Goal: Information Seeking & Learning: Learn about a topic

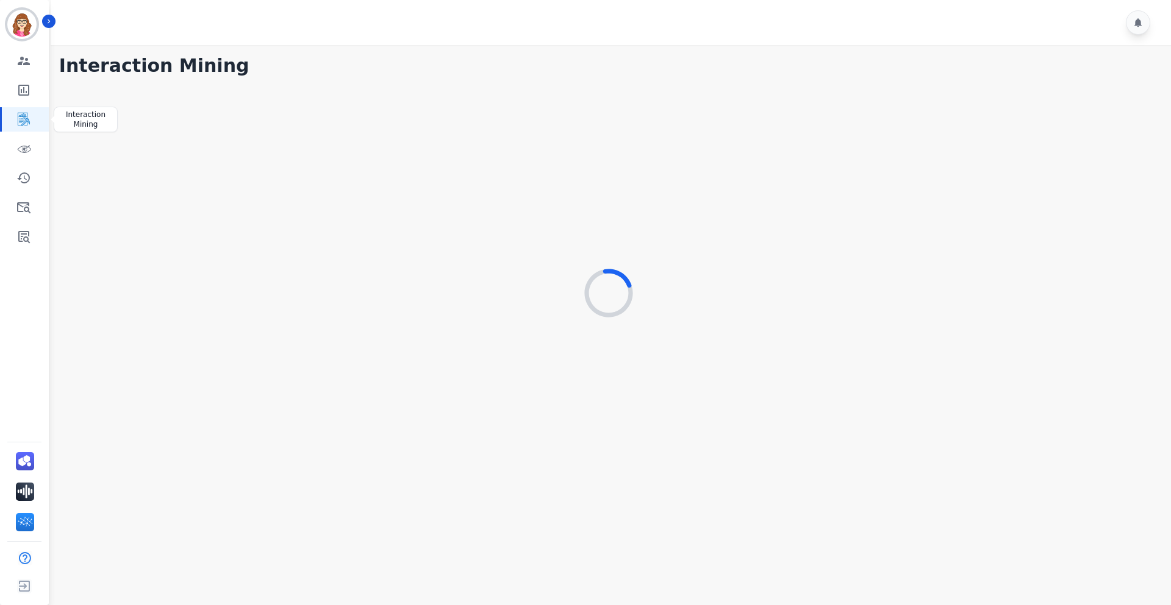
click at [23, 115] on icon "Sidebar" at bounding box center [24, 119] width 12 height 13
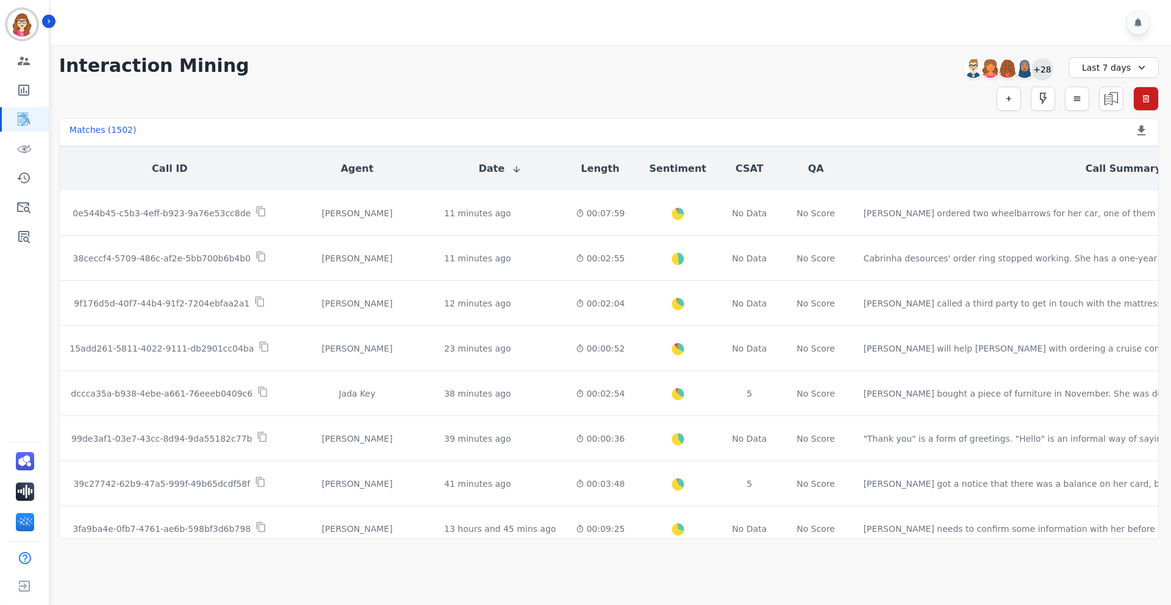
click at [1048, 65] on div "+28" at bounding box center [1042, 69] width 21 height 21
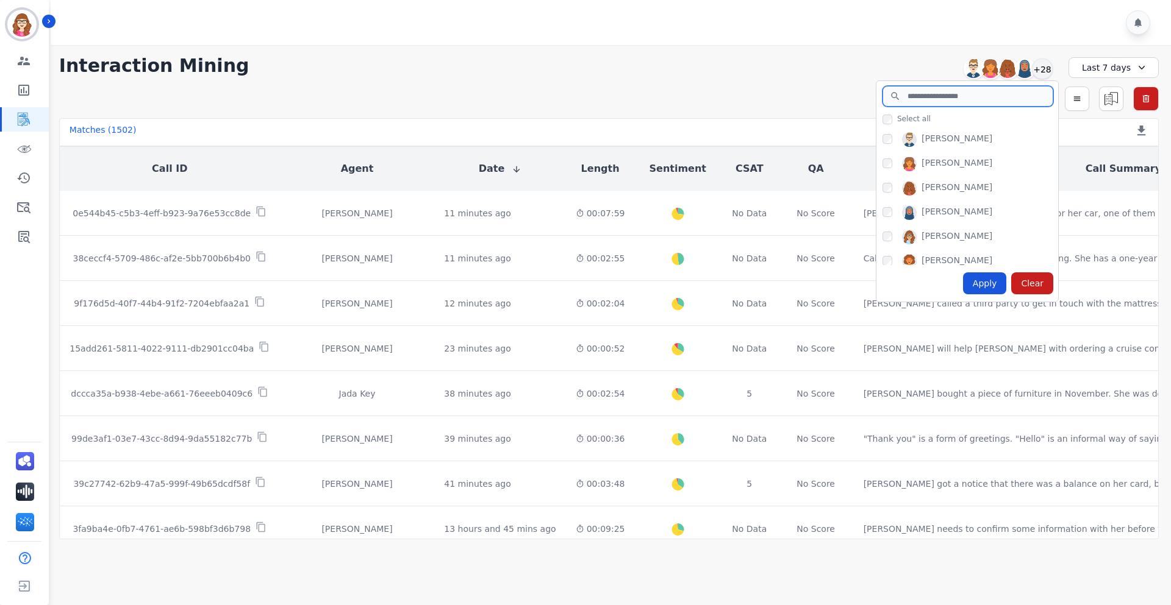
click at [944, 91] on input "search" at bounding box center [967, 96] width 171 height 21
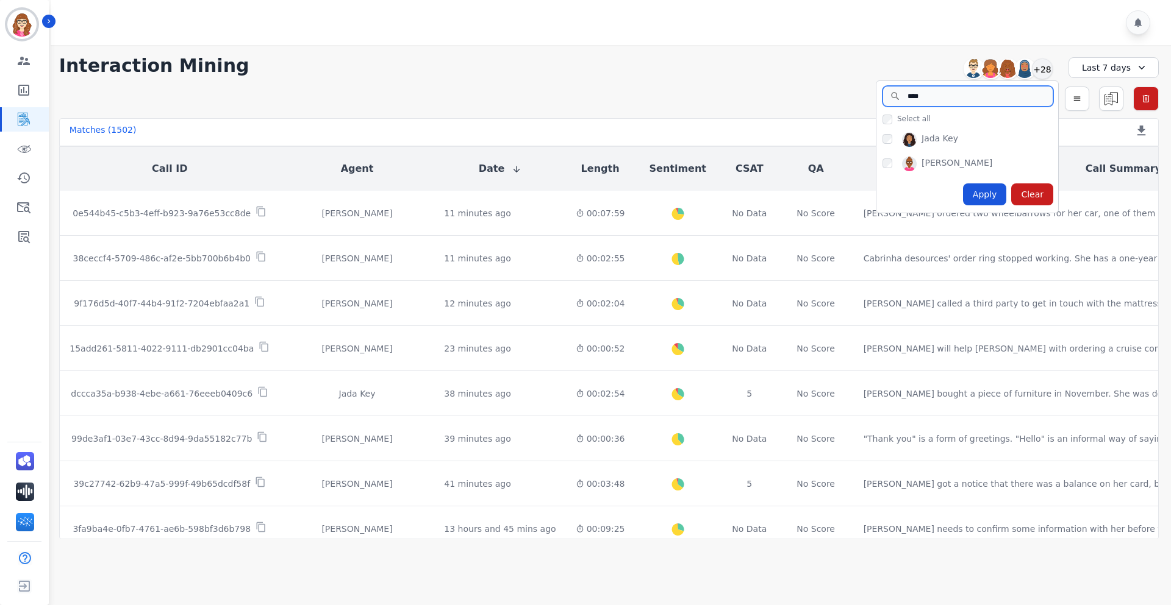
type input "****"
click at [987, 194] on div "Apply" at bounding box center [985, 195] width 44 height 22
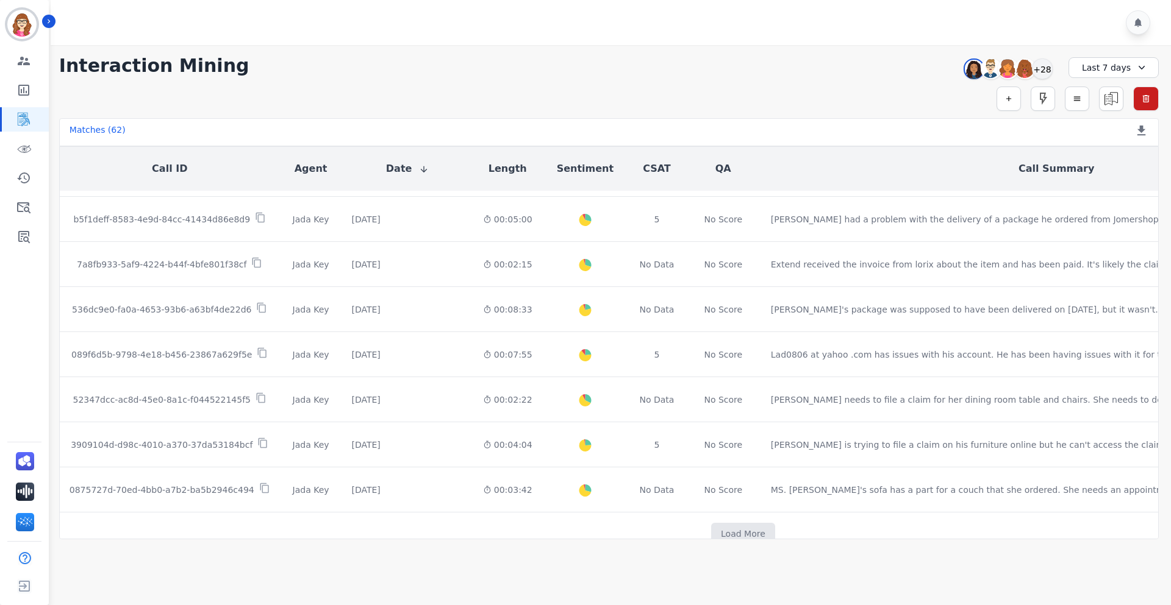
scroll to position [610, 0]
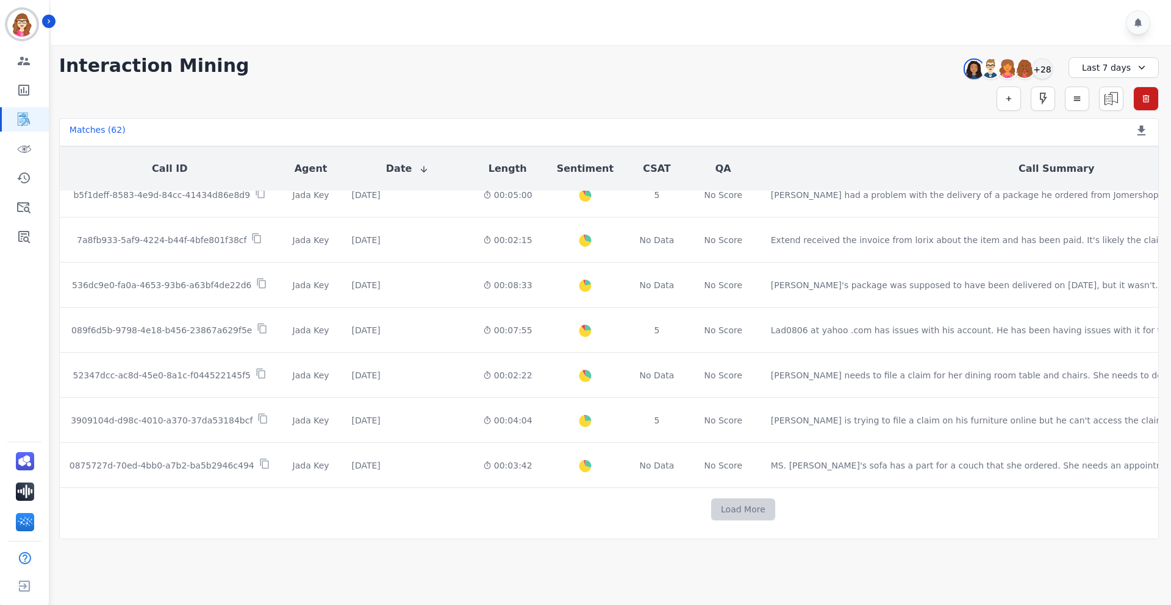
click at [711, 504] on button "Load More" at bounding box center [743, 510] width 64 height 22
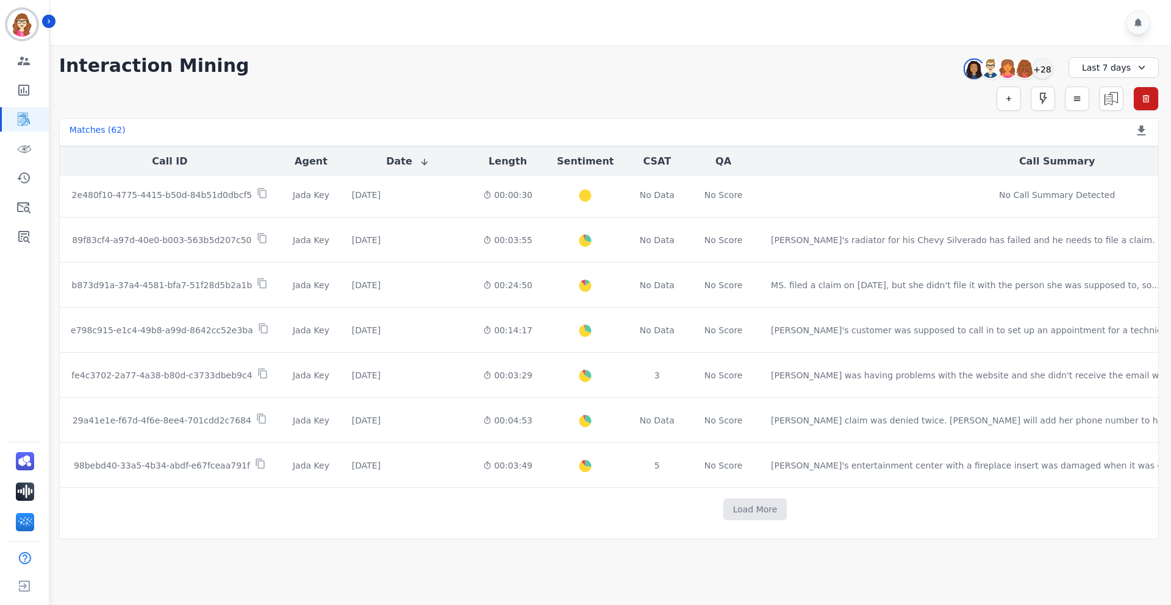
scroll to position [1512, 0]
click at [723, 502] on button "Load More" at bounding box center [755, 510] width 64 height 22
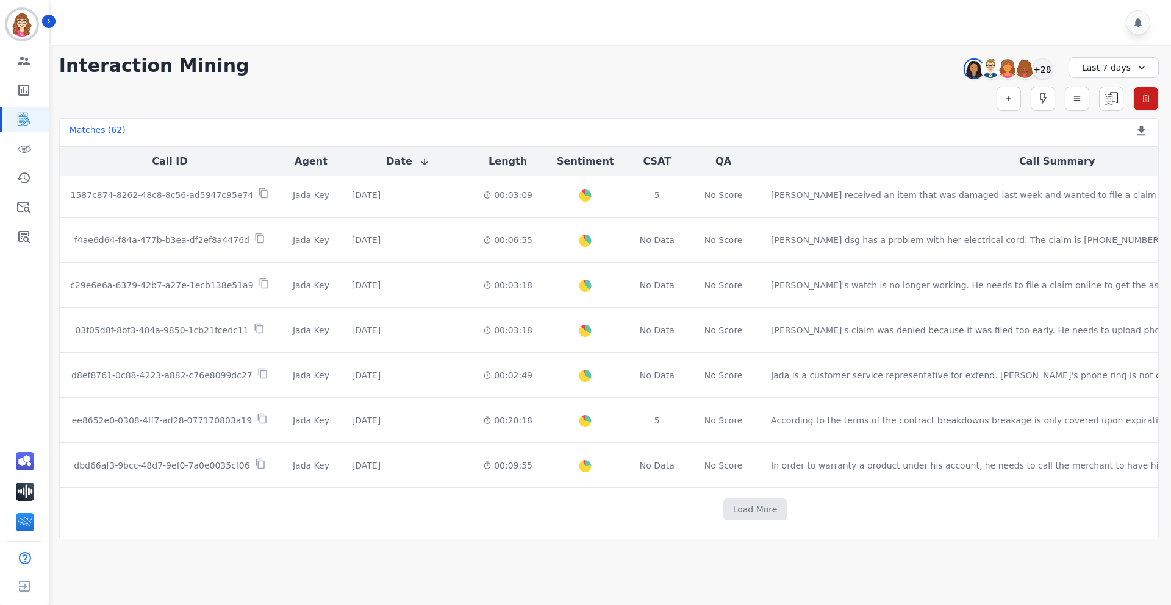
click at [723, 502] on button "Load More" at bounding box center [755, 510] width 64 height 22
click at [723, 506] on button "Load More" at bounding box center [755, 510] width 64 height 22
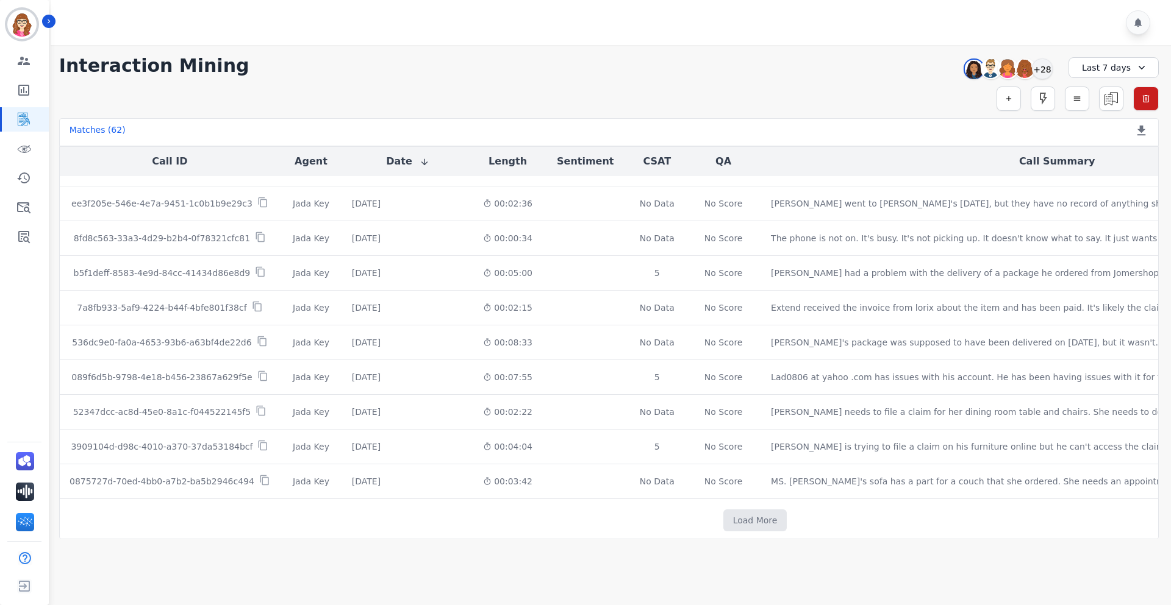
scroll to position [3192, 0]
click at [723, 507] on button "Load More" at bounding box center [755, 518] width 64 height 22
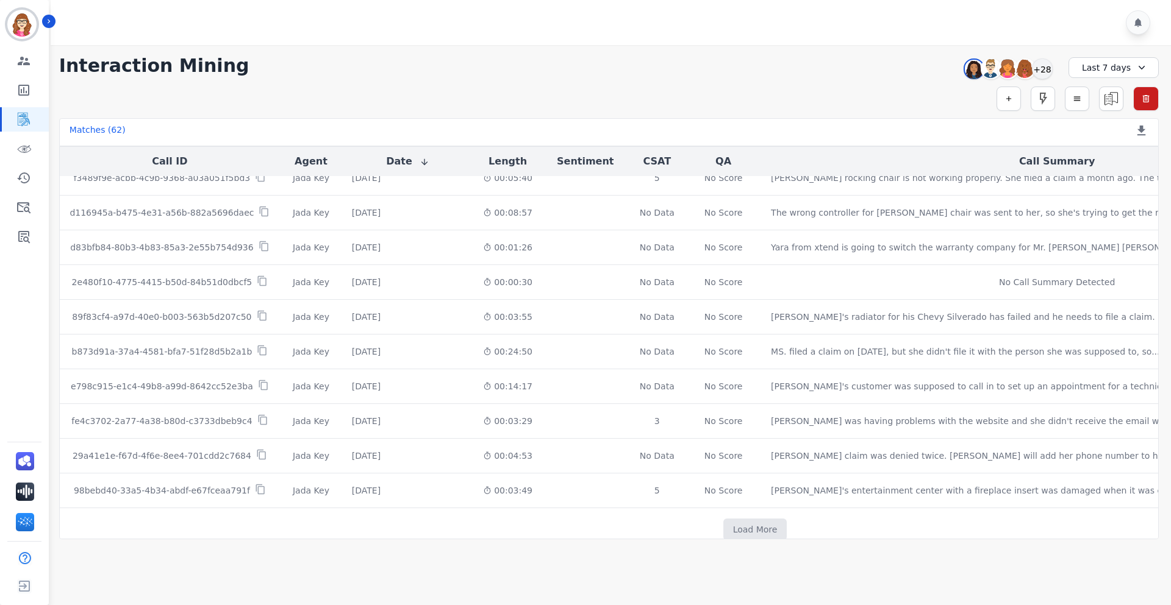
scroll to position [3887, 0]
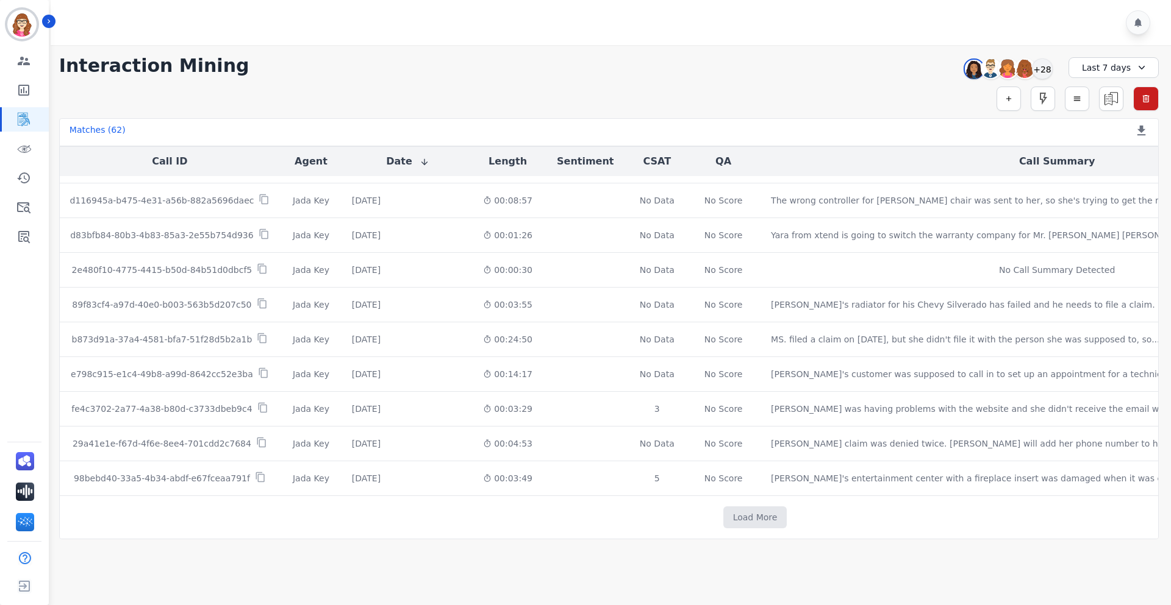
click at [723, 507] on button "Load More" at bounding box center [755, 518] width 64 height 22
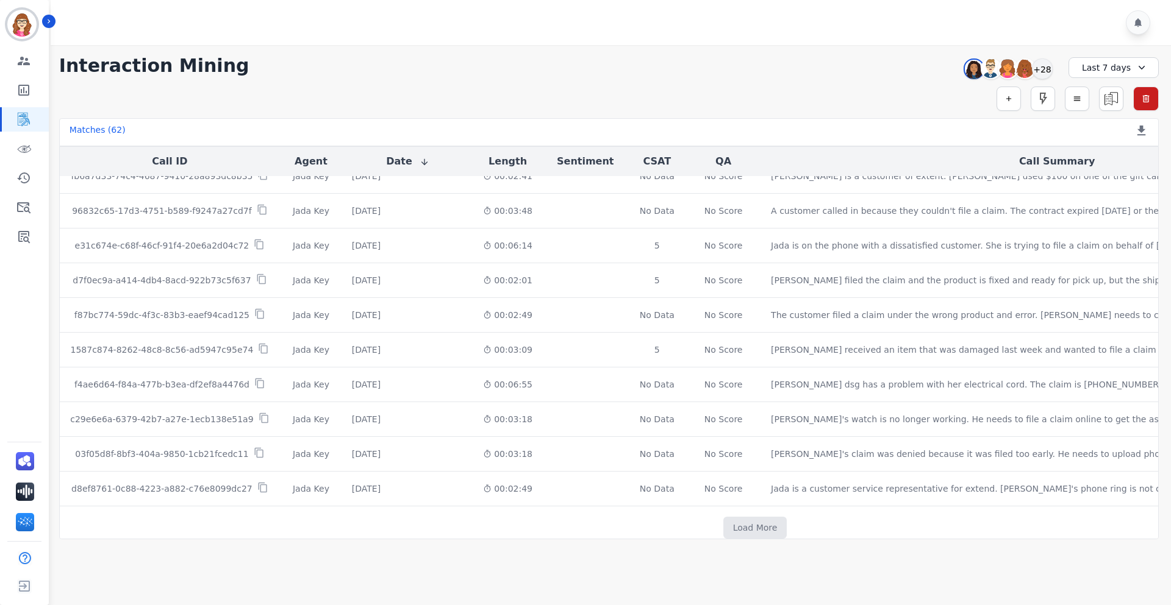
scroll to position [4582, 0]
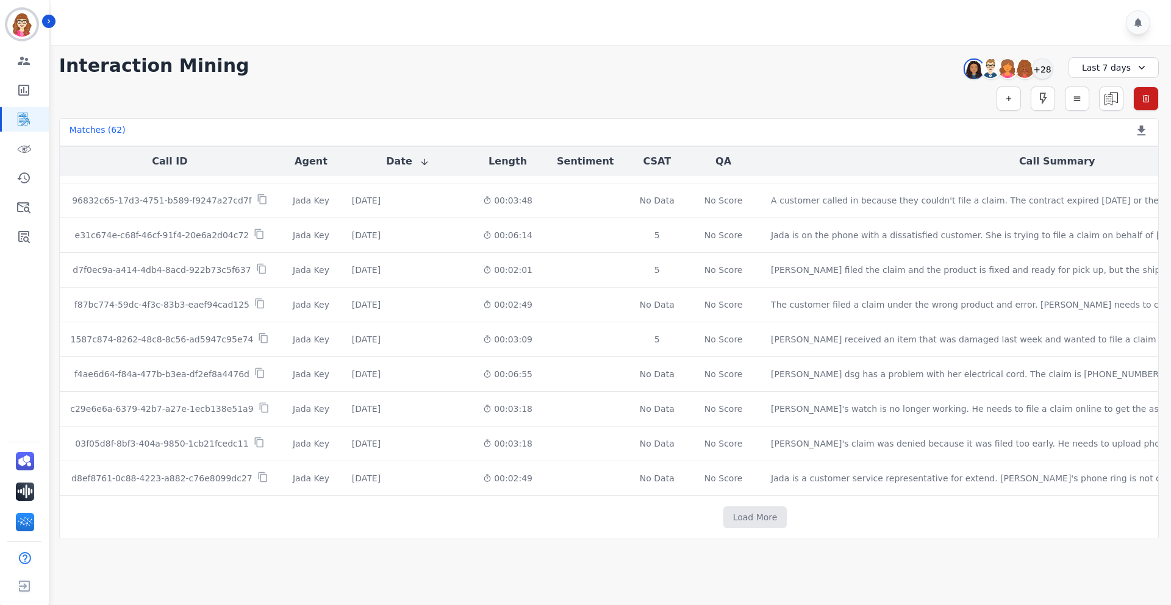
click at [723, 507] on button "Load More" at bounding box center [755, 518] width 64 height 22
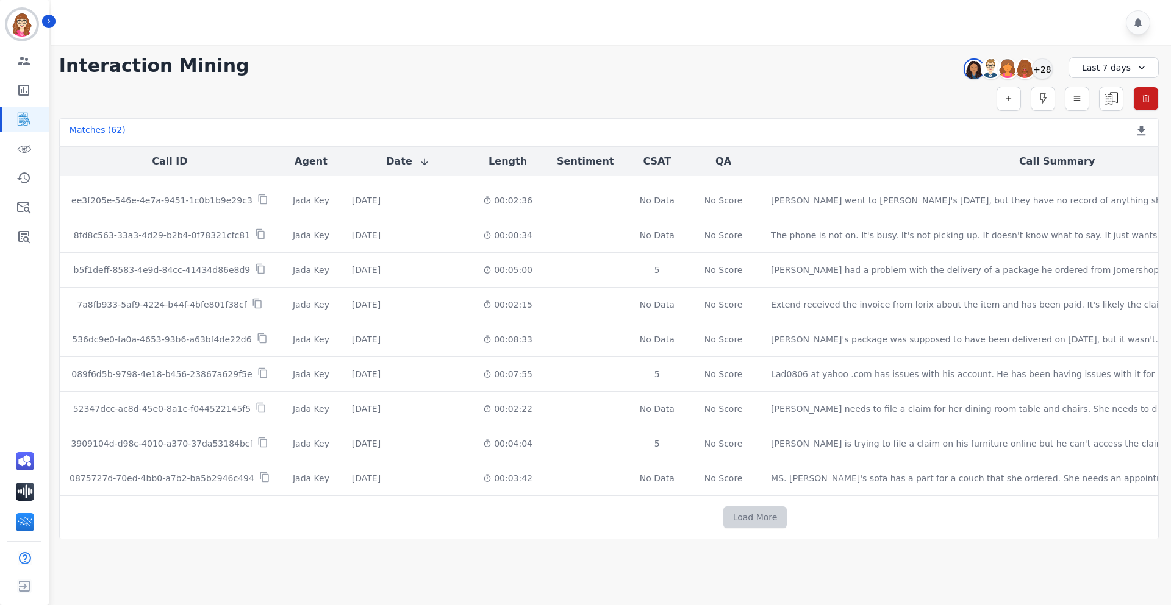
click at [723, 511] on button "Load More" at bounding box center [755, 518] width 64 height 22
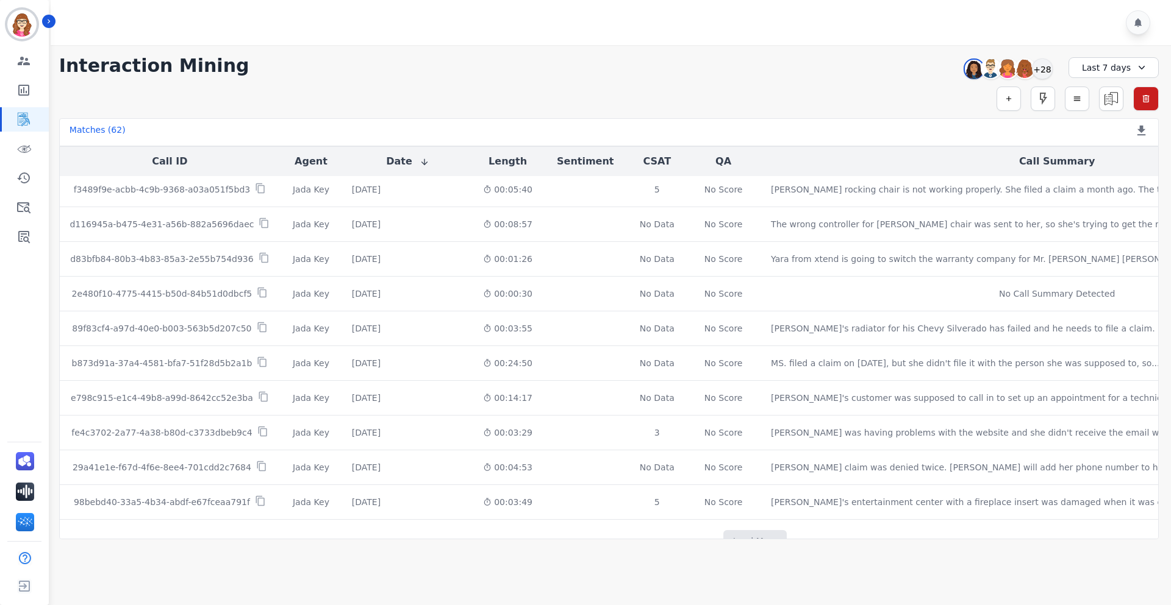
scroll to position [6042, 0]
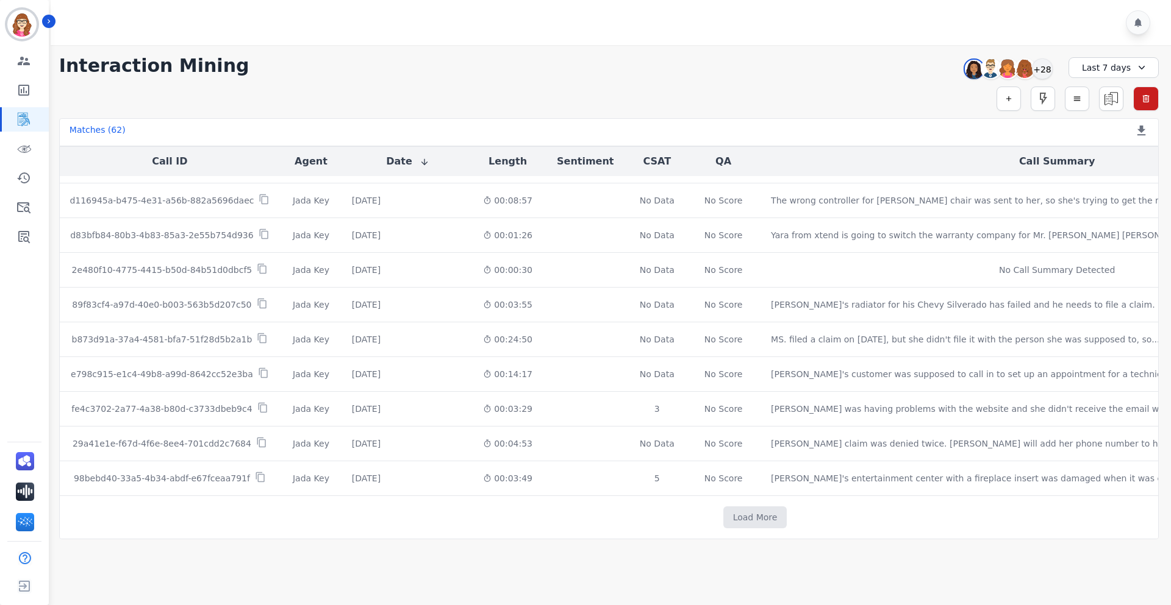
click at [723, 511] on button "Load More" at bounding box center [755, 518] width 64 height 22
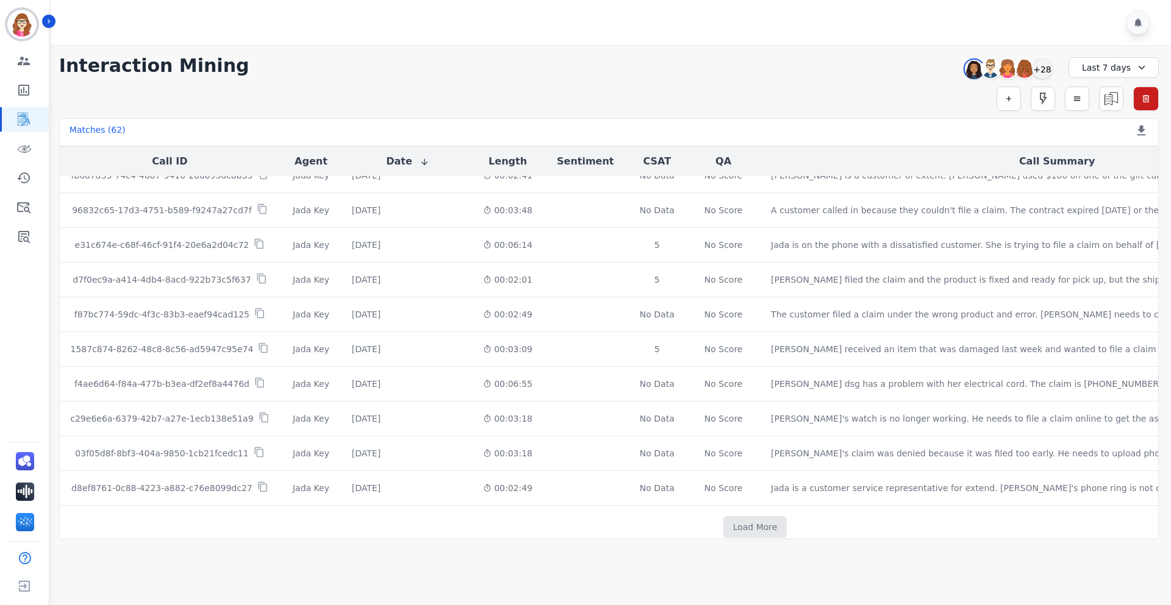
scroll to position [6737, 0]
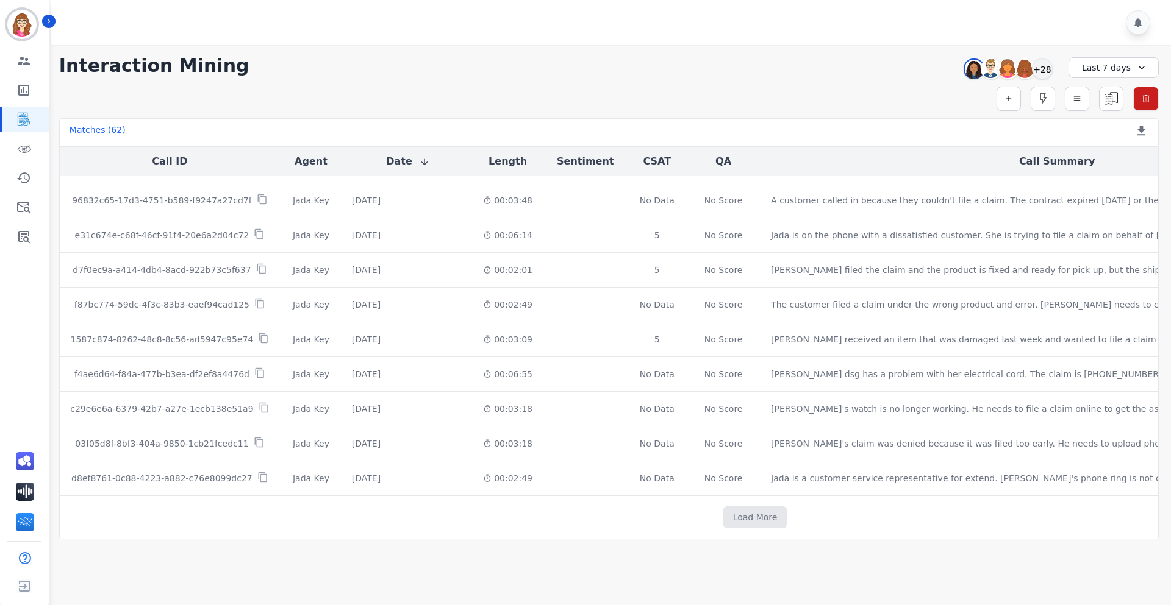
click at [723, 511] on button "Load More" at bounding box center [755, 518] width 64 height 22
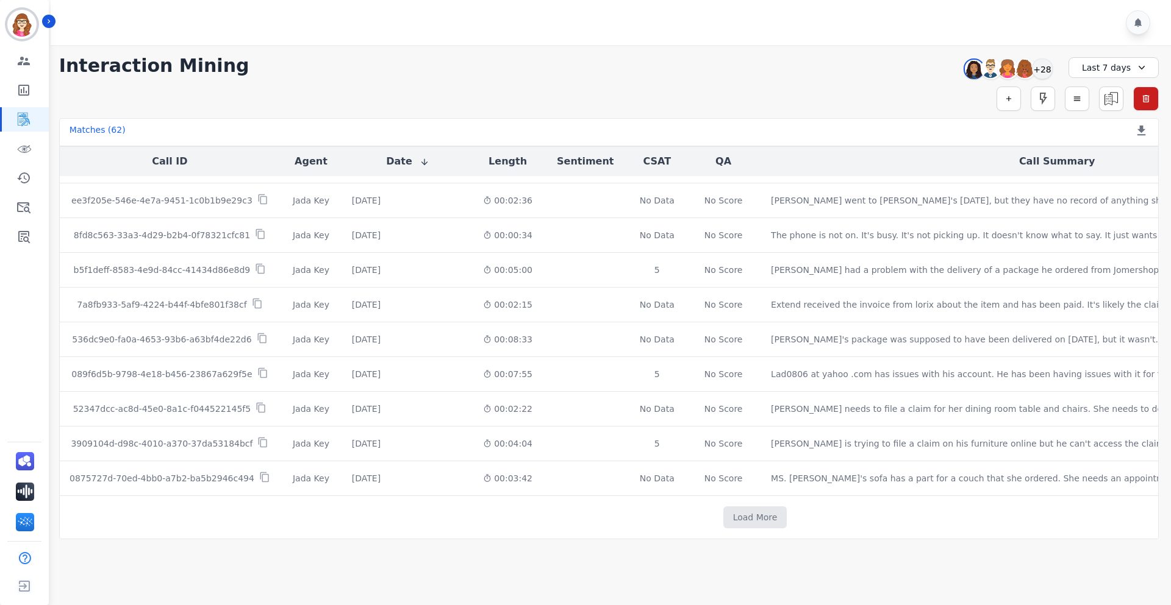
click at [723, 511] on button "Load More" at bounding box center [755, 518] width 64 height 22
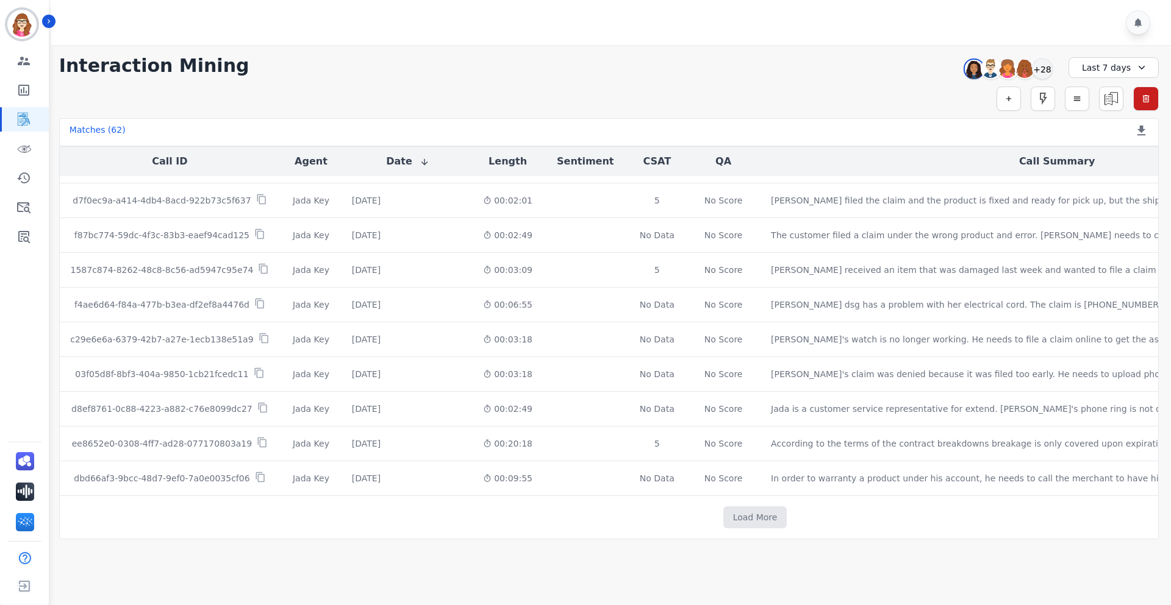
scroll to position [8961, 0]
click at [1085, 64] on div "Last 7 days" at bounding box center [1113, 67] width 90 height 21
click at [1110, 154] on li "Last 14 days" at bounding box center [1121, 154] width 61 height 12
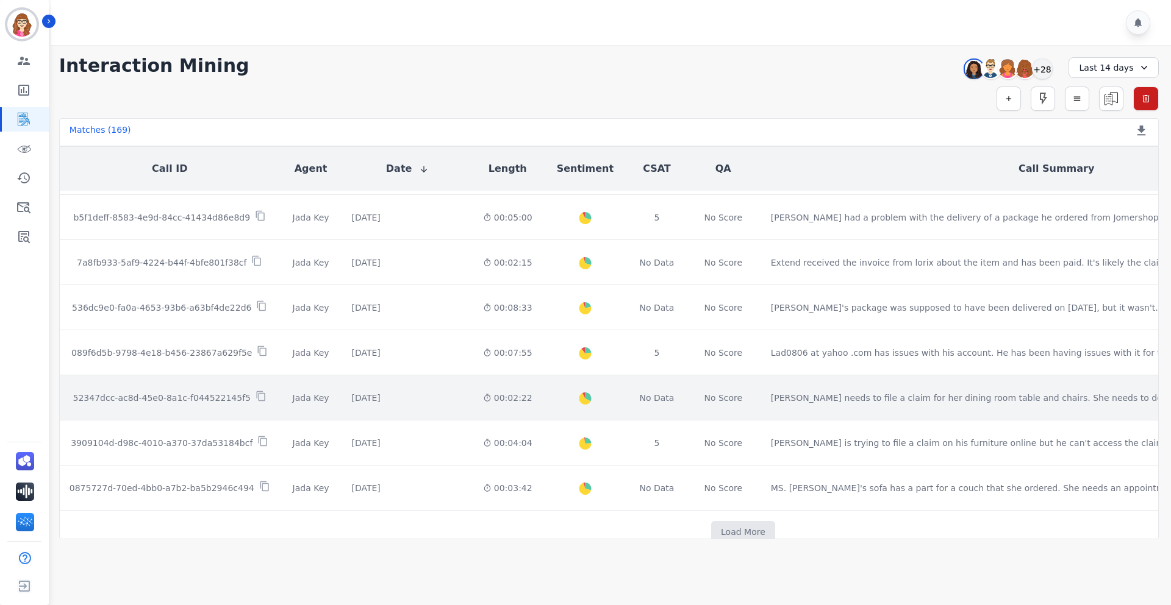
scroll to position [610, 0]
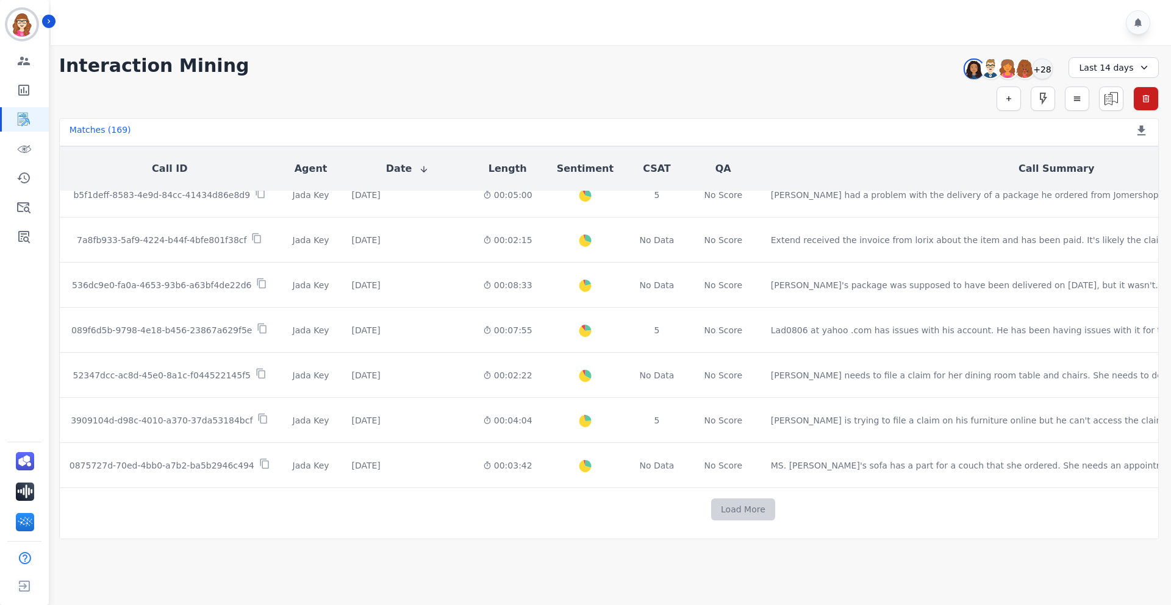
click at [711, 513] on button "Load More" at bounding box center [743, 510] width 64 height 22
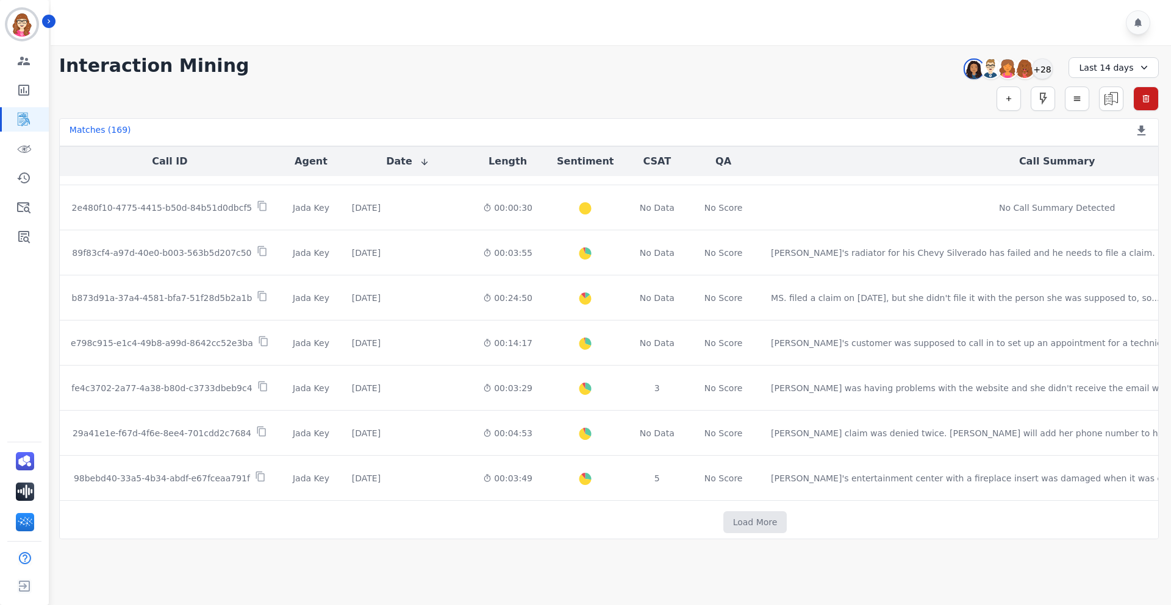
scroll to position [1512, 0]
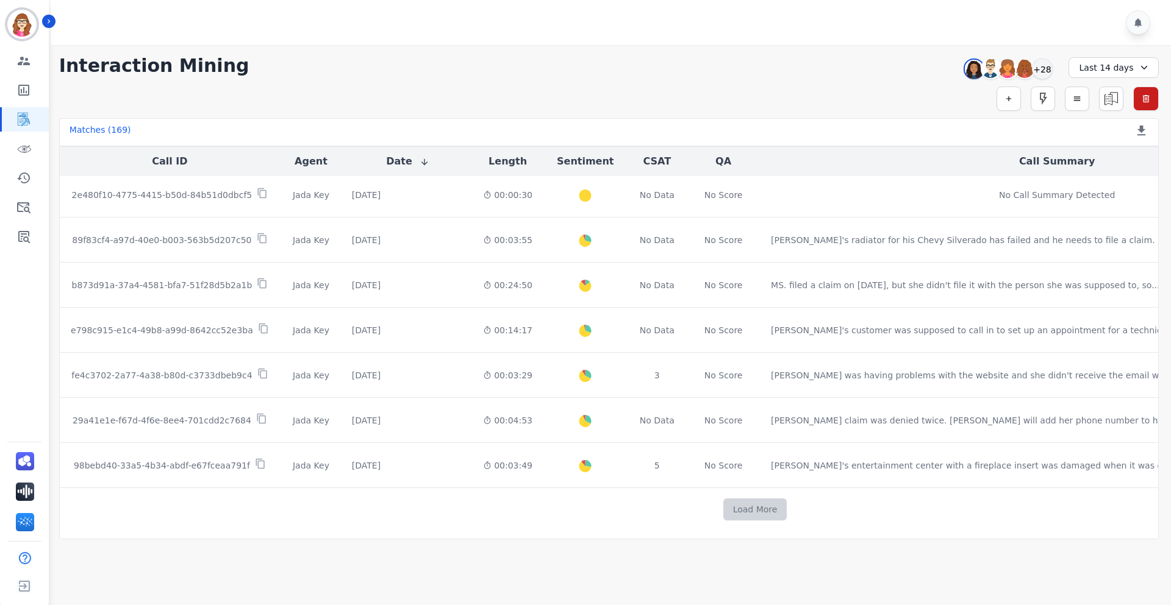
click at [723, 499] on button "Load More" at bounding box center [755, 510] width 64 height 22
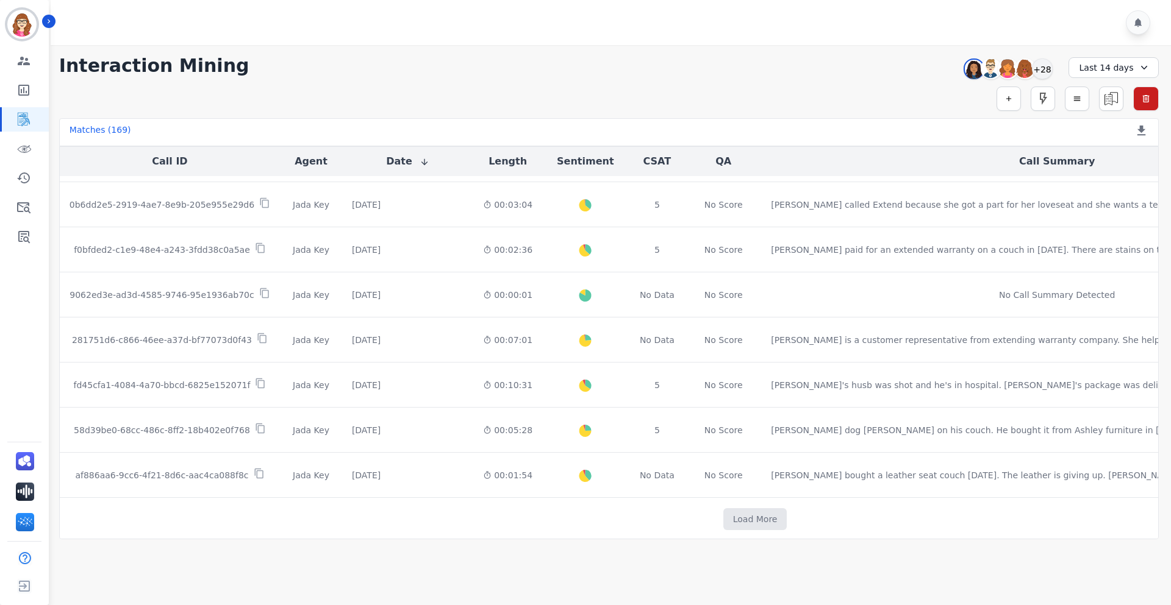
scroll to position [4209, 0]
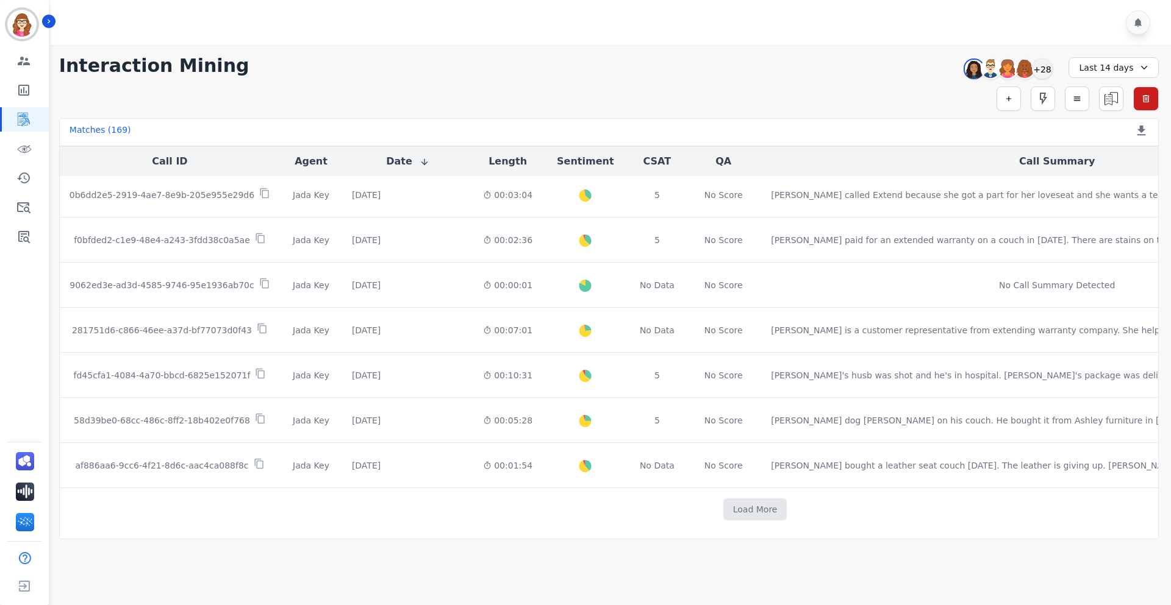
click at [723, 499] on button "Load More" at bounding box center [755, 510] width 64 height 22
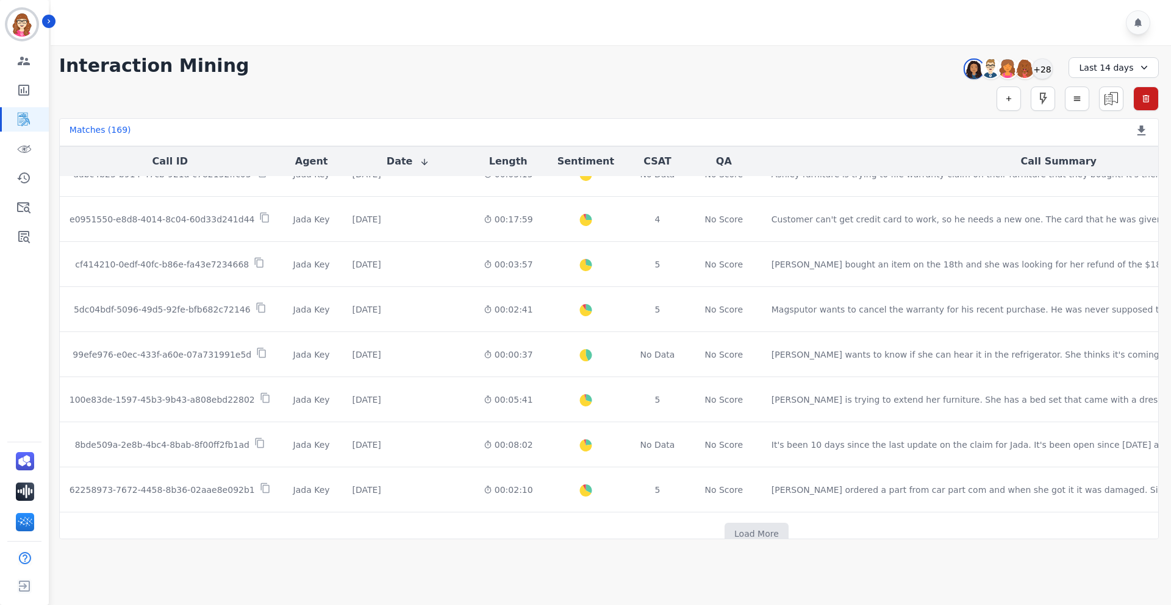
scroll to position [5101, 0]
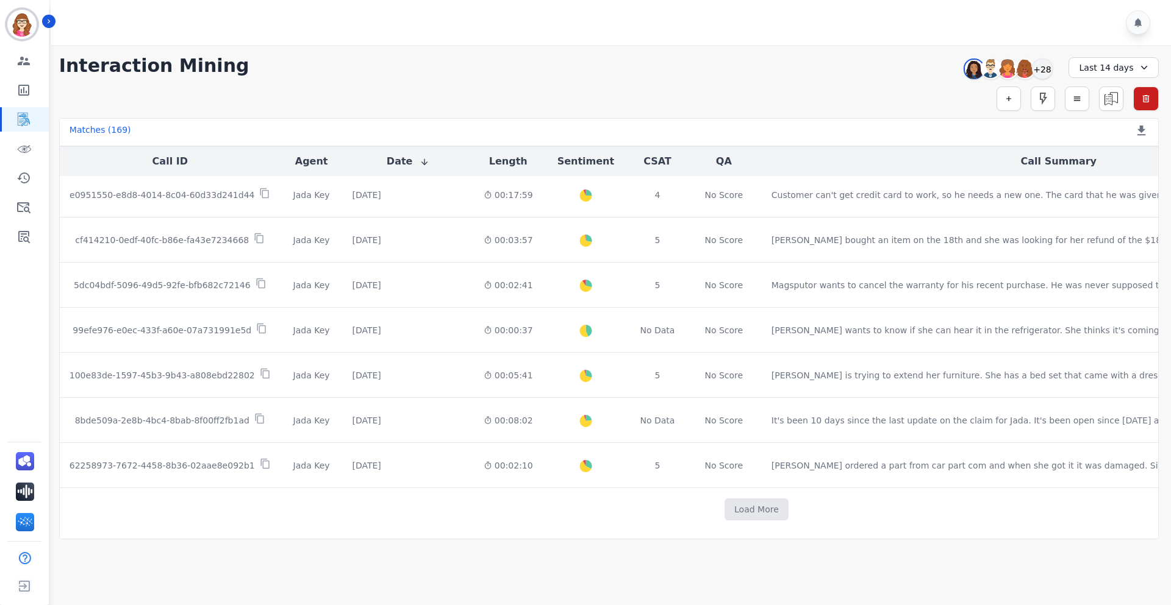
click at [724, 499] on button "Load More" at bounding box center [756, 510] width 64 height 22
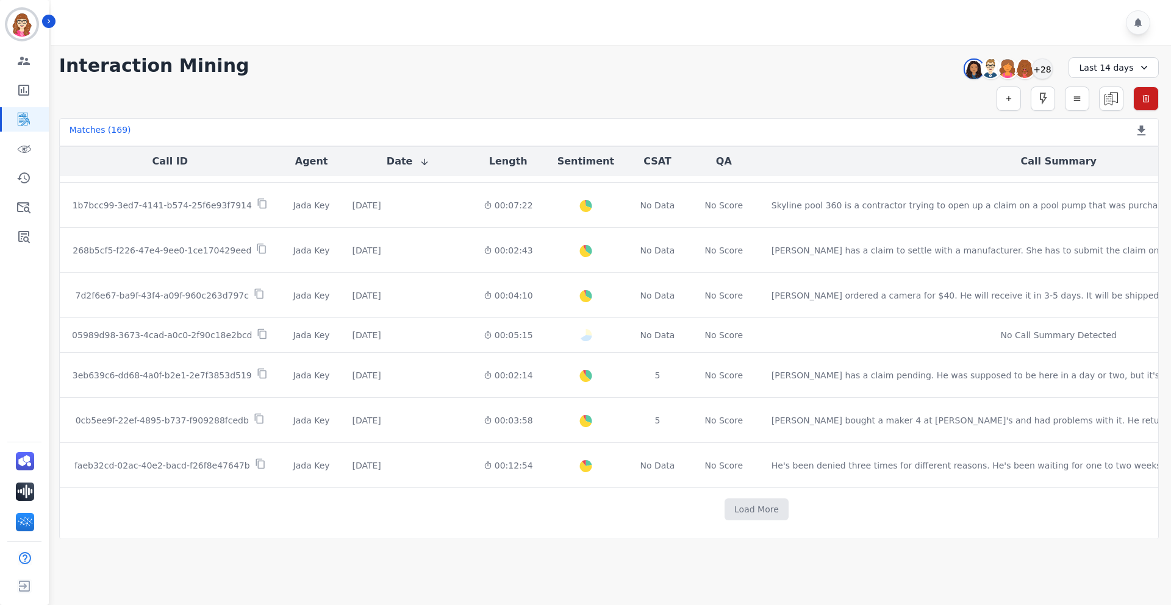
scroll to position [5983, 0]
click at [724, 499] on button "Load More" at bounding box center [756, 510] width 64 height 22
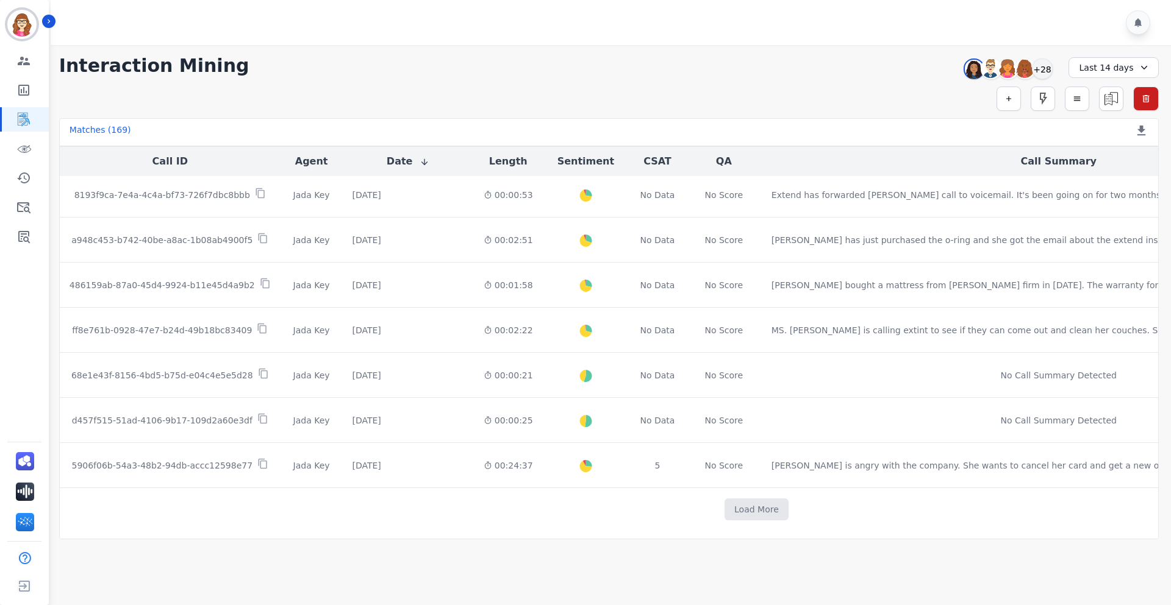
scroll to position [6875, 0]
click at [724, 499] on button "Load More" at bounding box center [756, 510] width 64 height 22
click at [1112, 66] on div "Last 14 days" at bounding box center [1113, 67] width 90 height 21
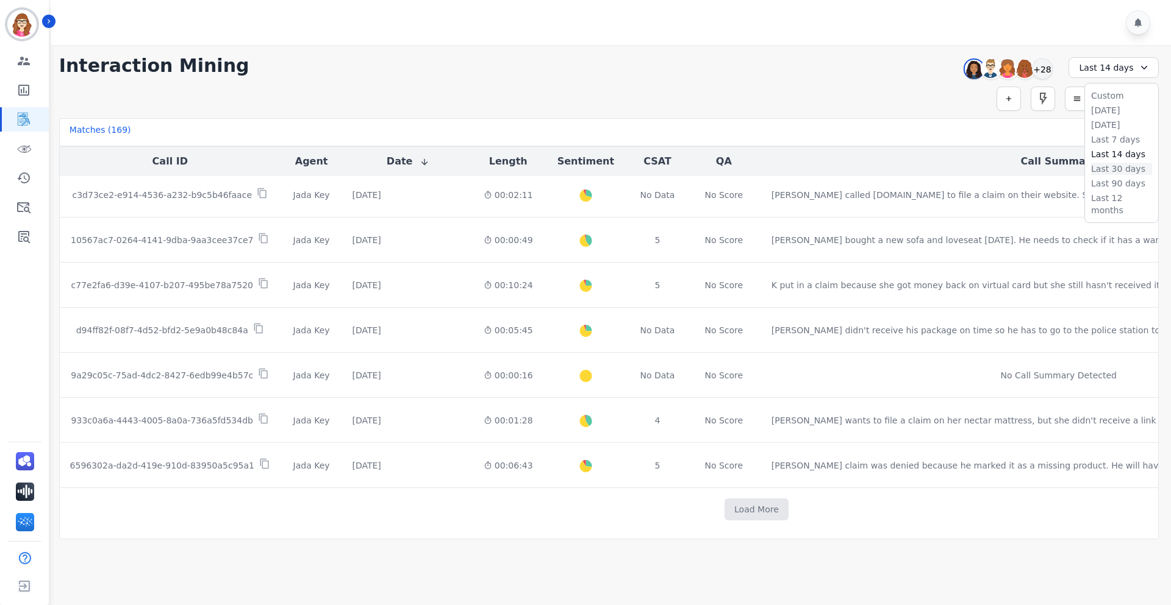
click at [1111, 166] on li "Last 30 days" at bounding box center [1121, 169] width 61 height 12
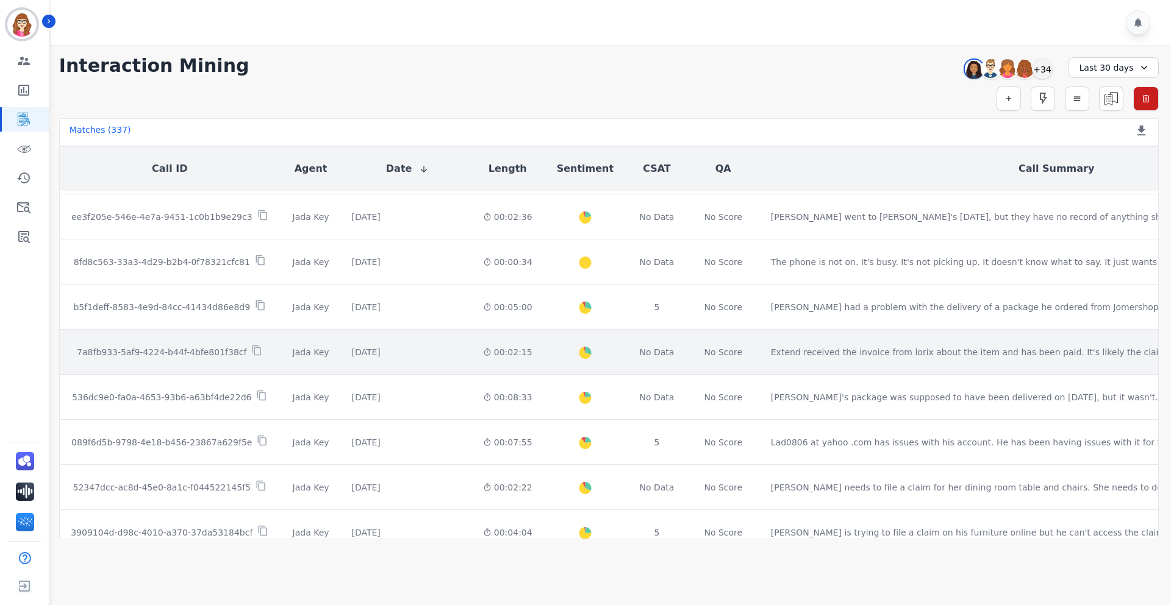
scroll to position [610, 0]
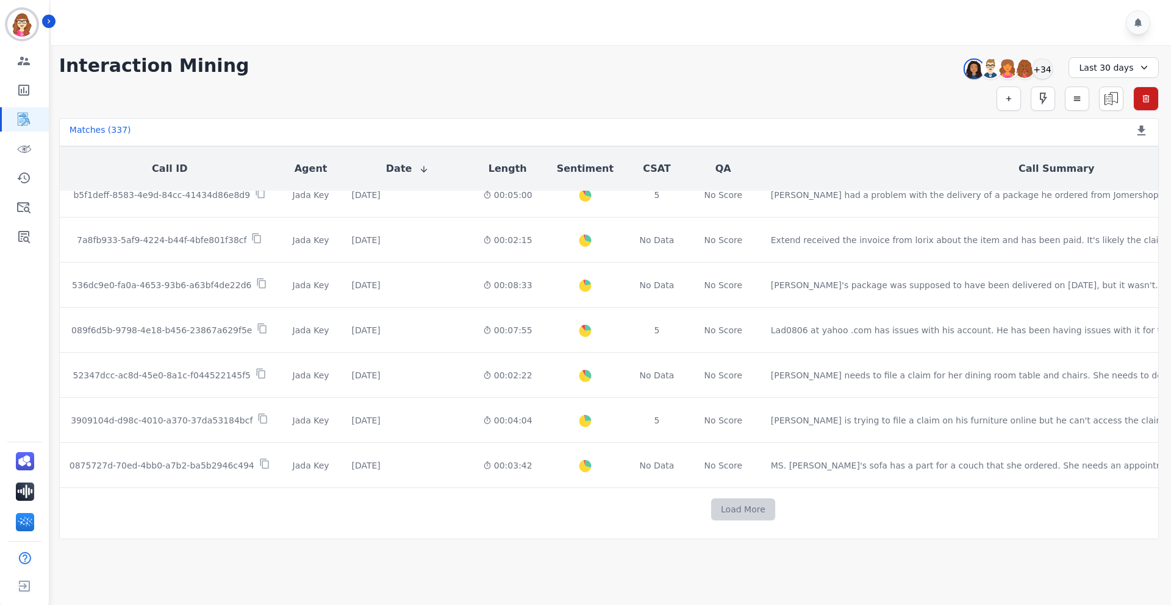
click at [711, 504] on button "Load More" at bounding box center [743, 510] width 64 height 22
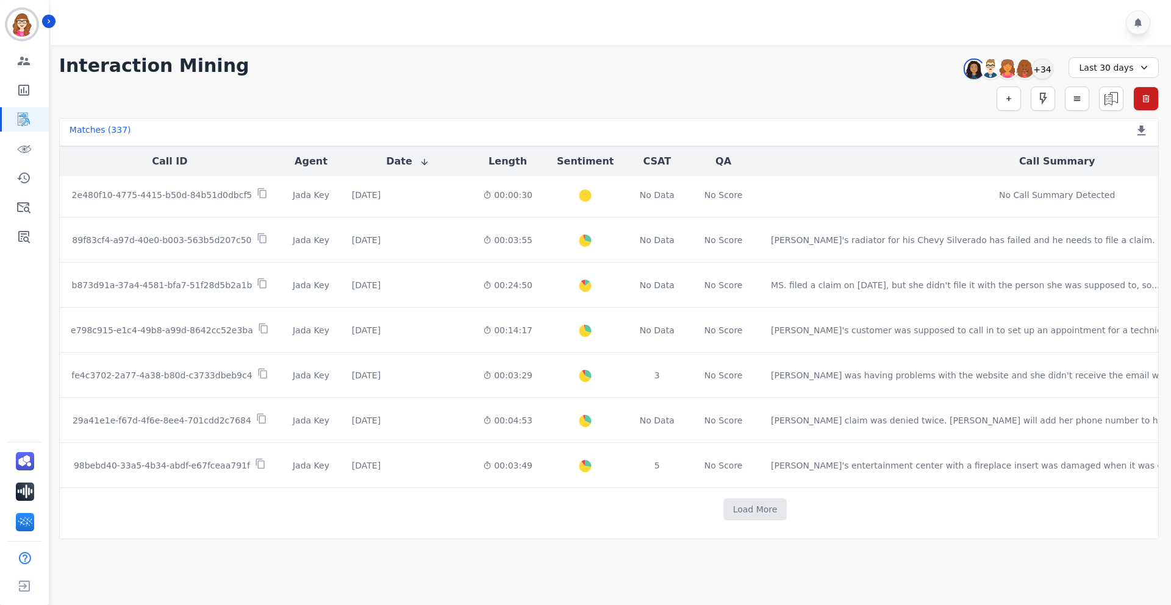
scroll to position [1512, 0]
click at [723, 499] on button "Load More" at bounding box center [755, 510] width 64 height 22
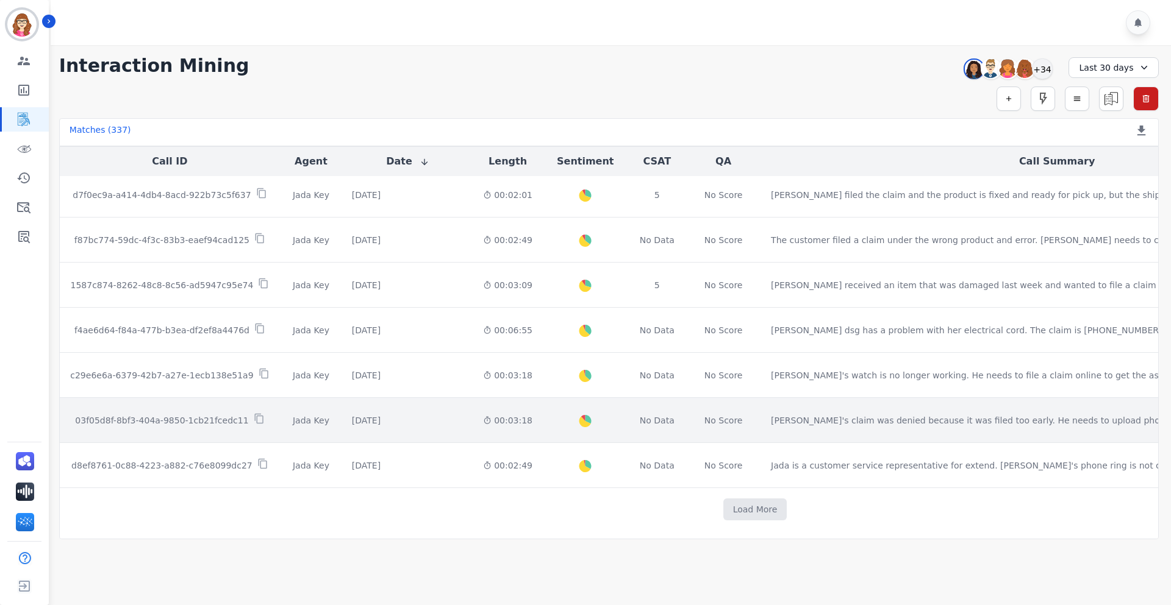
scroll to position [2414, 0]
click at [723, 502] on button "Load More" at bounding box center [755, 510] width 64 height 22
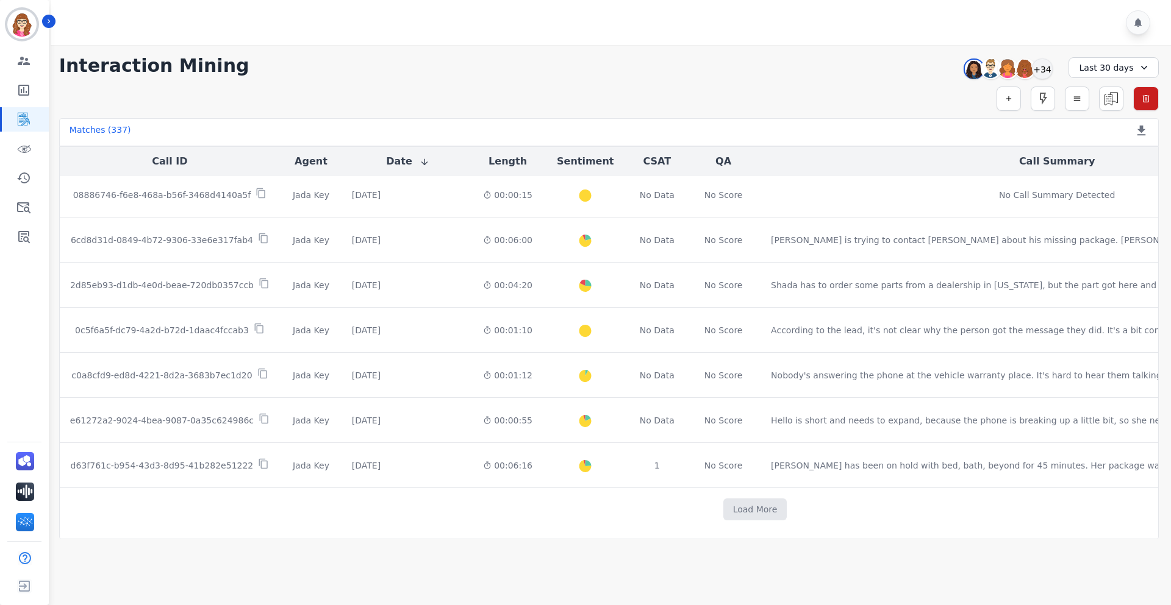
scroll to position [3317, 0]
click at [723, 501] on button "Load More" at bounding box center [755, 510] width 64 height 22
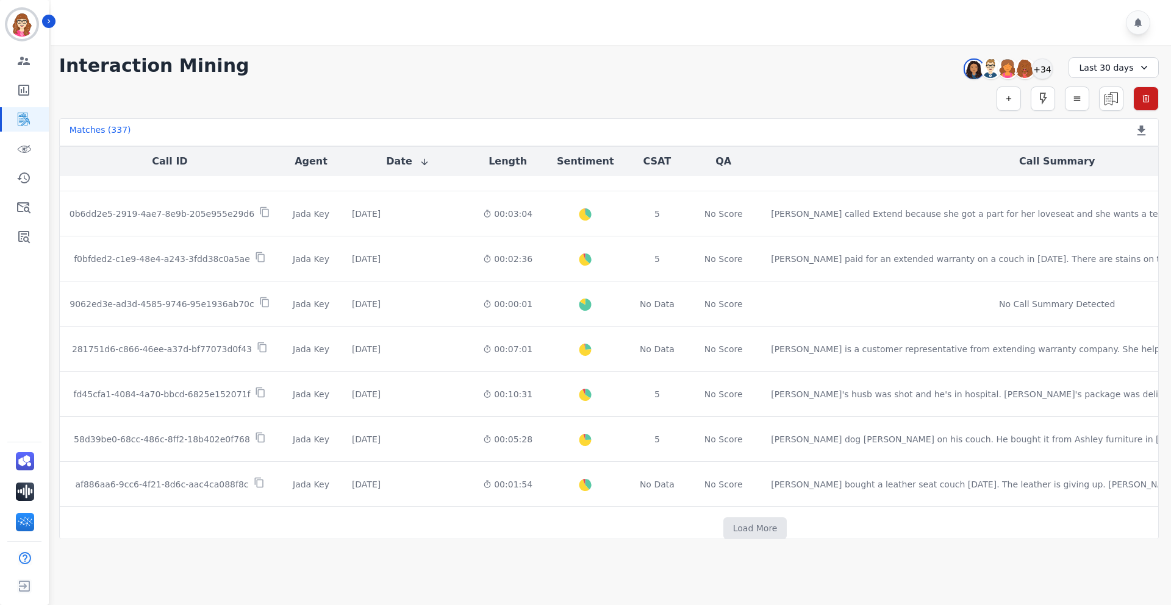
scroll to position [4209, 0]
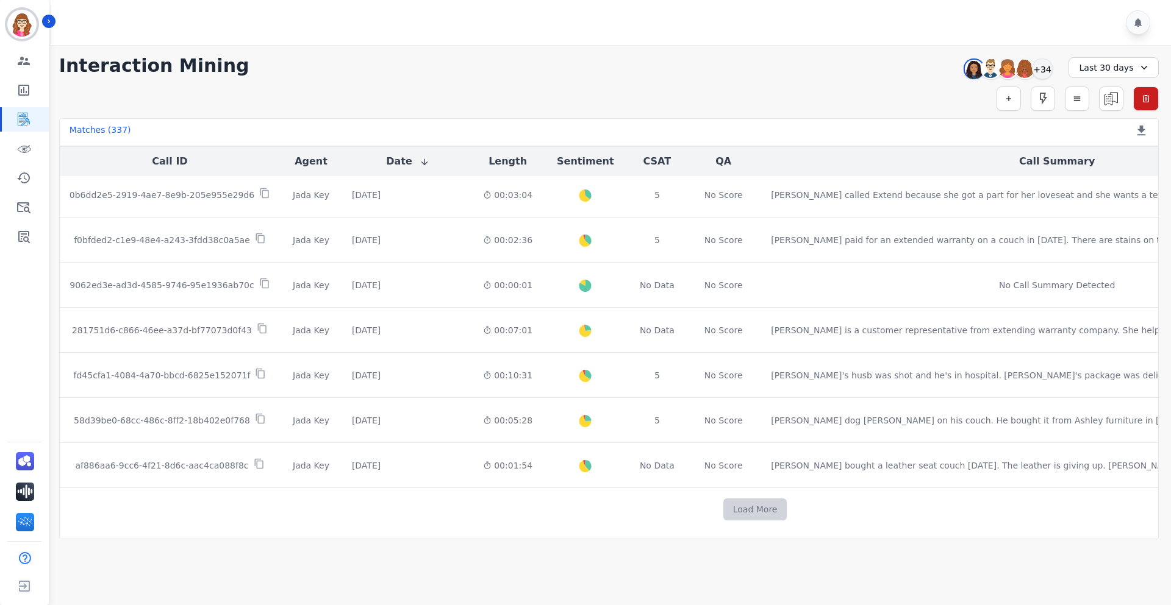
click at [723, 499] on button "Load More" at bounding box center [755, 510] width 64 height 22
click at [724, 507] on button "Load More" at bounding box center [756, 510] width 64 height 22
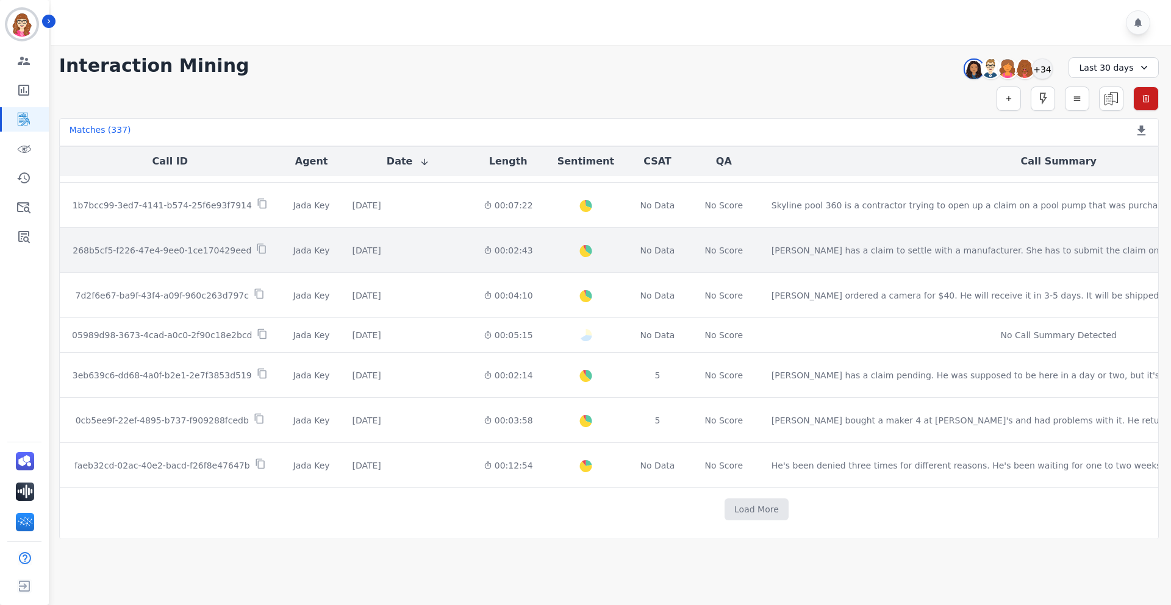
scroll to position [5983, 0]
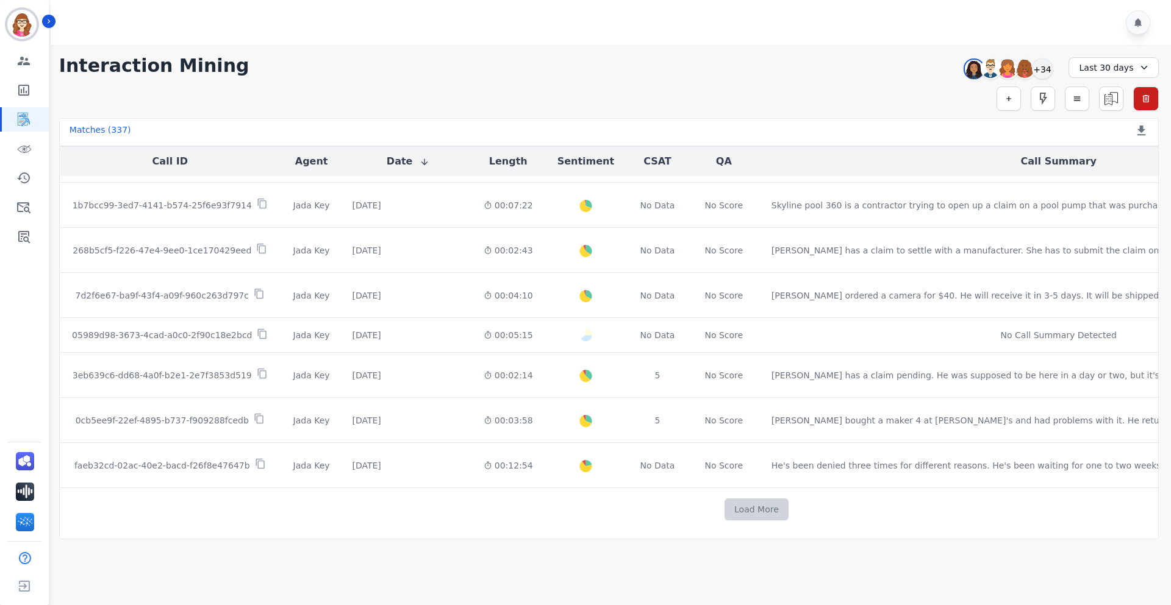
click at [724, 501] on button "Load More" at bounding box center [756, 510] width 64 height 22
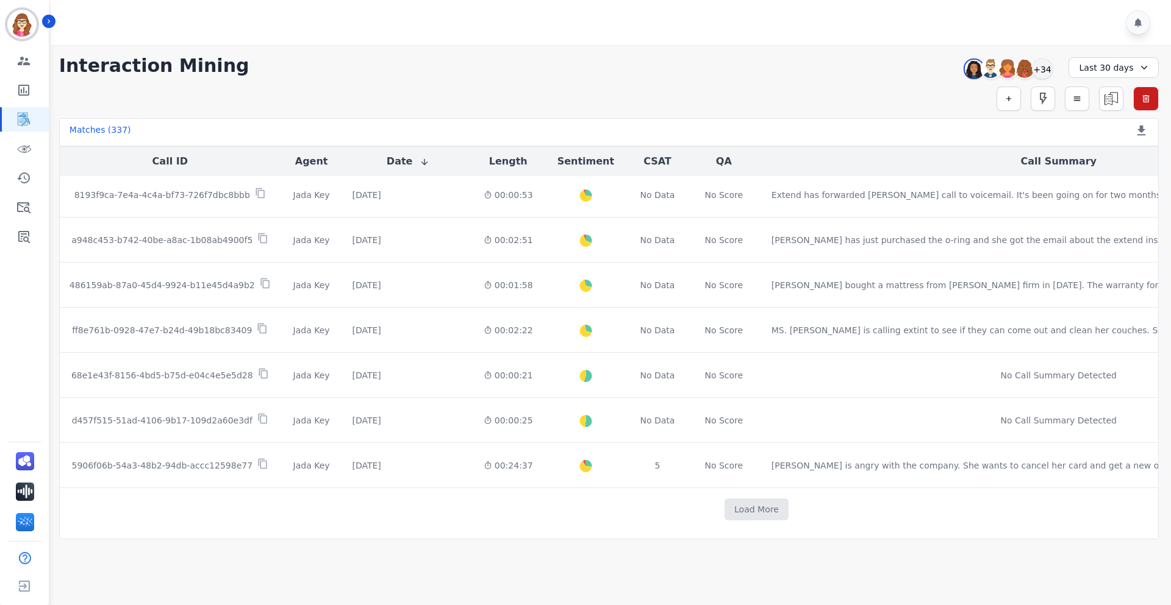
scroll to position [6875, 0]
click at [724, 501] on button "Load More" at bounding box center [756, 510] width 64 height 22
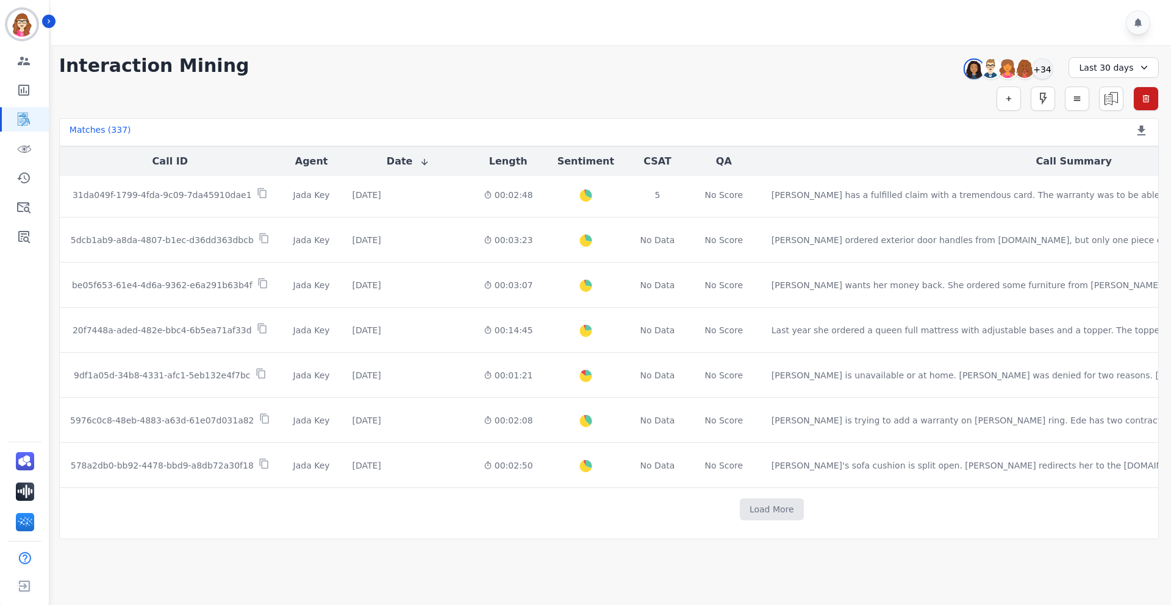
scroll to position [7767, 0]
click at [740, 501] on button "Load More" at bounding box center [772, 510] width 64 height 22
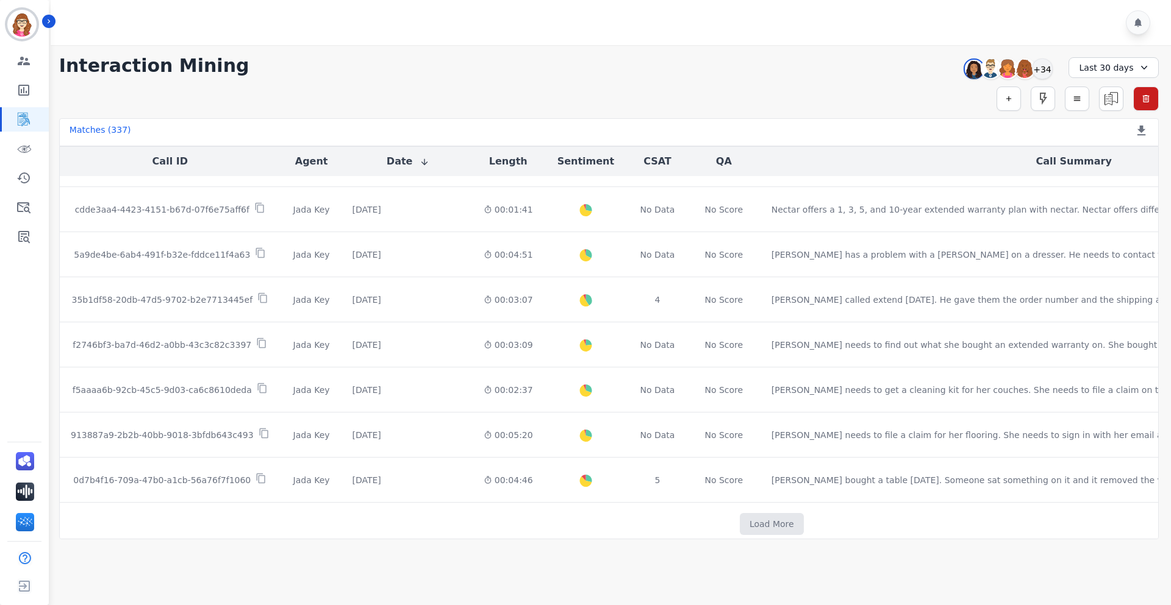
scroll to position [9561, 0]
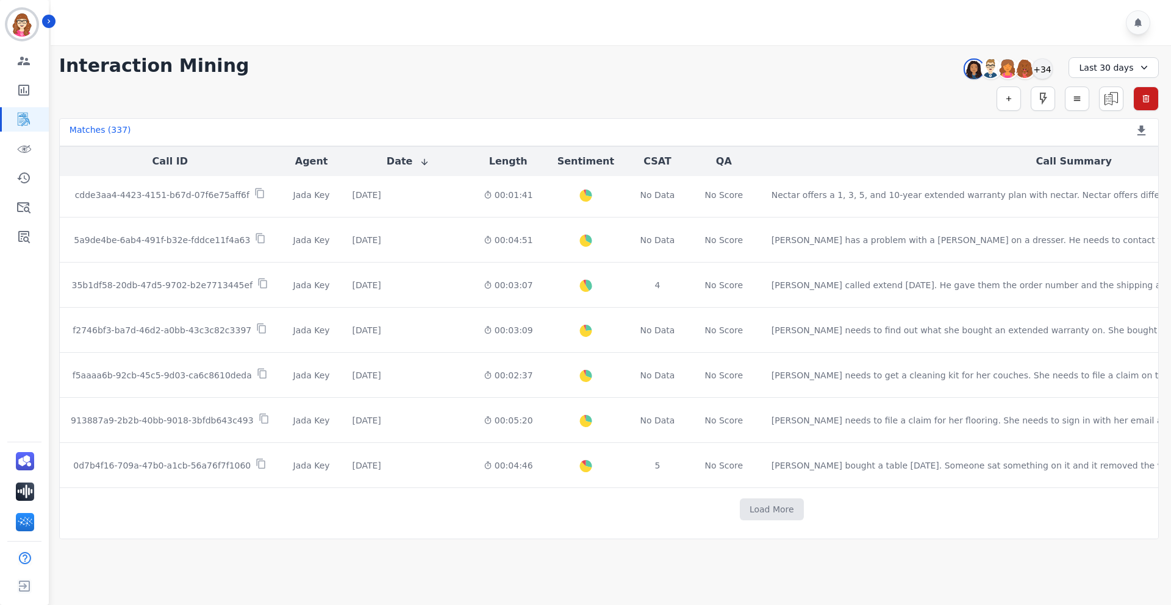
click at [740, 501] on button "Load More" at bounding box center [772, 510] width 64 height 22
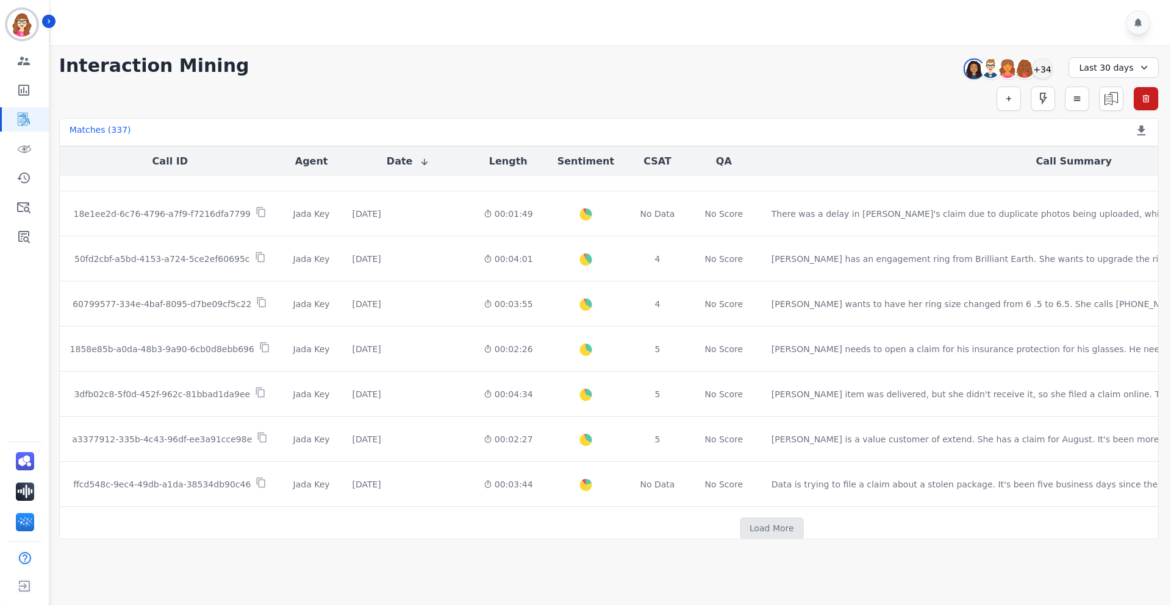
scroll to position [10453, 0]
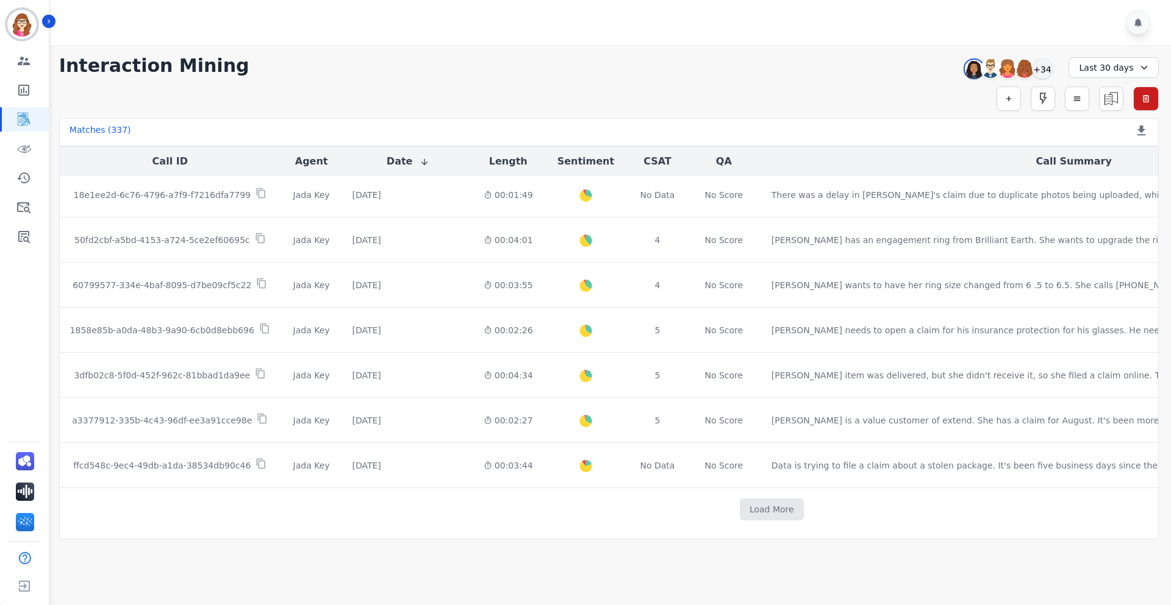
click at [740, 501] on button "Load More" at bounding box center [772, 510] width 64 height 22
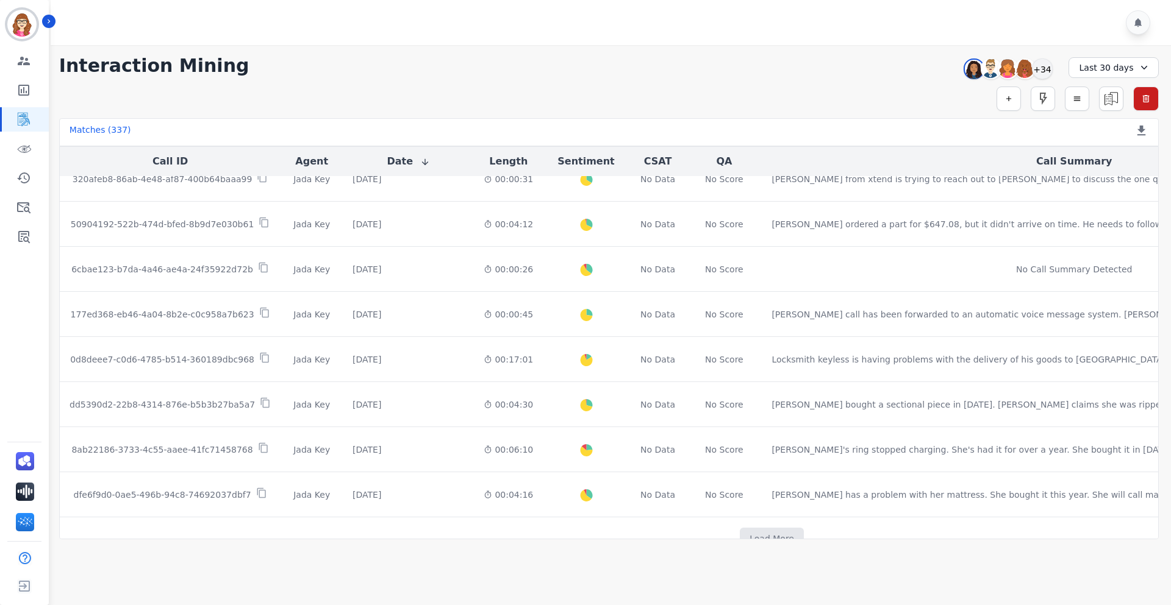
scroll to position [11355, 0]
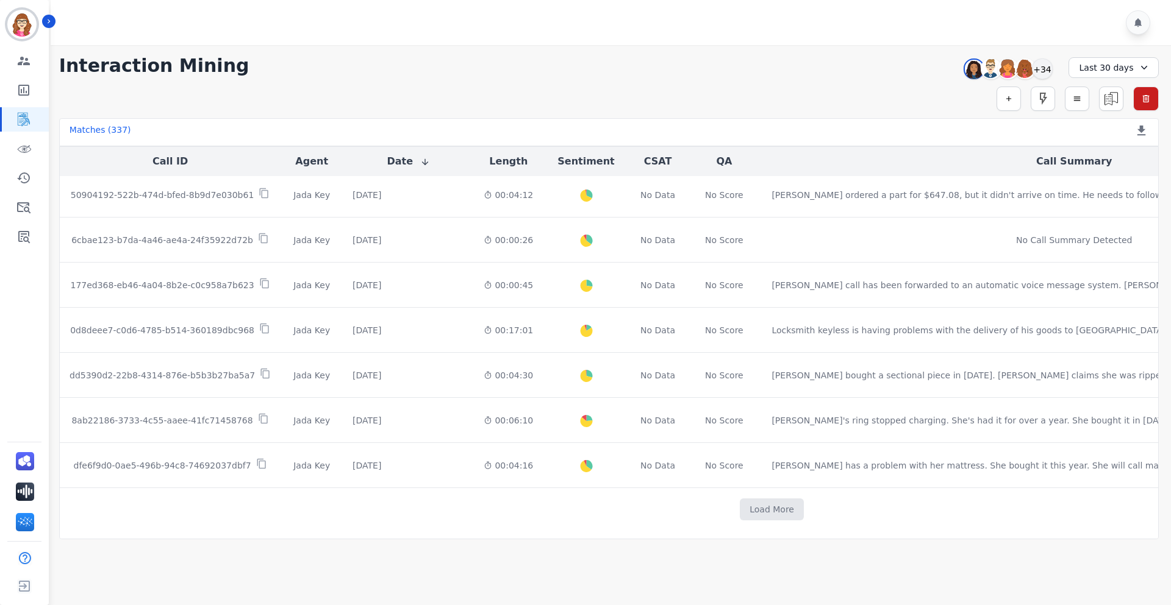
click at [740, 501] on button "Load More" at bounding box center [772, 510] width 64 height 22
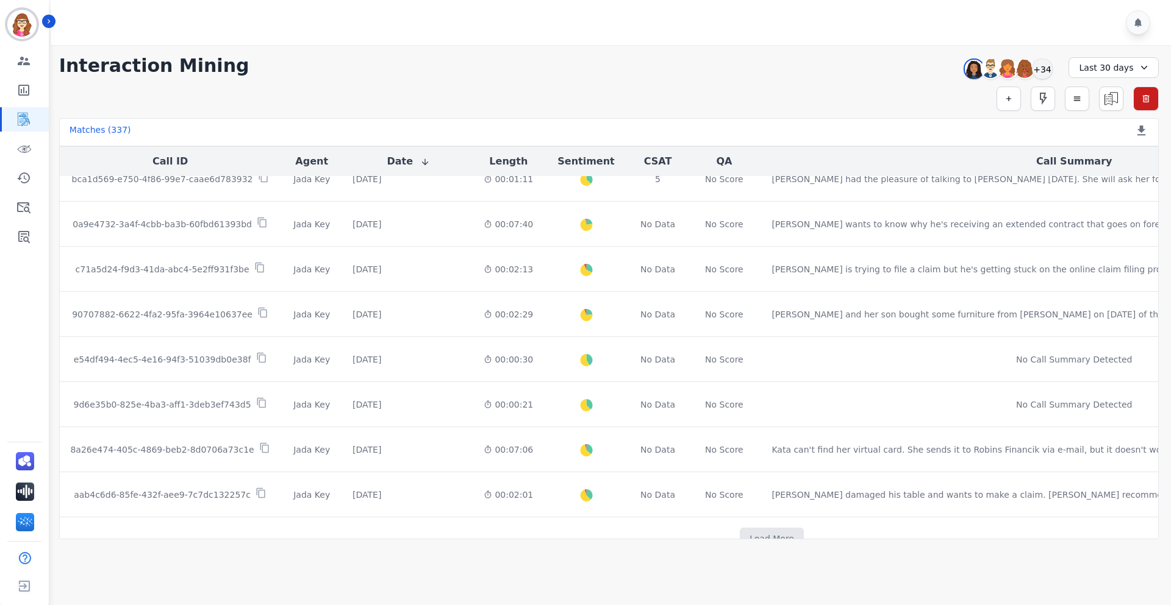
scroll to position [13160, 0]
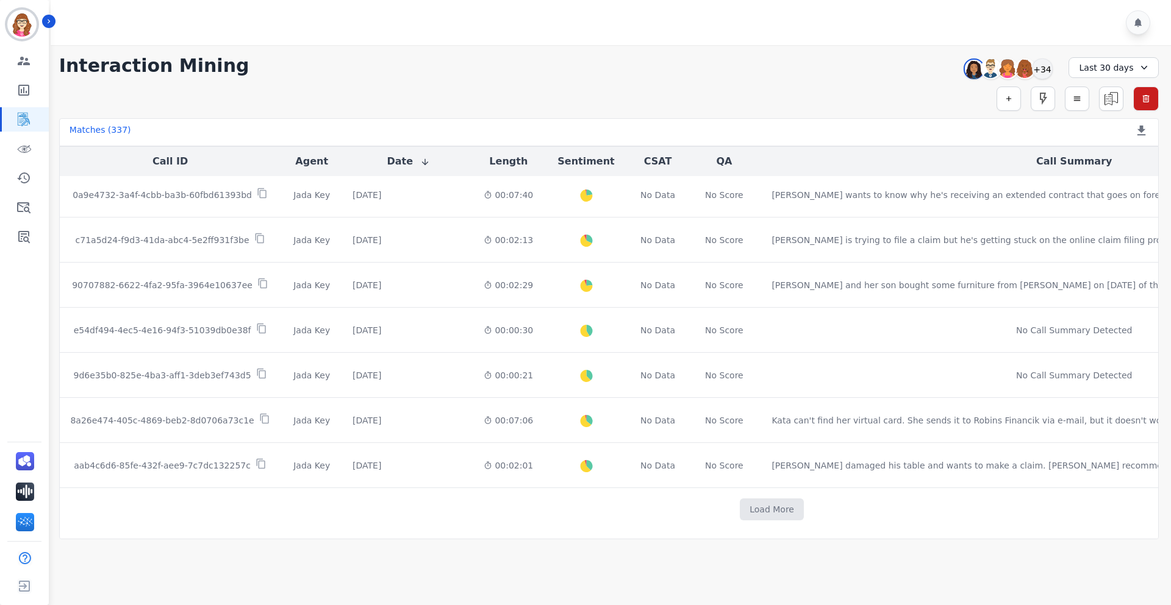
click at [740, 501] on button "Load More" at bounding box center [772, 510] width 64 height 22
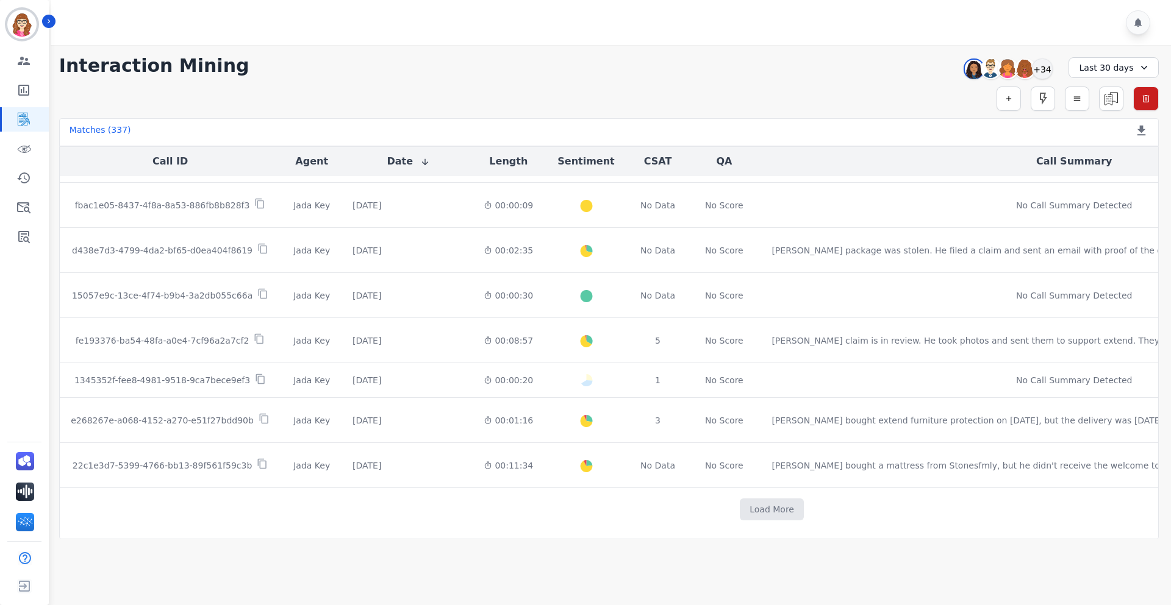
scroll to position [14042, 0]
click at [740, 501] on button "Load More" at bounding box center [772, 510] width 64 height 22
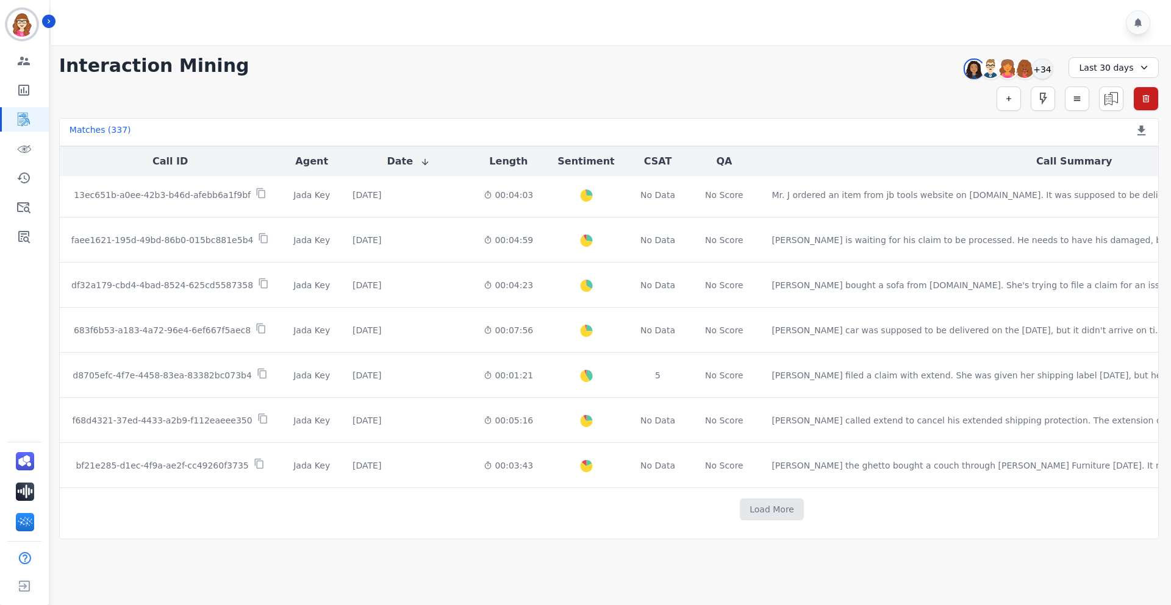
scroll to position [14809, 0]
click at [740, 501] on button "Load More" at bounding box center [772, 510] width 64 height 22
click at [1141, 64] on icon at bounding box center [1144, 68] width 12 height 12
click at [1126, 189] on li "Last 90 days" at bounding box center [1121, 183] width 61 height 12
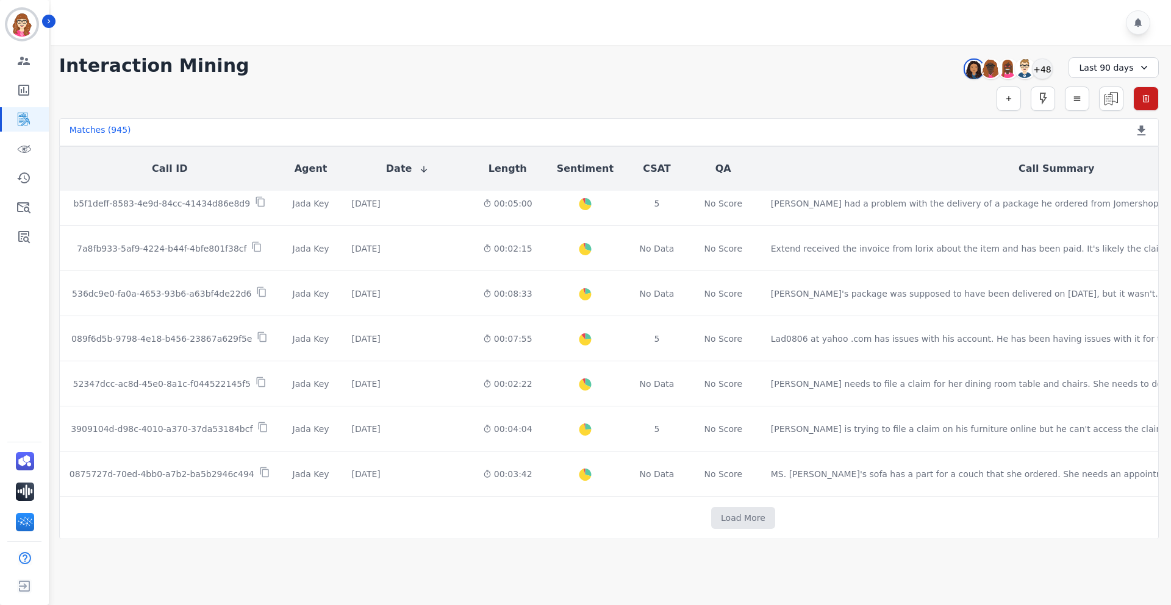
scroll to position [610, 0]
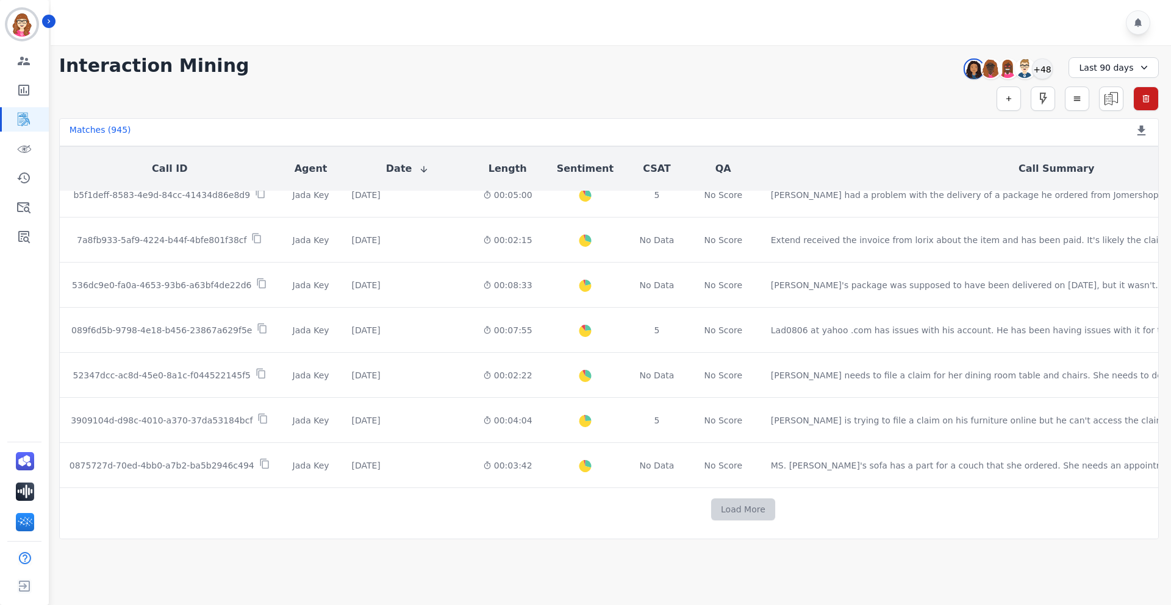
click at [711, 510] on button "Load More" at bounding box center [743, 510] width 64 height 22
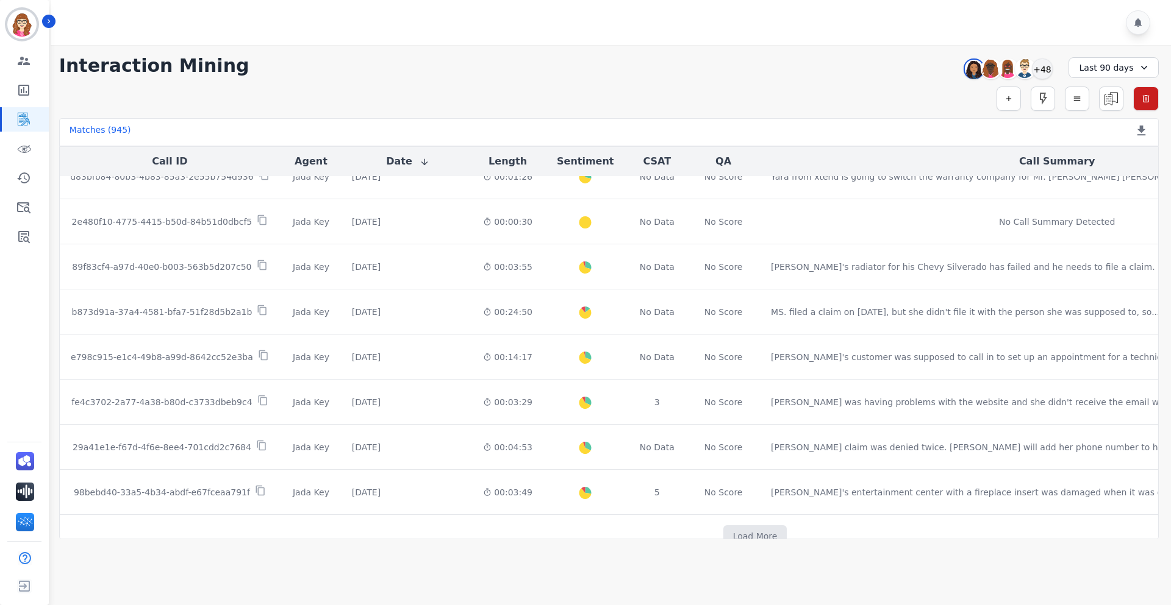
scroll to position [1512, 0]
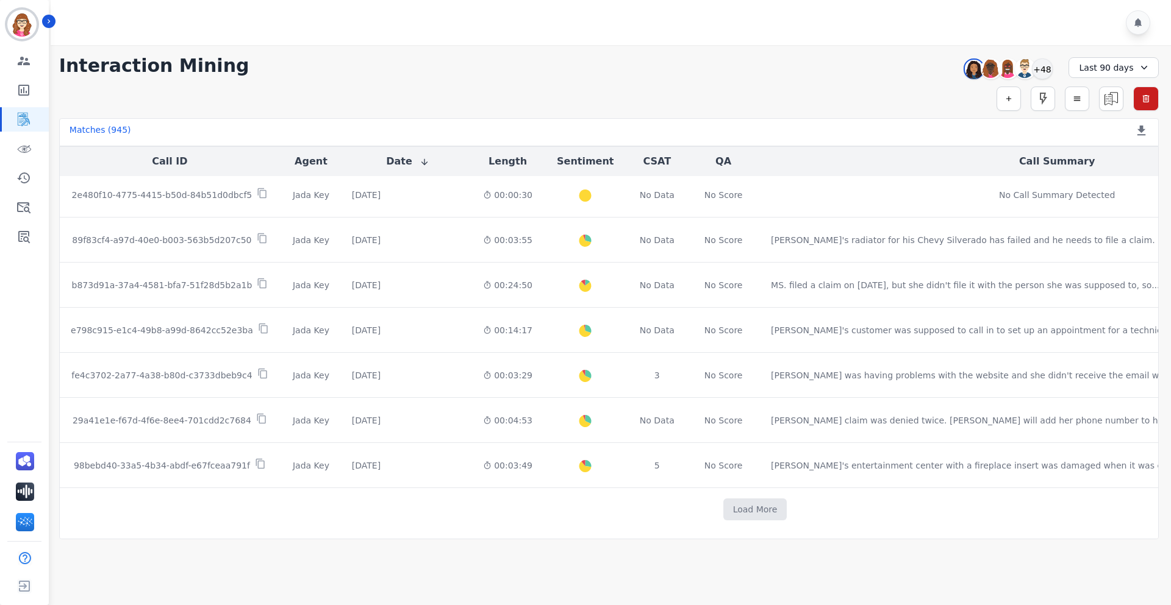
click at [723, 510] on button "Load More" at bounding box center [755, 510] width 64 height 22
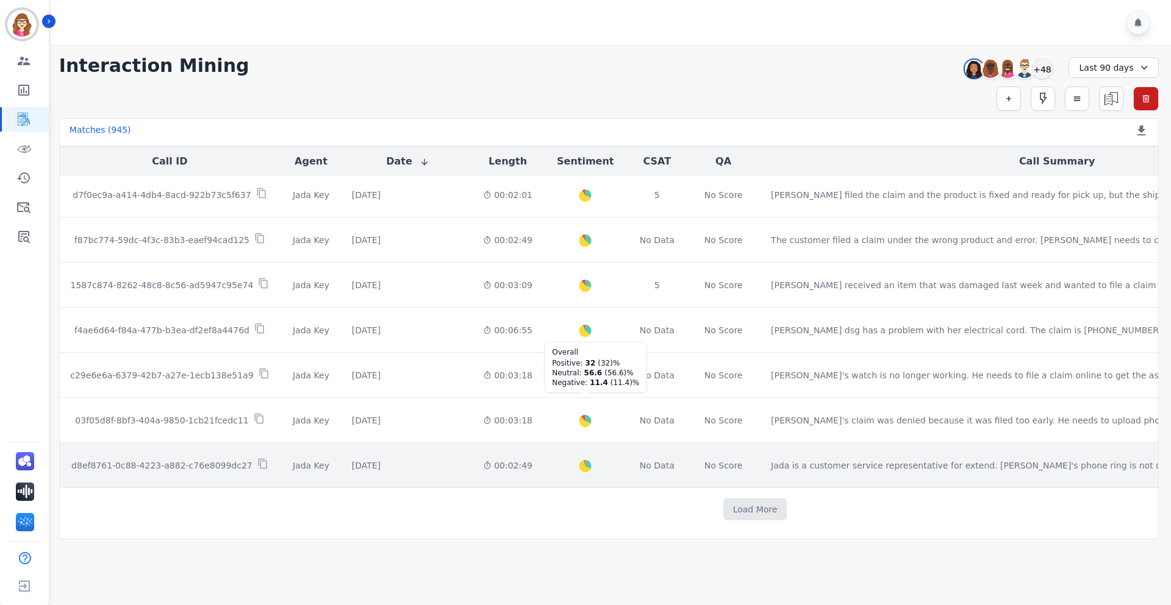
scroll to position [2407, 0]
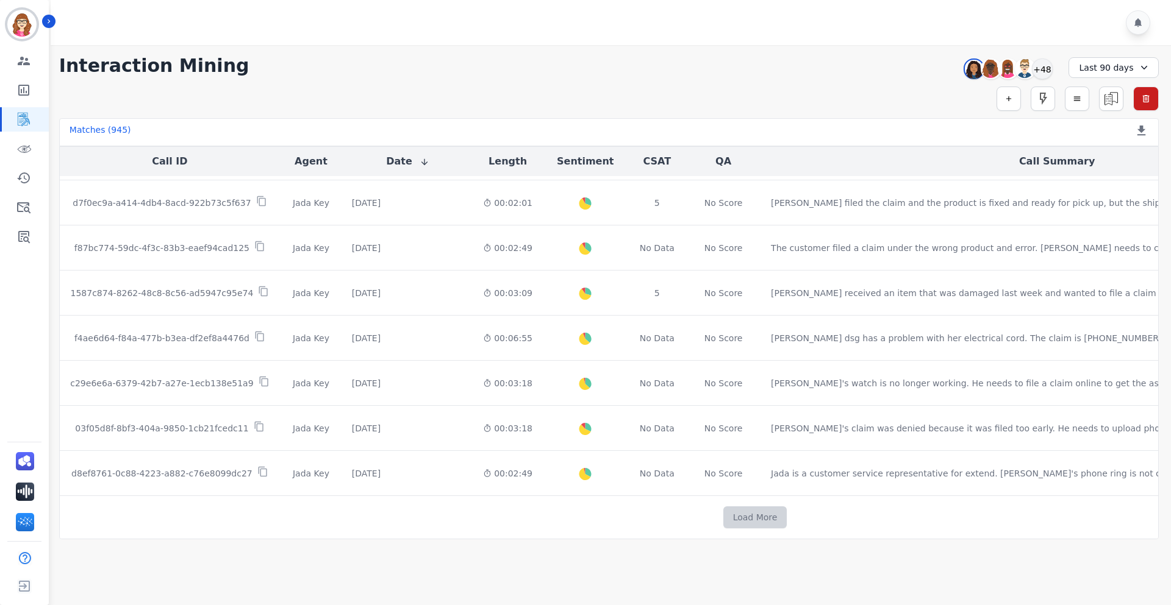
click at [723, 510] on button "Load More" at bounding box center [755, 518] width 64 height 22
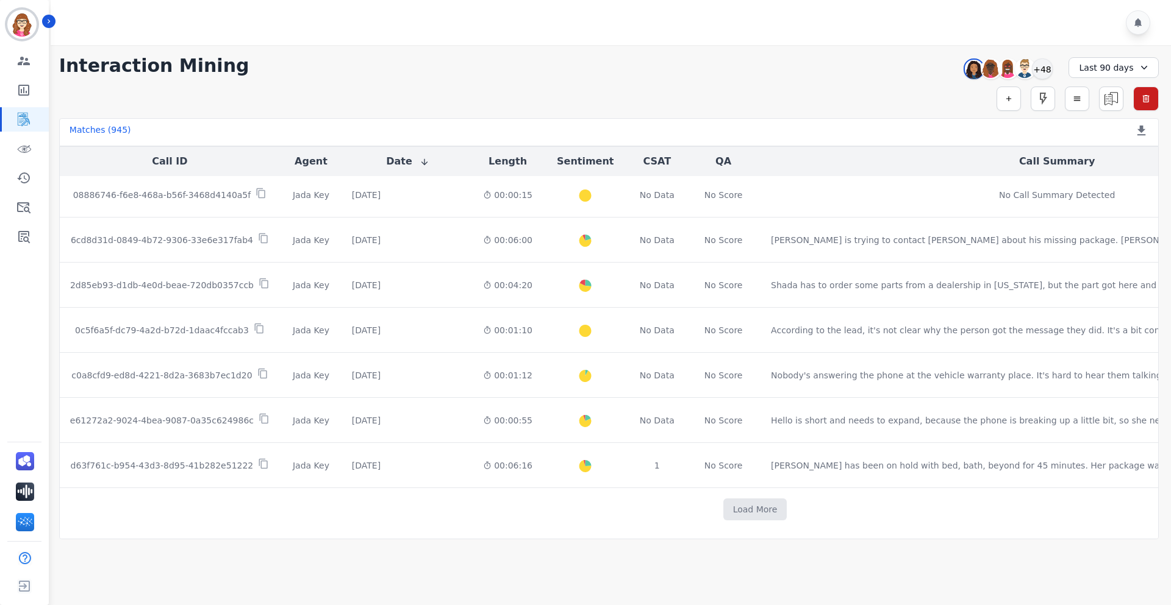
scroll to position [3317, 0]
click at [723, 503] on button "Load More" at bounding box center [755, 510] width 64 height 22
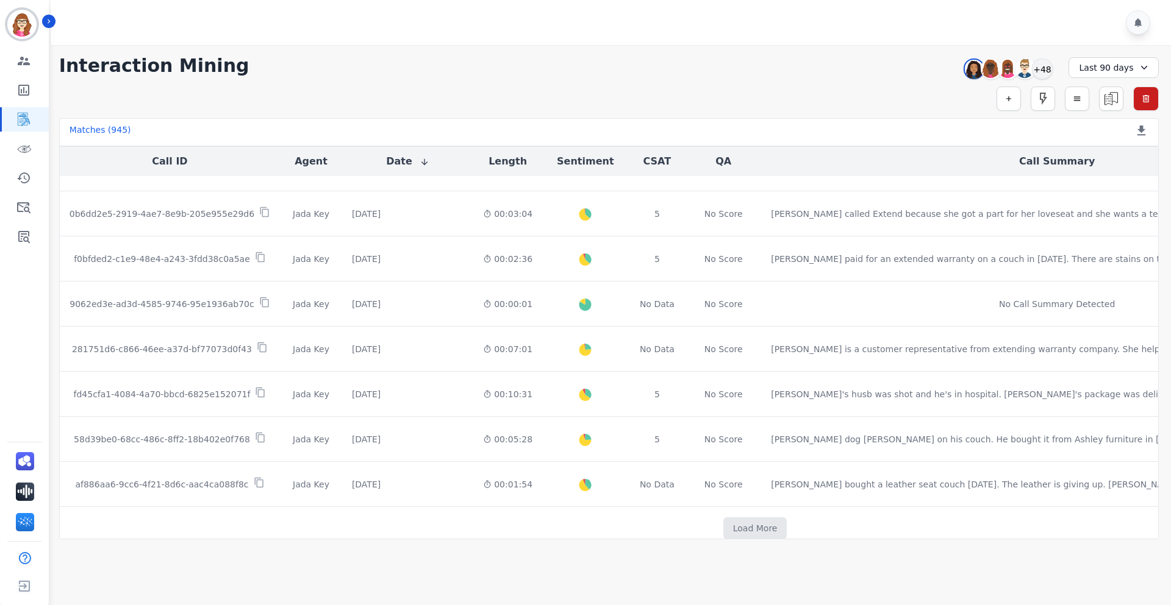
scroll to position [4209, 0]
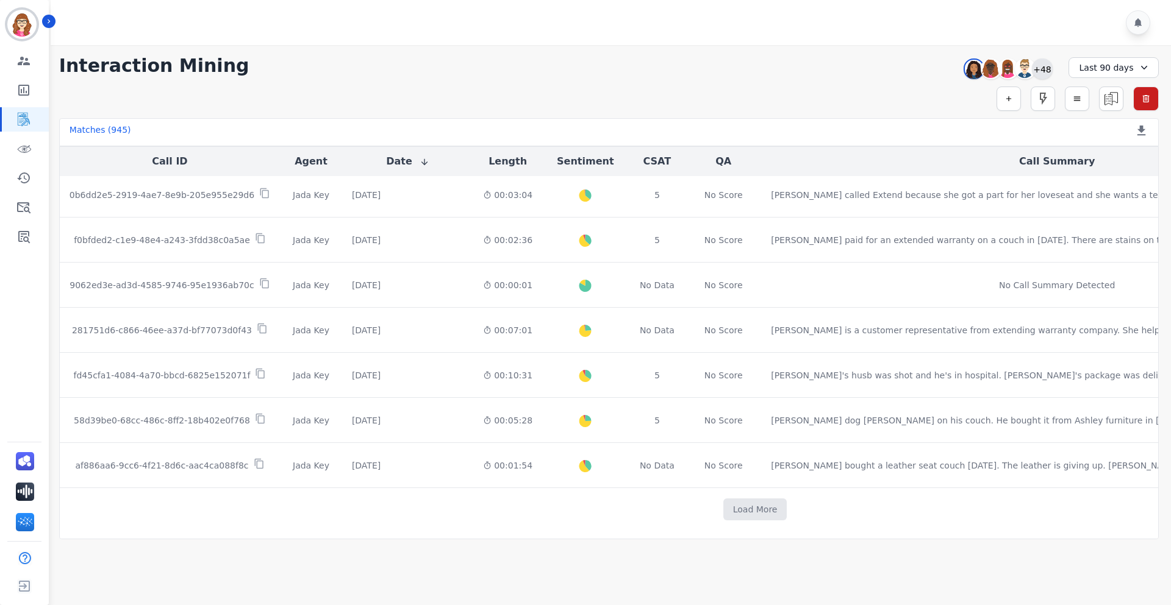
click at [1040, 70] on div "+48" at bounding box center [1042, 69] width 21 height 21
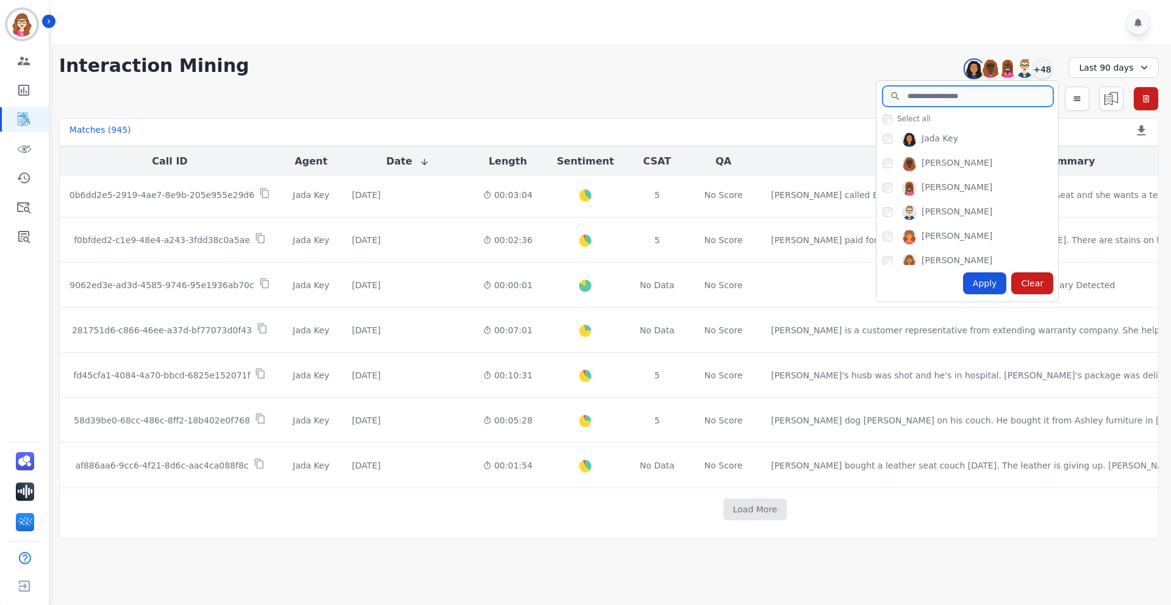
click at [979, 98] on input "search" at bounding box center [967, 96] width 171 height 21
type input "****"
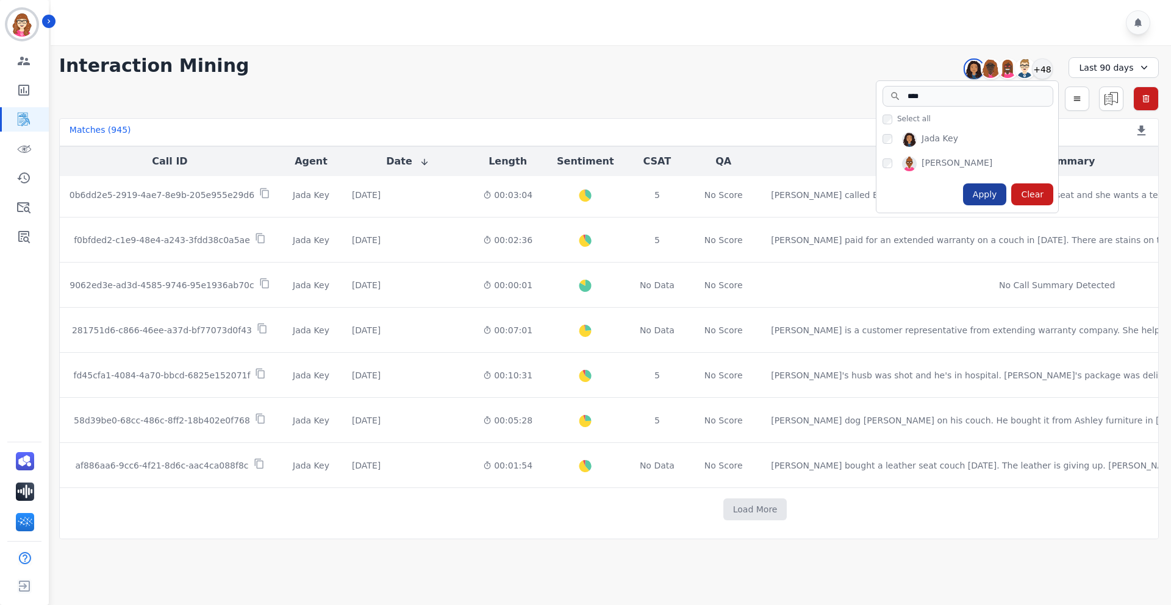
click at [1000, 195] on div "Apply" at bounding box center [985, 195] width 44 height 22
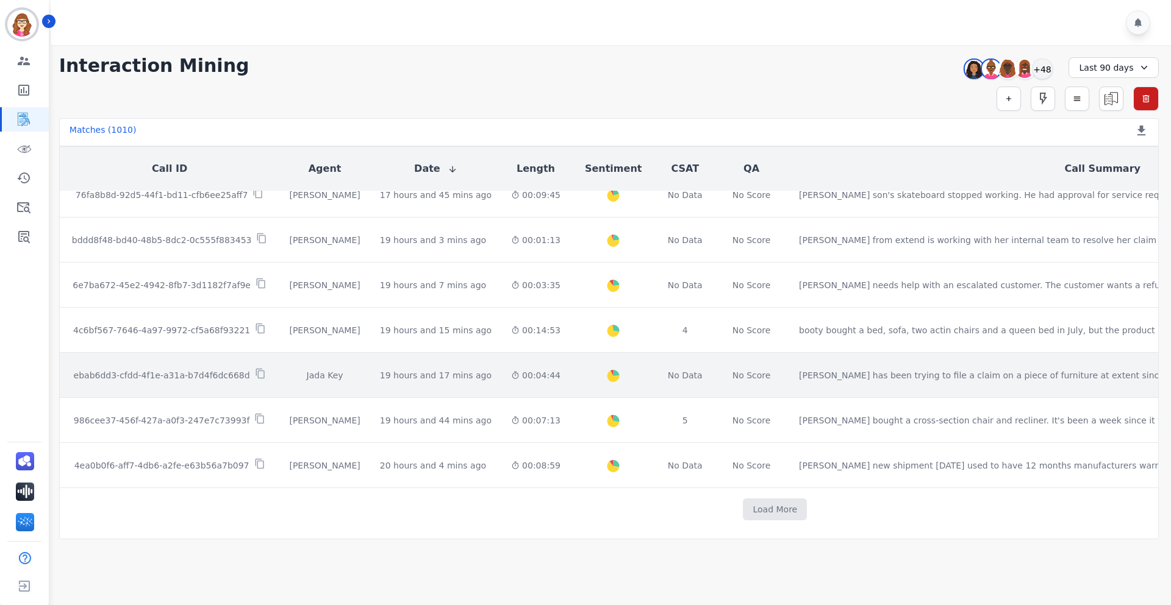
scroll to position [610, 0]
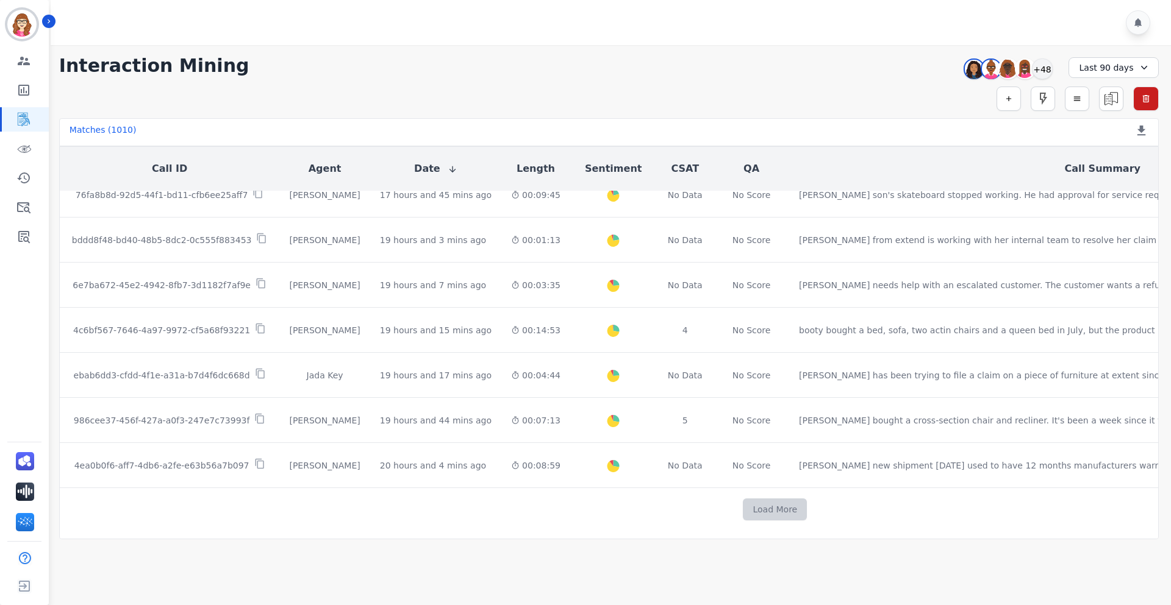
click at [743, 499] on button "Load More" at bounding box center [775, 510] width 64 height 22
click at [743, 501] on button "Load More" at bounding box center [775, 510] width 64 height 22
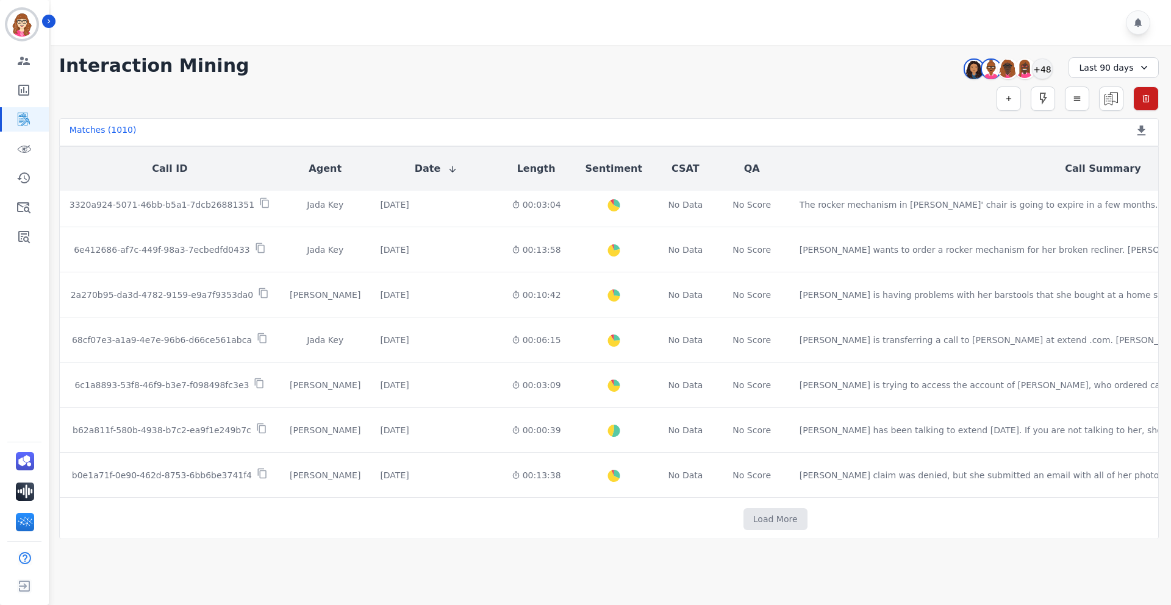
scroll to position [2414, 0]
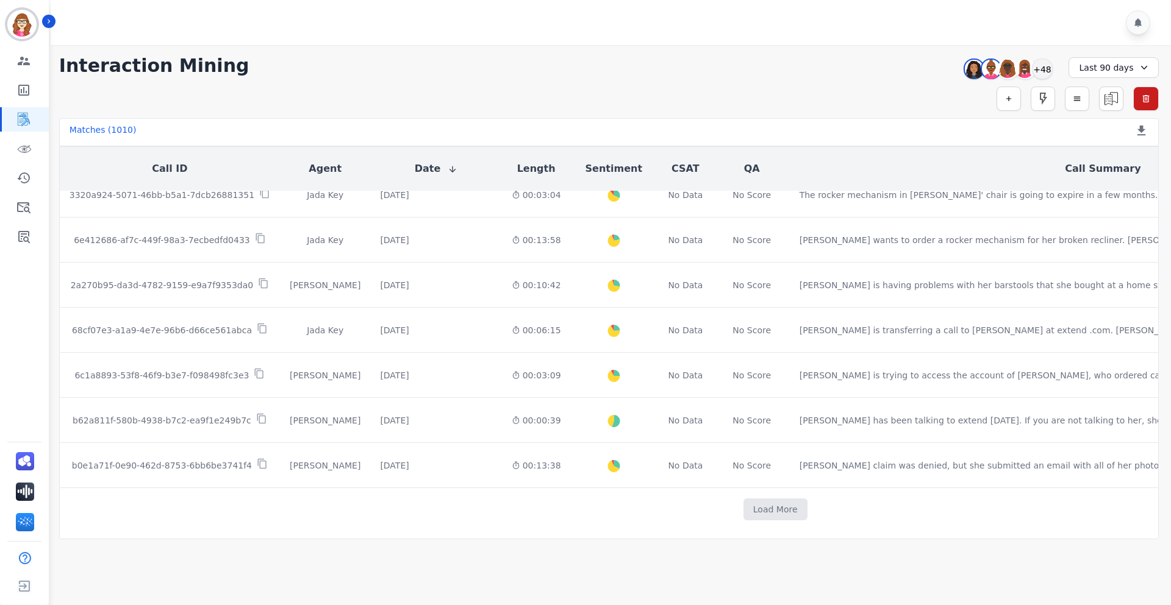
click at [743, 501] on button "Load More" at bounding box center [775, 510] width 64 height 22
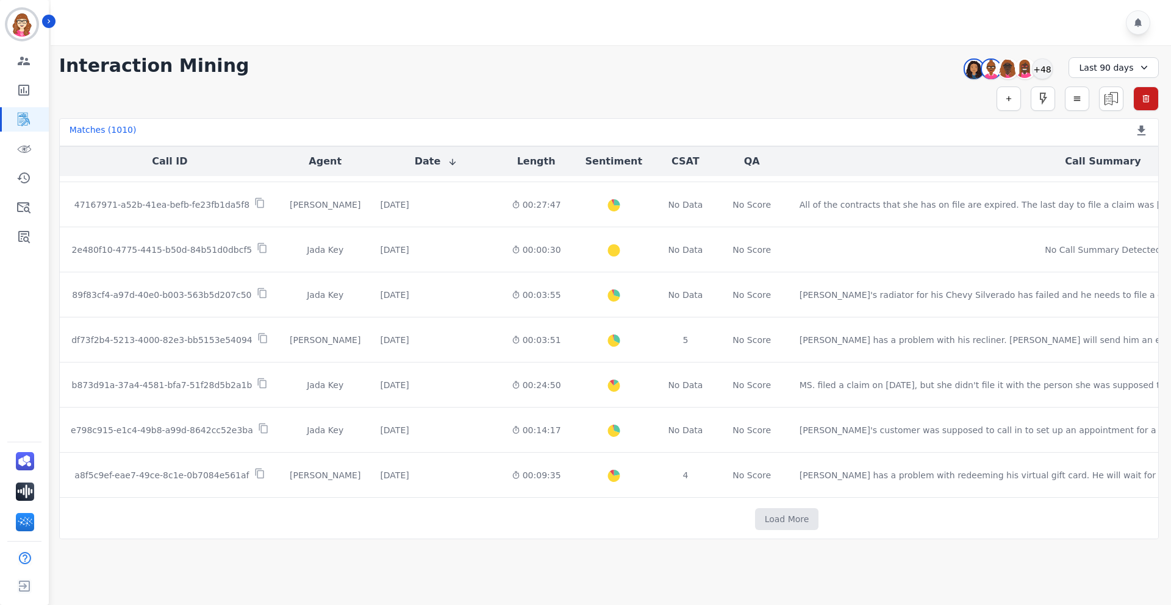
scroll to position [3317, 0]
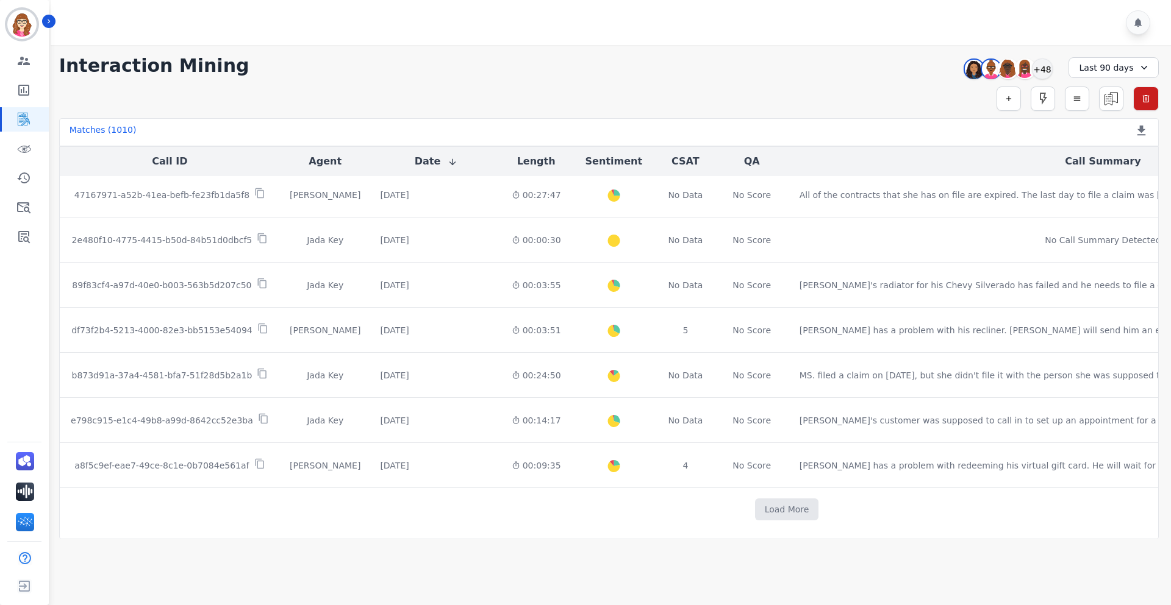
click at [755, 501] on button "Load More" at bounding box center [787, 510] width 64 height 22
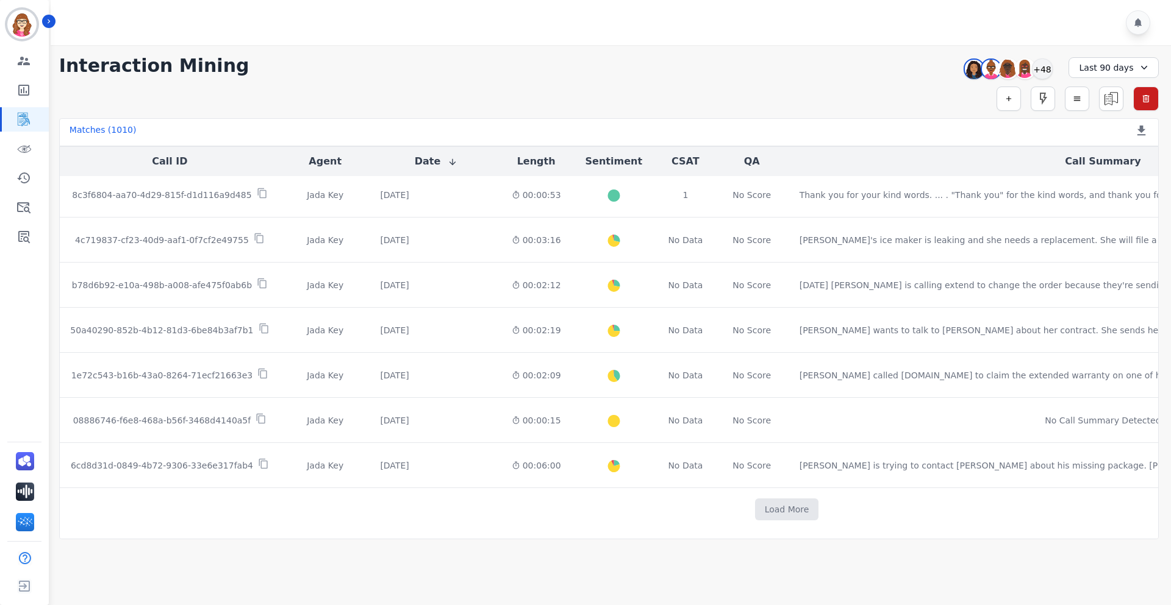
scroll to position [6014, 0]
click at [755, 501] on button "Load More" at bounding box center [787, 510] width 64 height 22
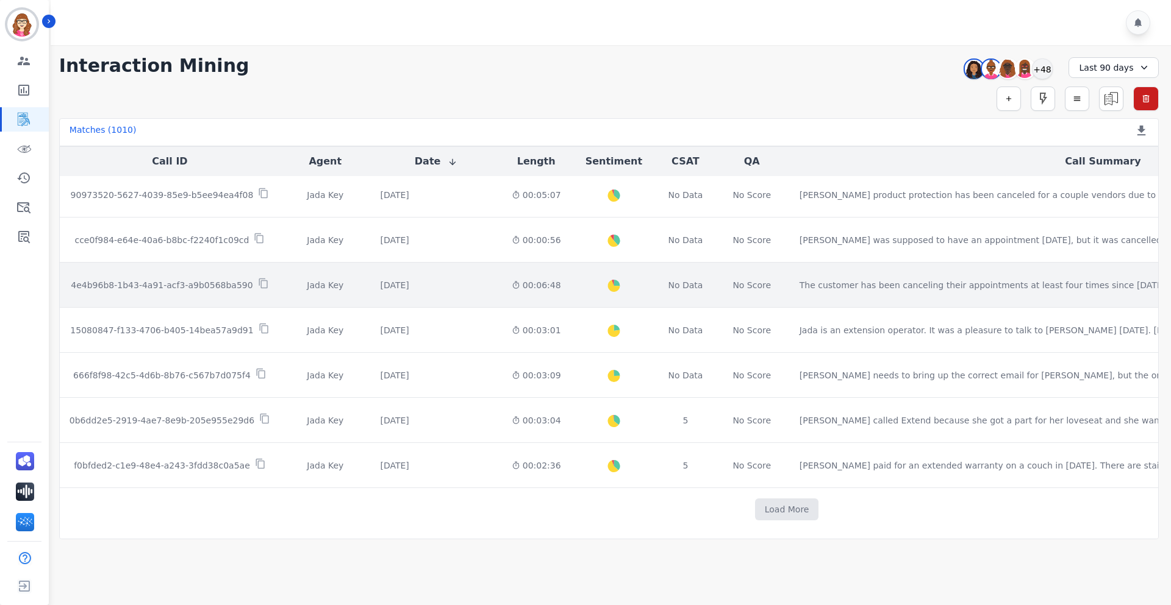
scroll to position [6906, 0]
click at [755, 502] on button "Load More" at bounding box center [787, 510] width 64 height 22
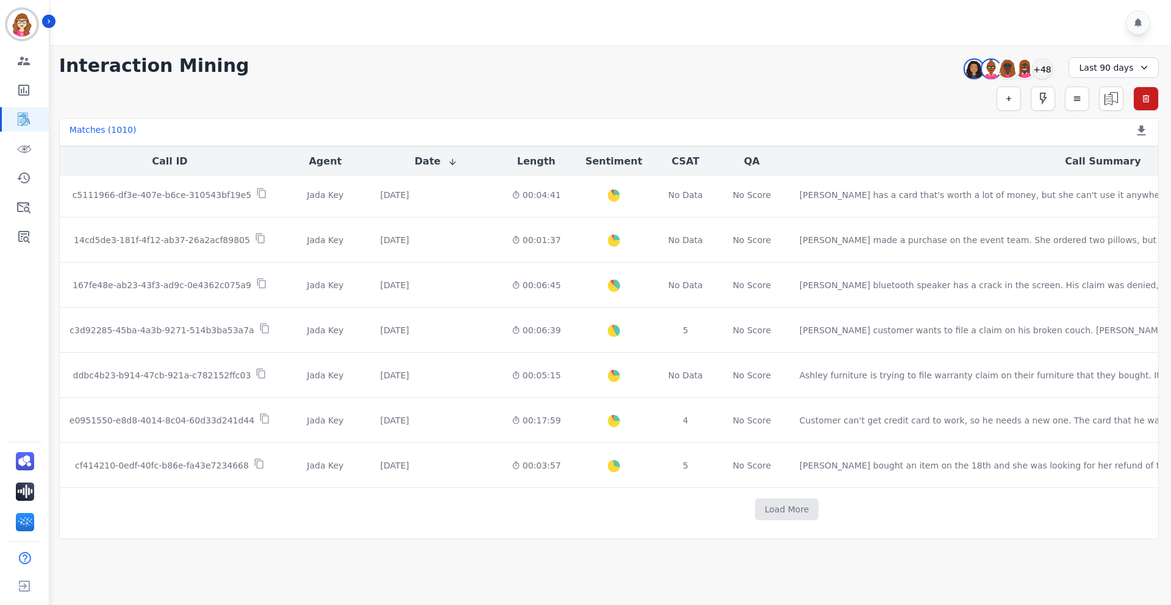
scroll to position [7798, 0]
click at [755, 502] on button "Load More" at bounding box center [787, 510] width 64 height 22
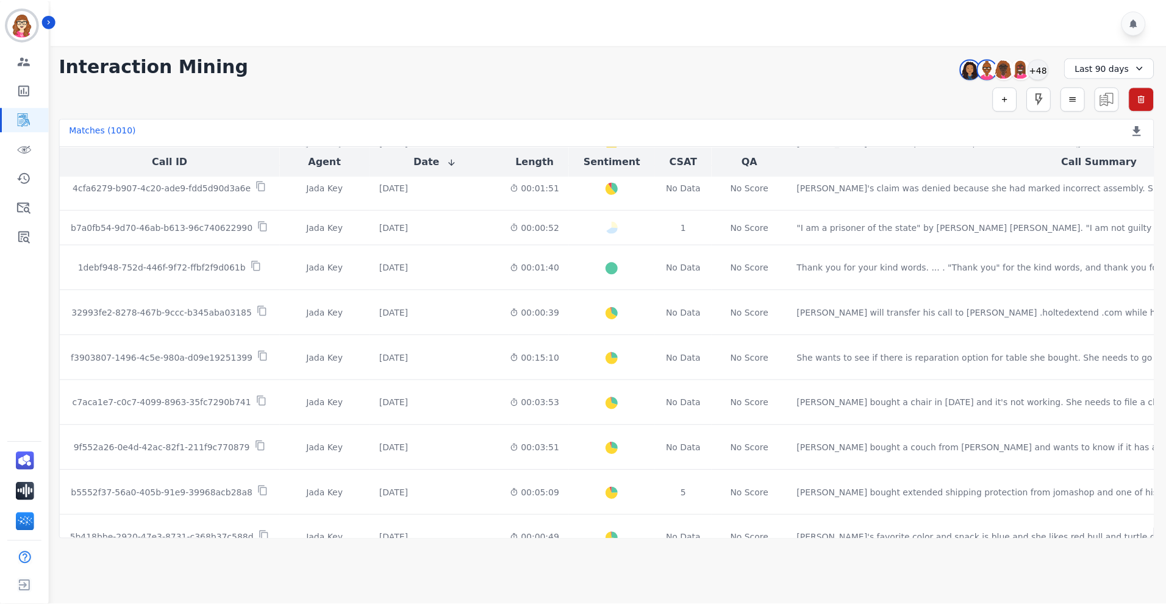
scroll to position [8324, 0]
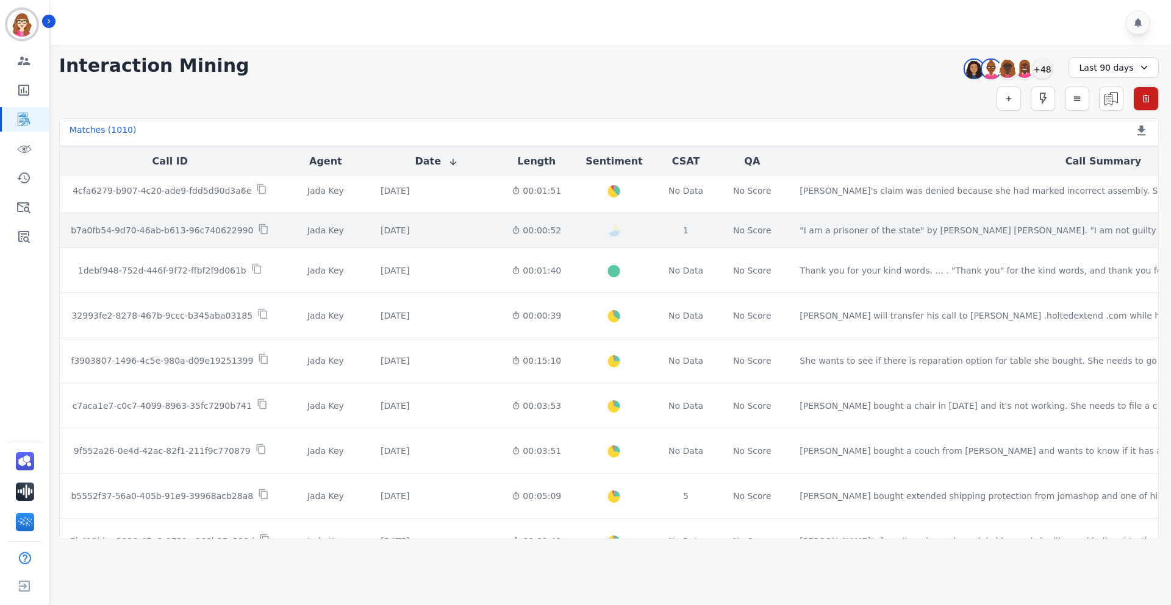
click at [716, 238] on td "No Score" at bounding box center [752, 230] width 76 height 35
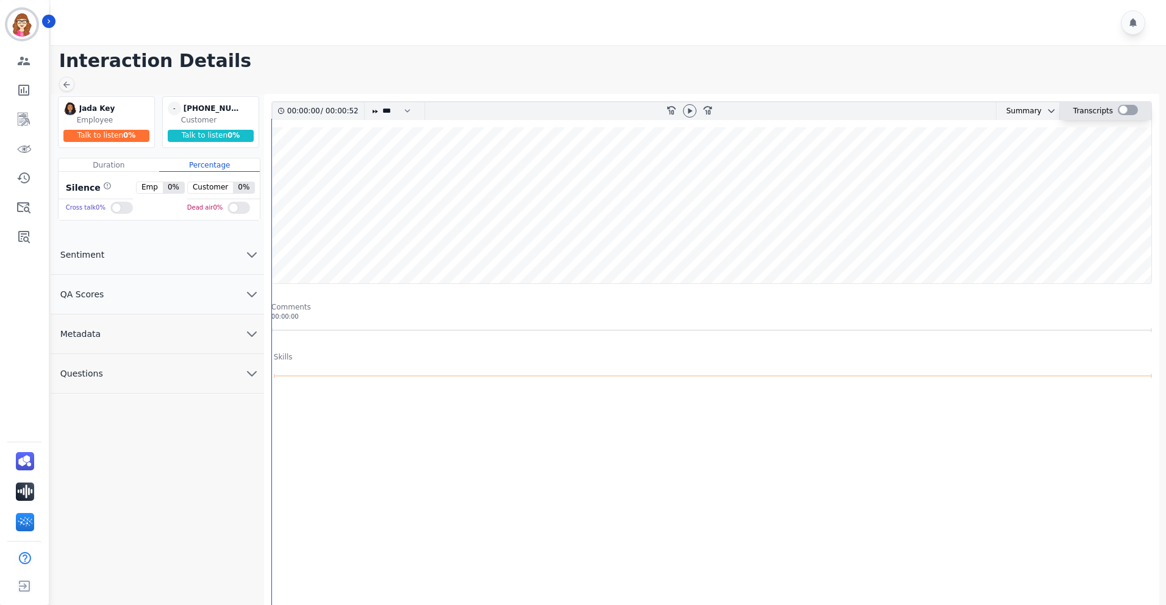
click at [1123, 109] on div at bounding box center [1128, 110] width 20 height 10
click at [1131, 112] on div at bounding box center [1131, 109] width 20 height 10
click at [1131, 112] on div at bounding box center [1128, 110] width 20 height 10
click at [1125, 115] on div at bounding box center [1131, 109] width 20 height 10
click at [1112, 111] on div "Transcripts" at bounding box center [1105, 111] width 91 height 18
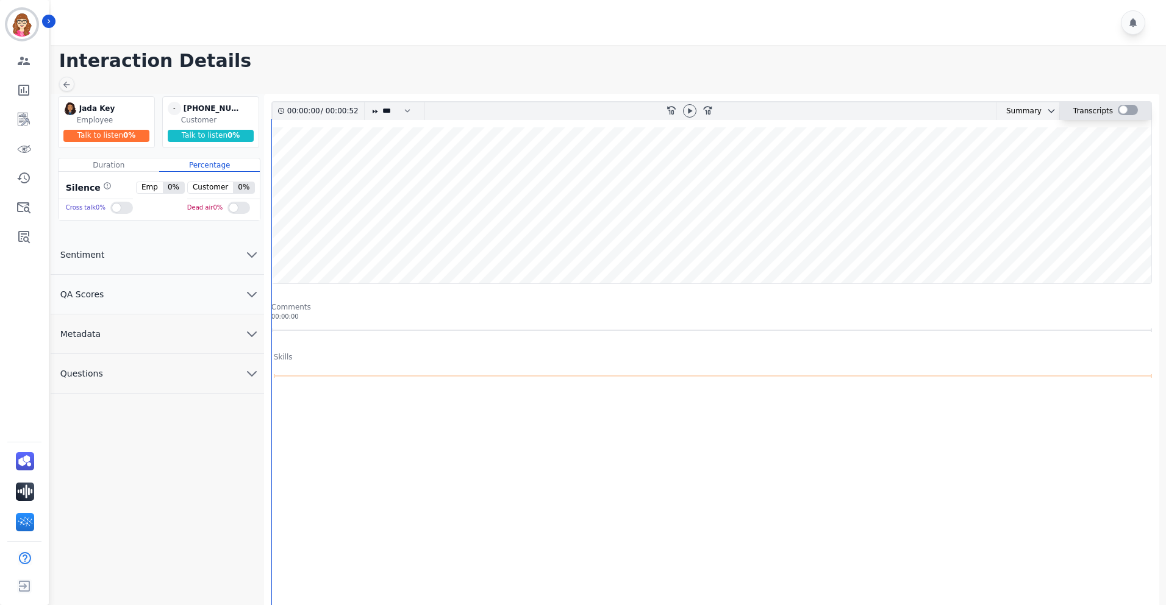
click at [1121, 115] on div at bounding box center [1128, 110] width 20 height 10
click at [65, 87] on icon at bounding box center [67, 85] width 10 height 10
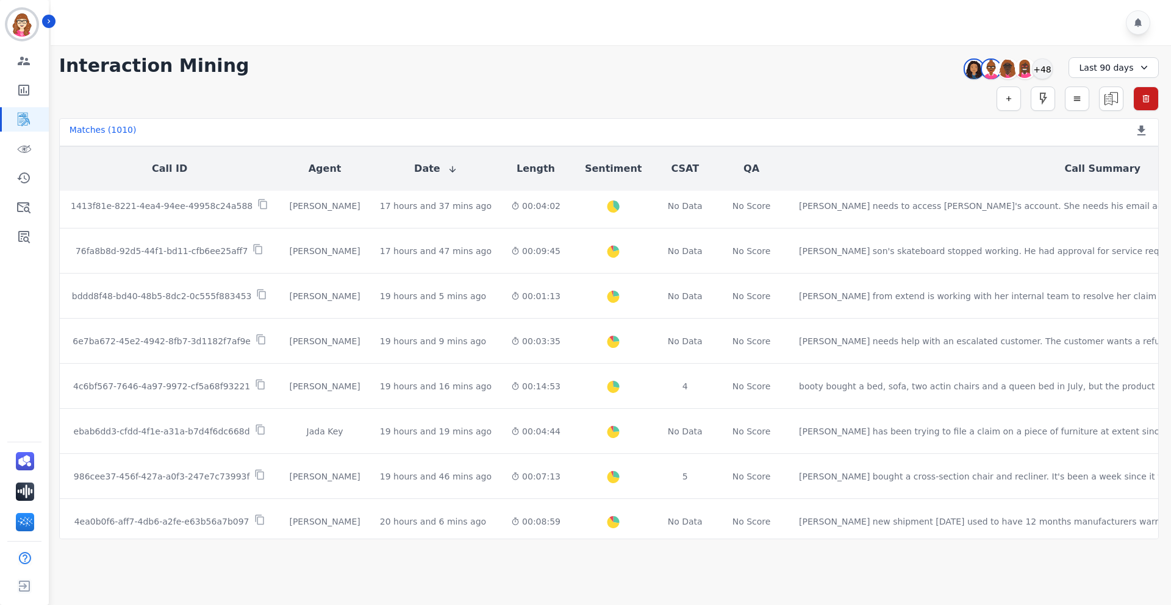
scroll to position [610, 0]
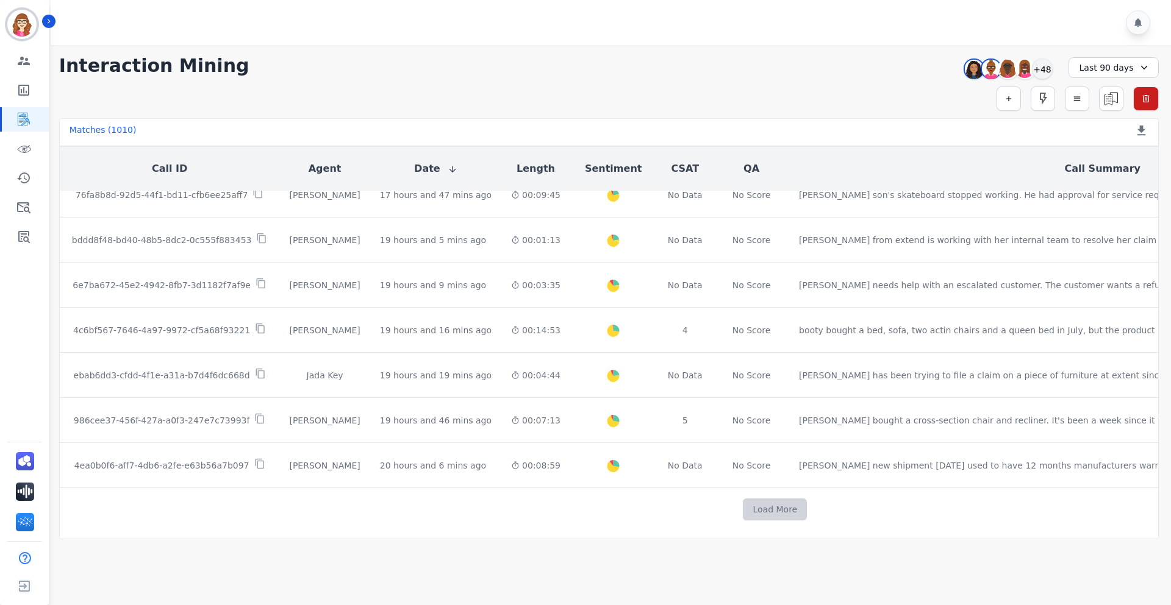
click at [743, 509] on button "Load More" at bounding box center [775, 510] width 64 height 22
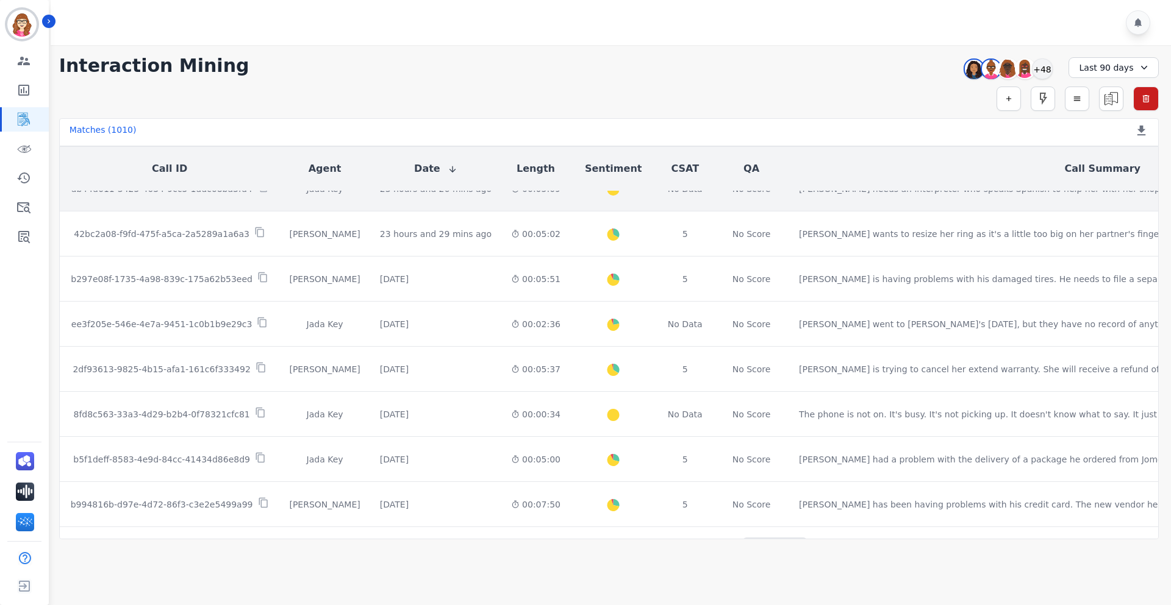
scroll to position [1512, 0]
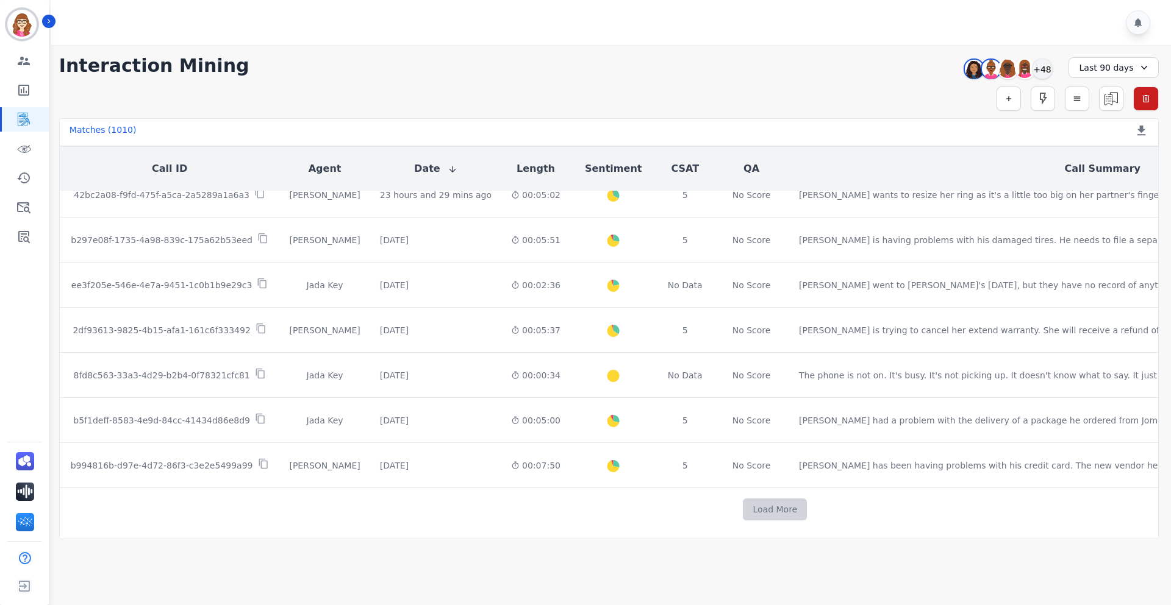
click at [743, 502] on button "Load More" at bounding box center [775, 510] width 64 height 22
click at [743, 506] on button "Load More" at bounding box center [775, 510] width 64 height 22
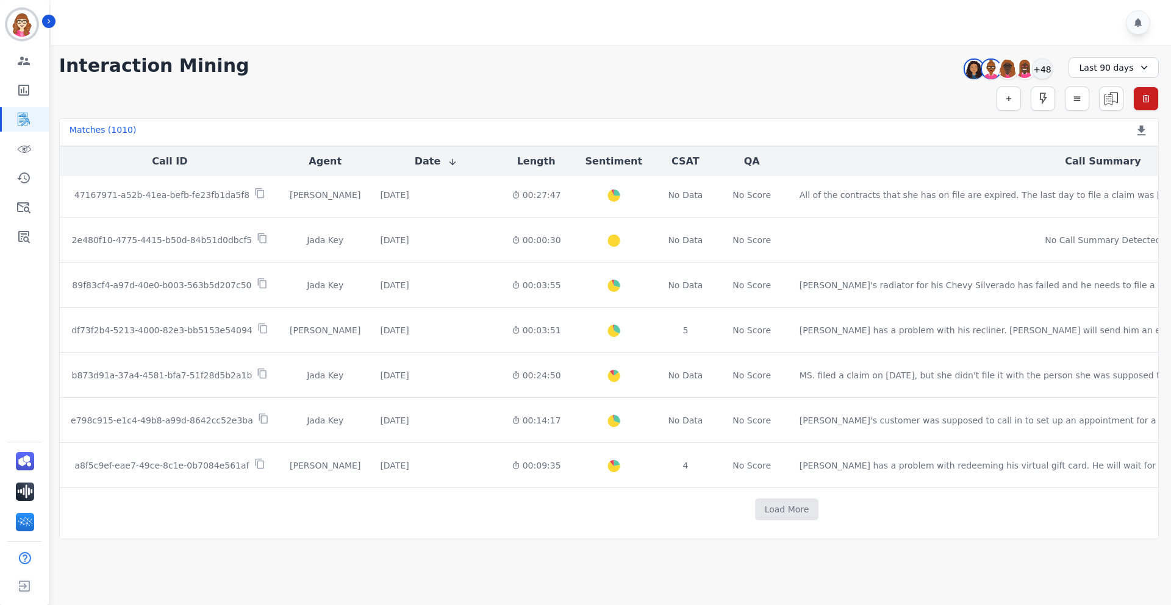
scroll to position [3317, 0]
click at [755, 505] on button "Load More" at bounding box center [787, 510] width 64 height 22
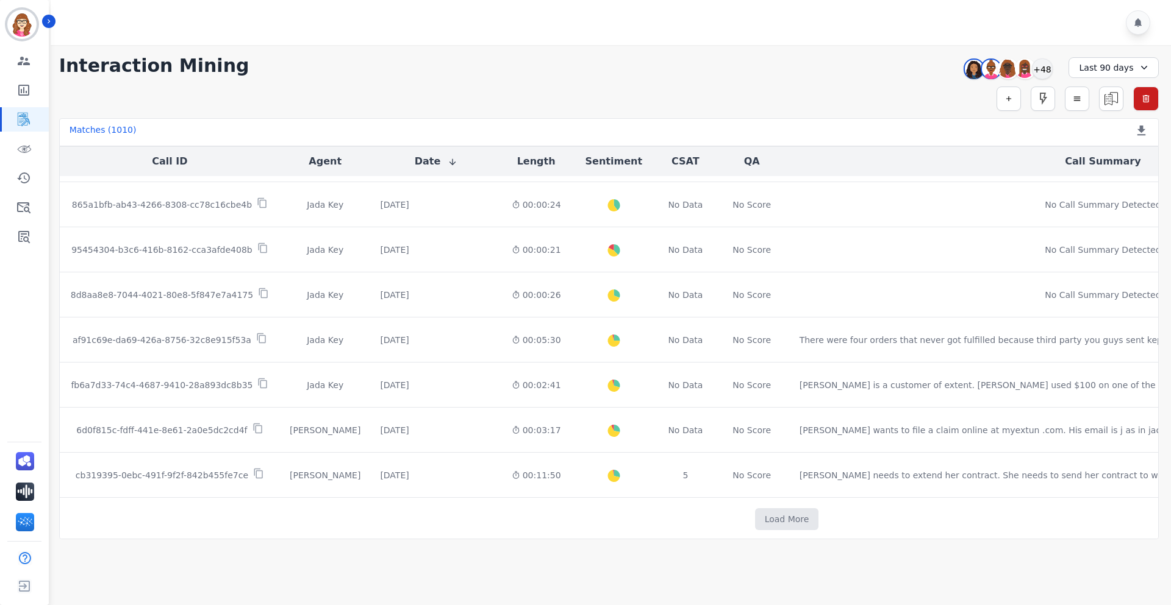
scroll to position [4219, 0]
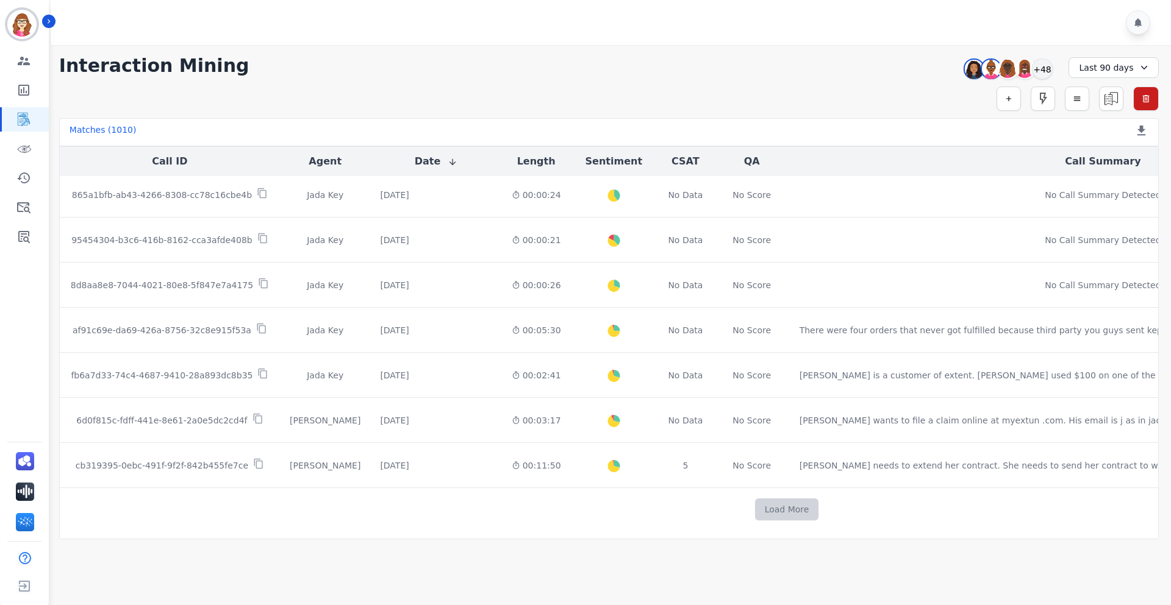
click at [755, 502] on button "Load More" at bounding box center [787, 510] width 64 height 22
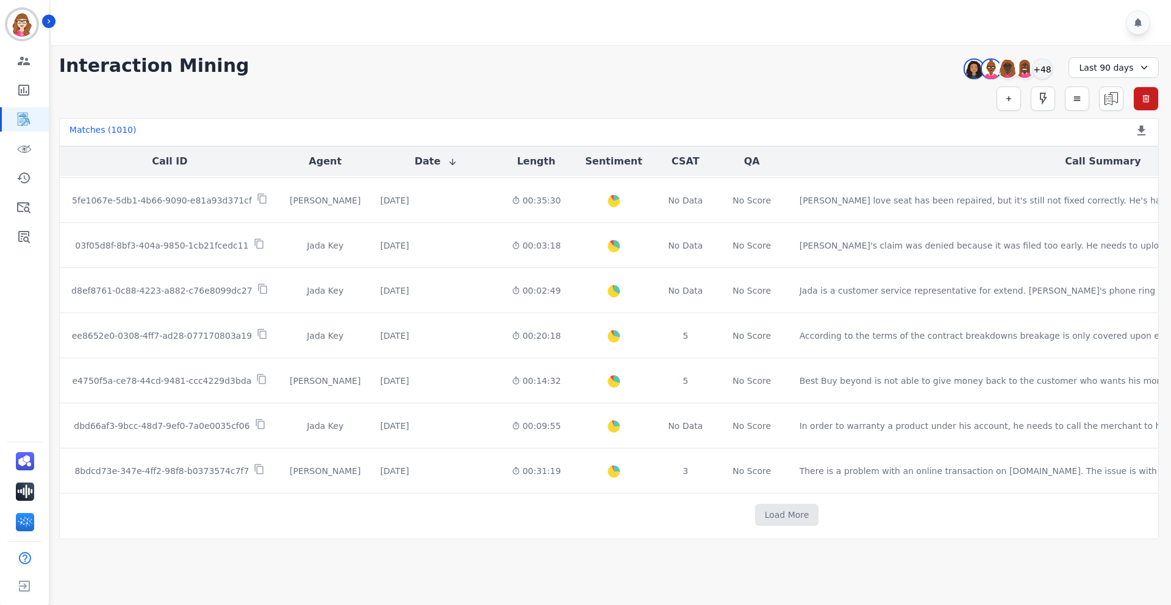
scroll to position [5122, 0]
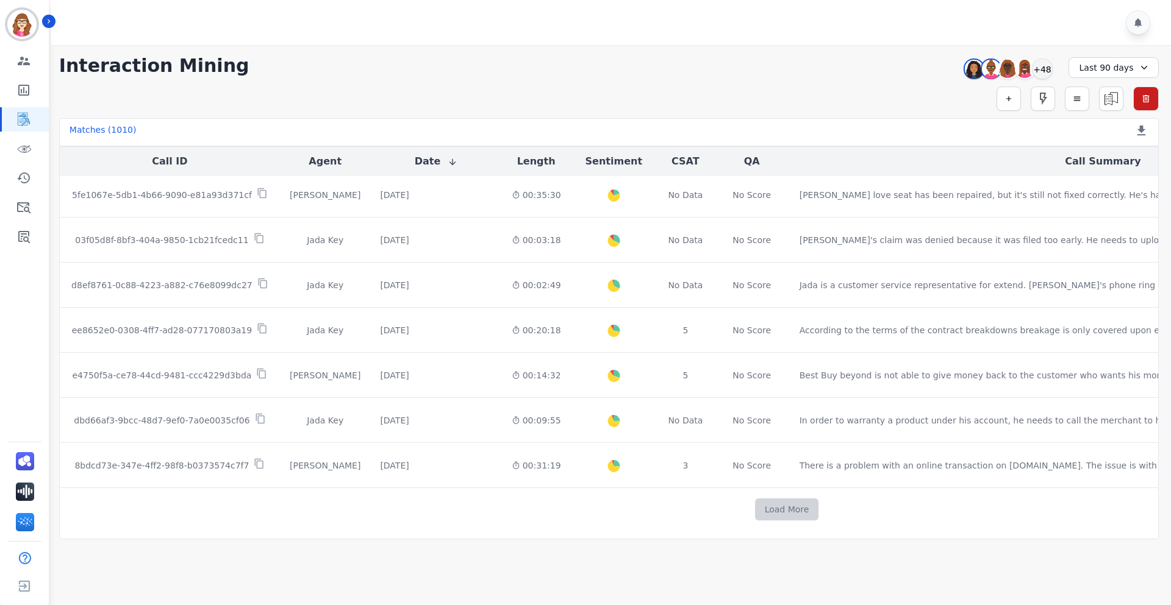
click at [755, 506] on button "Load More" at bounding box center [787, 510] width 64 height 22
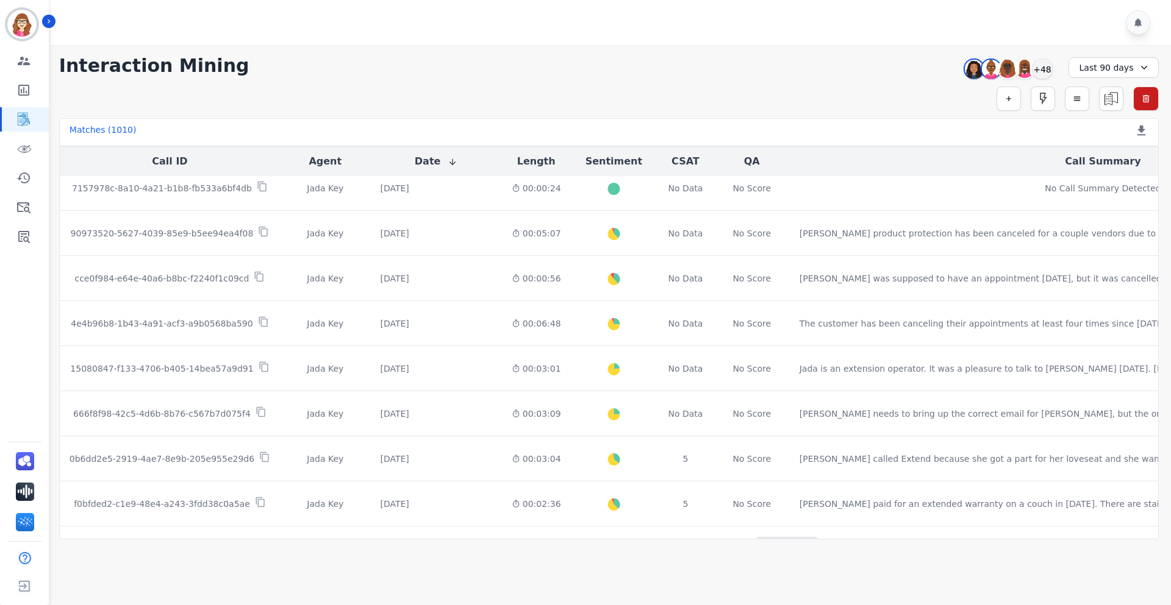
scroll to position [6906, 0]
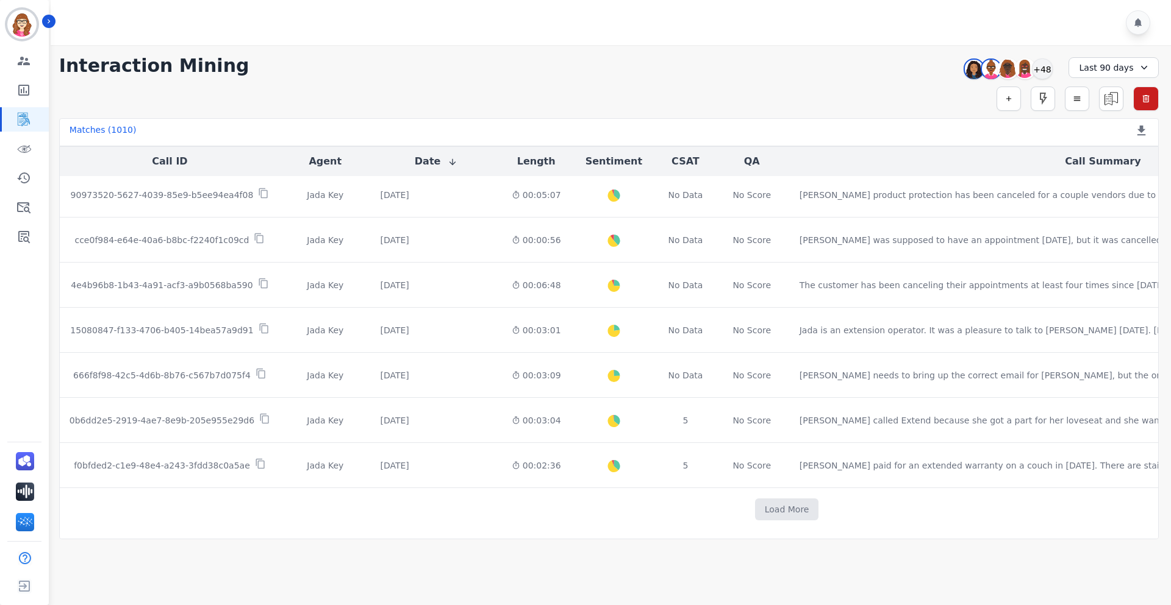
click at [755, 506] on button "Load More" at bounding box center [787, 510] width 64 height 22
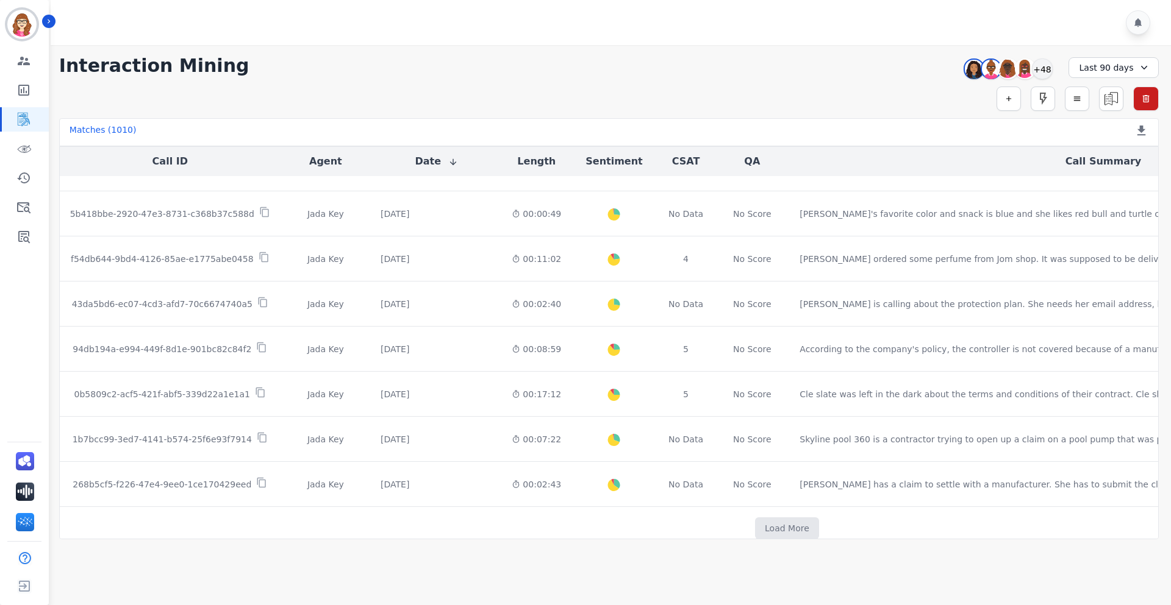
scroll to position [8690, 0]
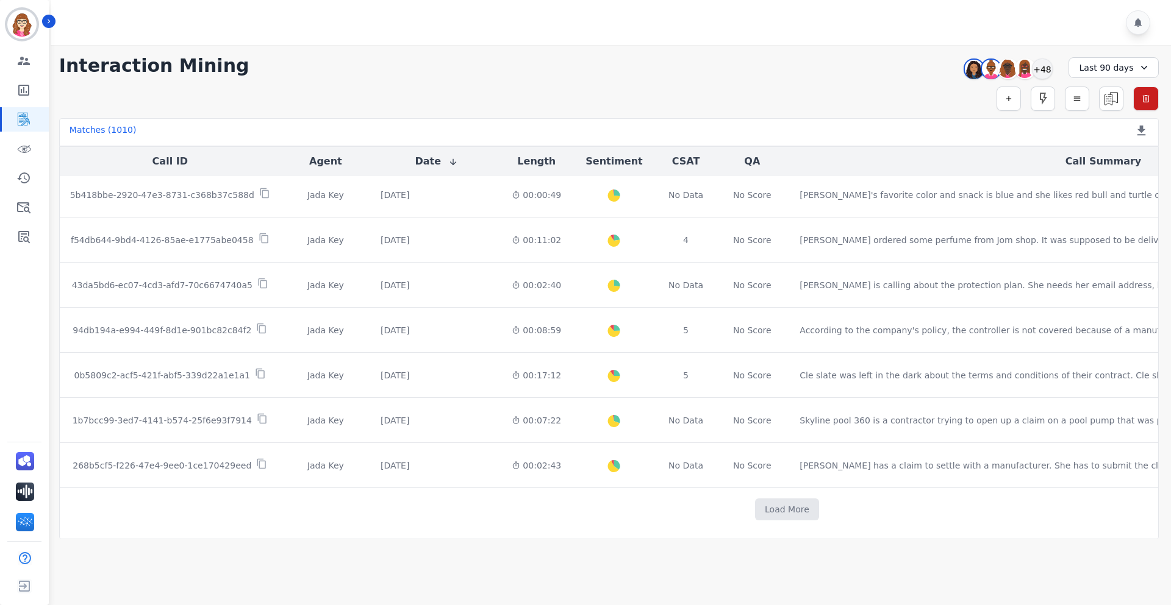
click at [755, 506] on button "Load More" at bounding box center [787, 510] width 64 height 22
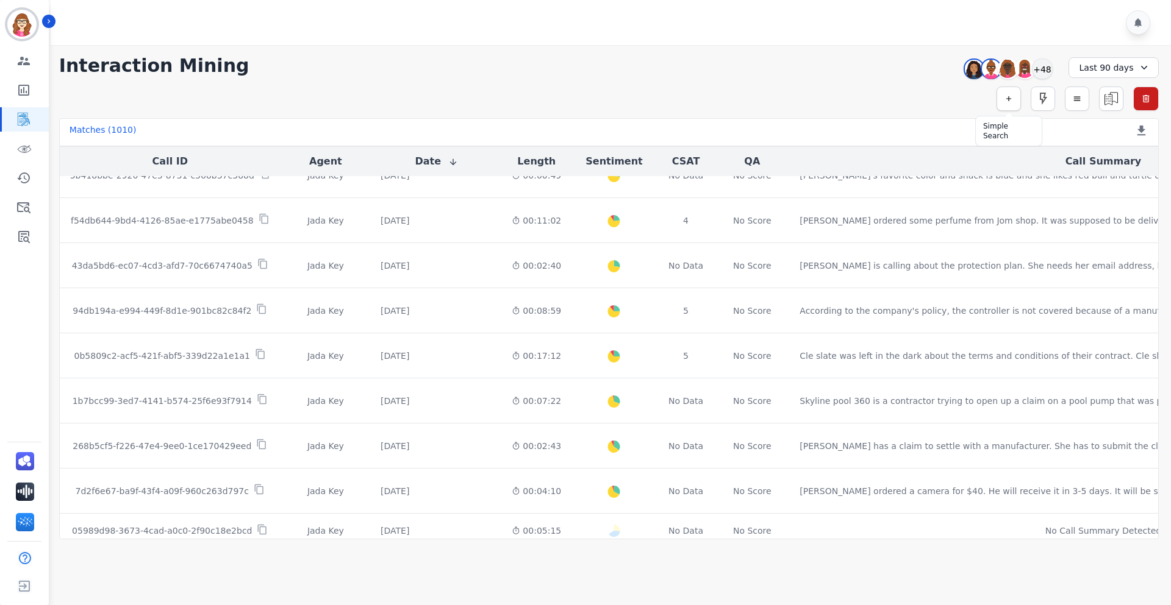
click at [1007, 99] on icon "button" at bounding box center [1008, 98] width 5 height 5
click at [835, 141] on div "** ACW (Sec) AGH_Lvl1 AGH_Lvl2 Emote: Apprehensive % Silence Front (CX) CX Phon…" at bounding box center [837, 131] width 159 height 24
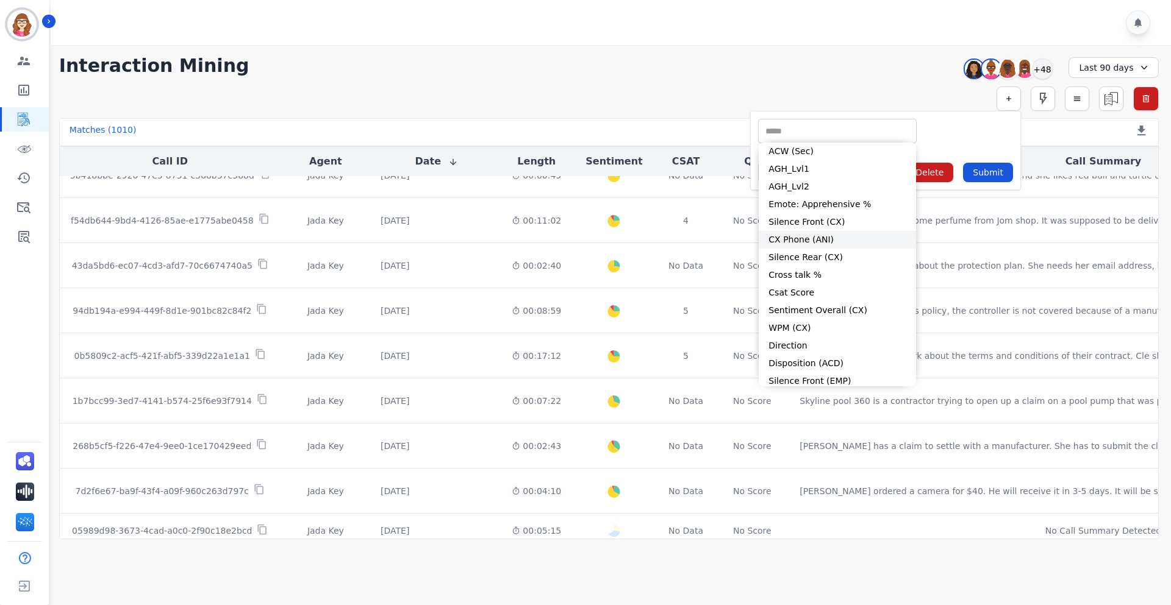
click at [838, 237] on li "CX Phone (ANI)" at bounding box center [836, 240] width 157 height 18
type input "**********"
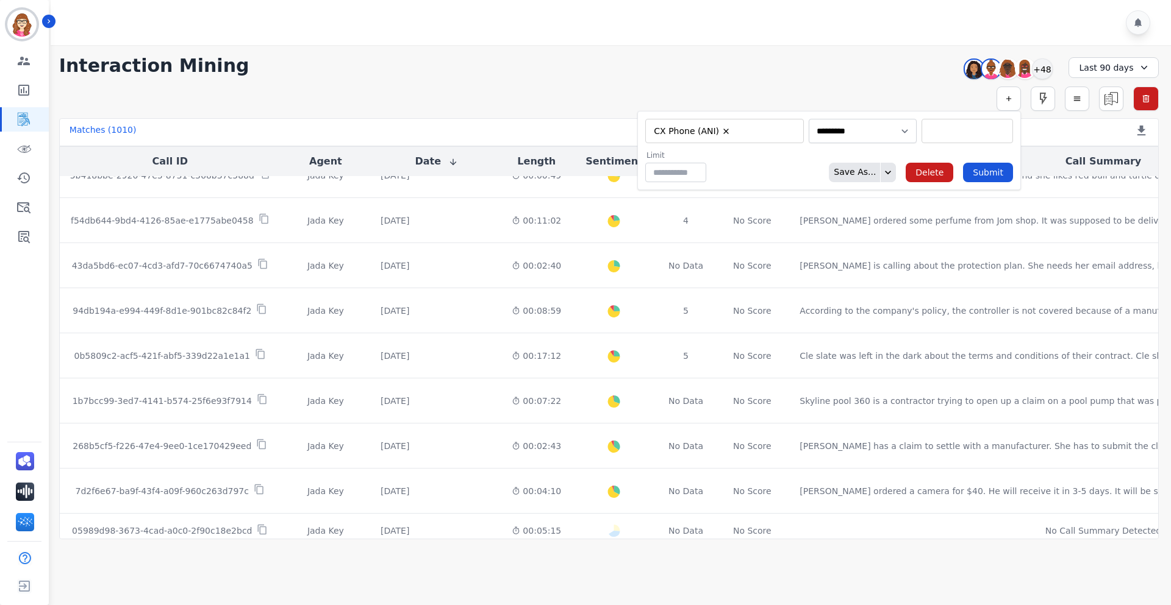
click at [927, 133] on input "selected options" at bounding box center [966, 131] width 85 height 13
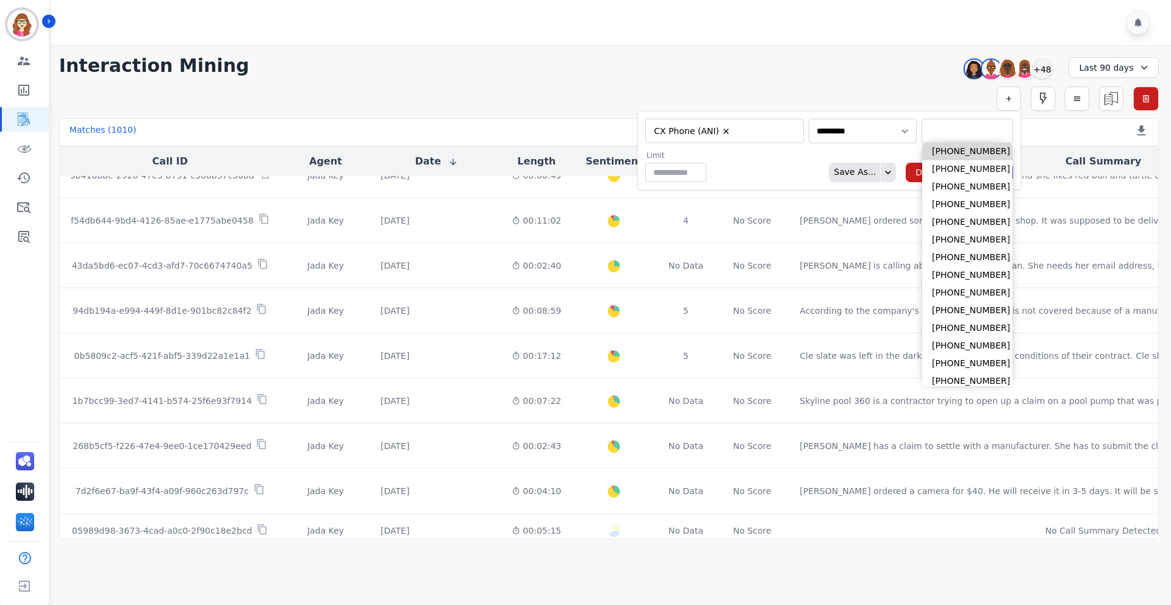
paste input "**********"
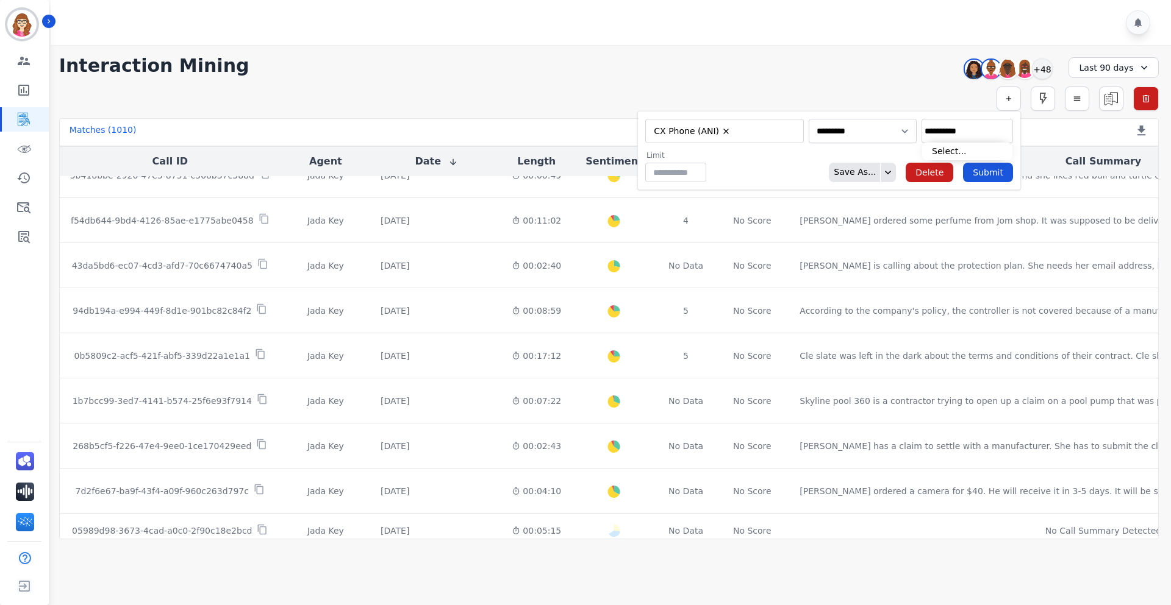
click at [924, 130] on input "**********" at bounding box center [966, 131] width 85 height 13
type input "**********"
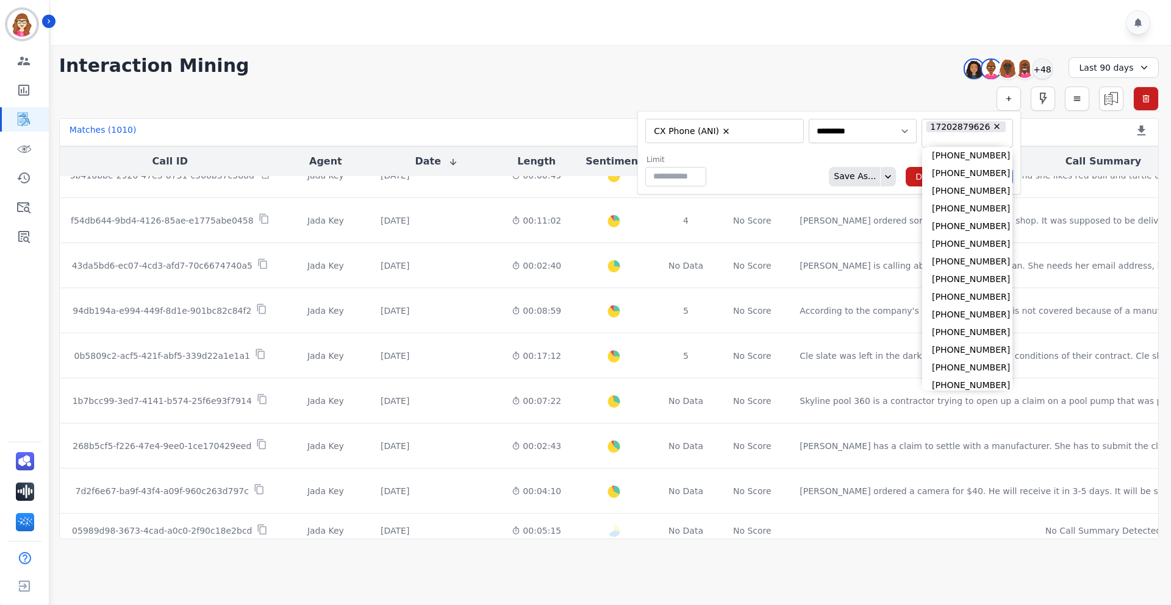
click at [876, 160] on div "Limit ** Save As... Delete Submit" at bounding box center [829, 171] width 368 height 32
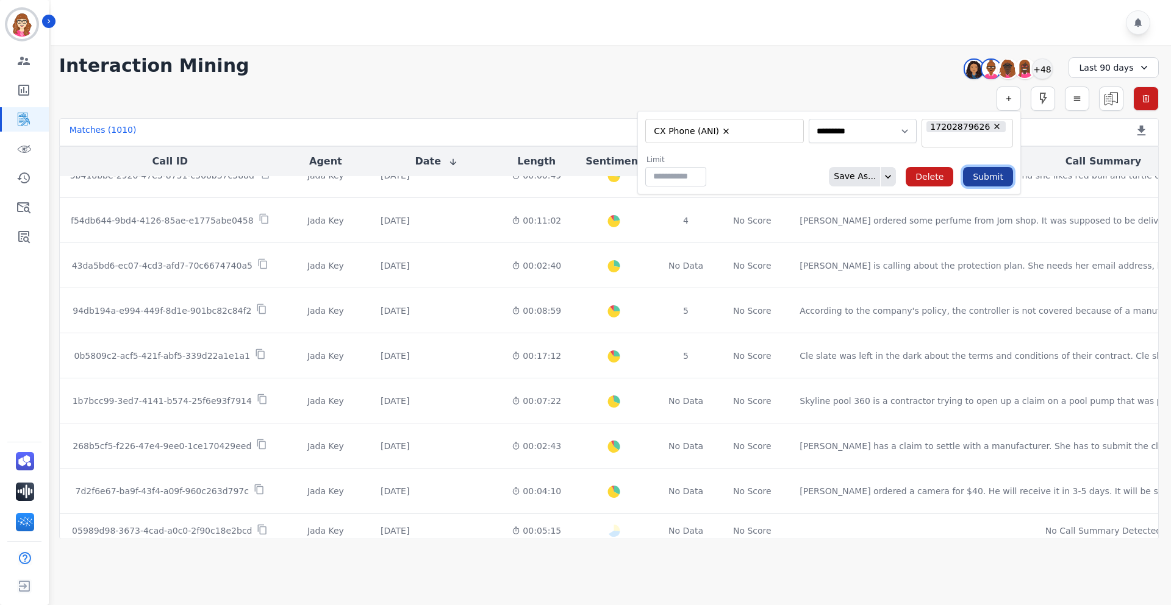
click at [978, 167] on button "Submit" at bounding box center [988, 177] width 50 height 20
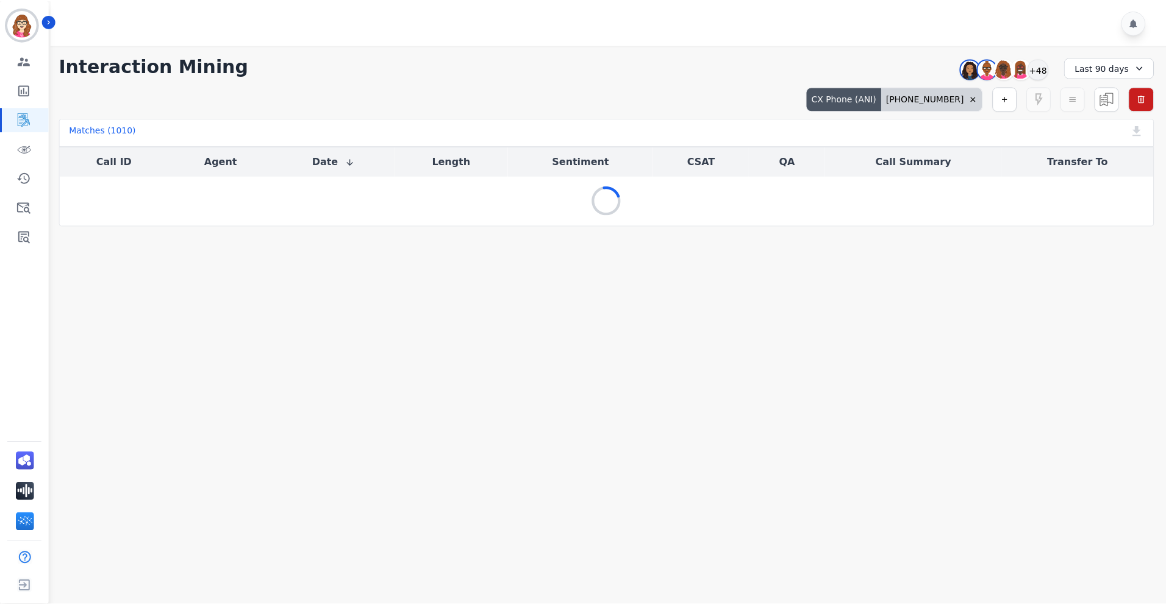
scroll to position [0, 0]
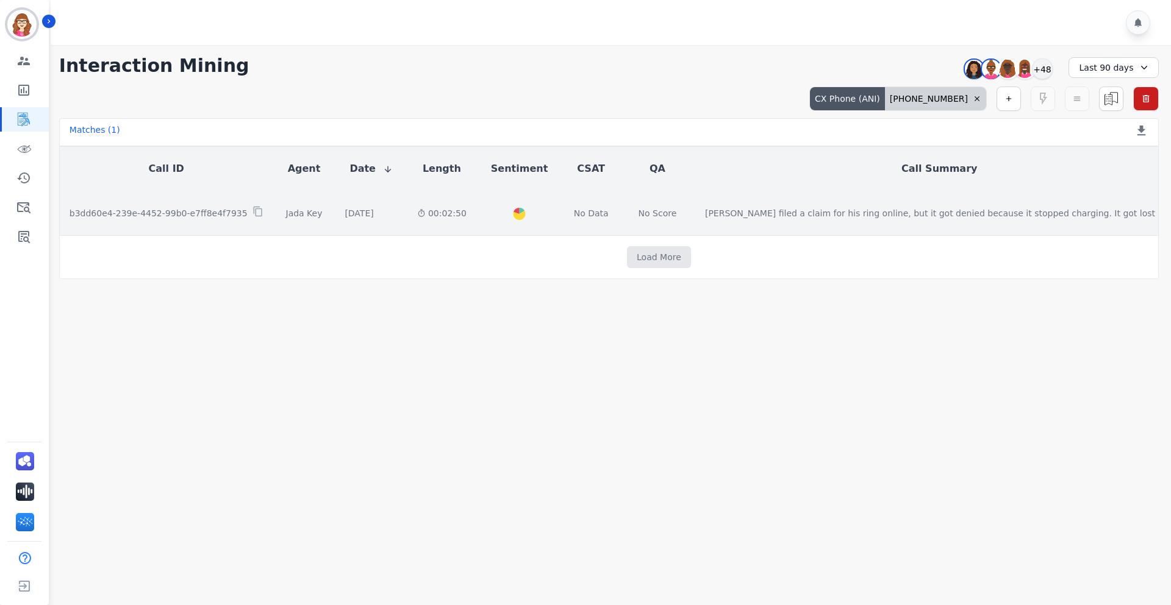
click at [854, 206] on td "Ken filed a claim for his ring online, but it got denied because it stopped cha…" at bounding box center [939, 213] width 488 height 45
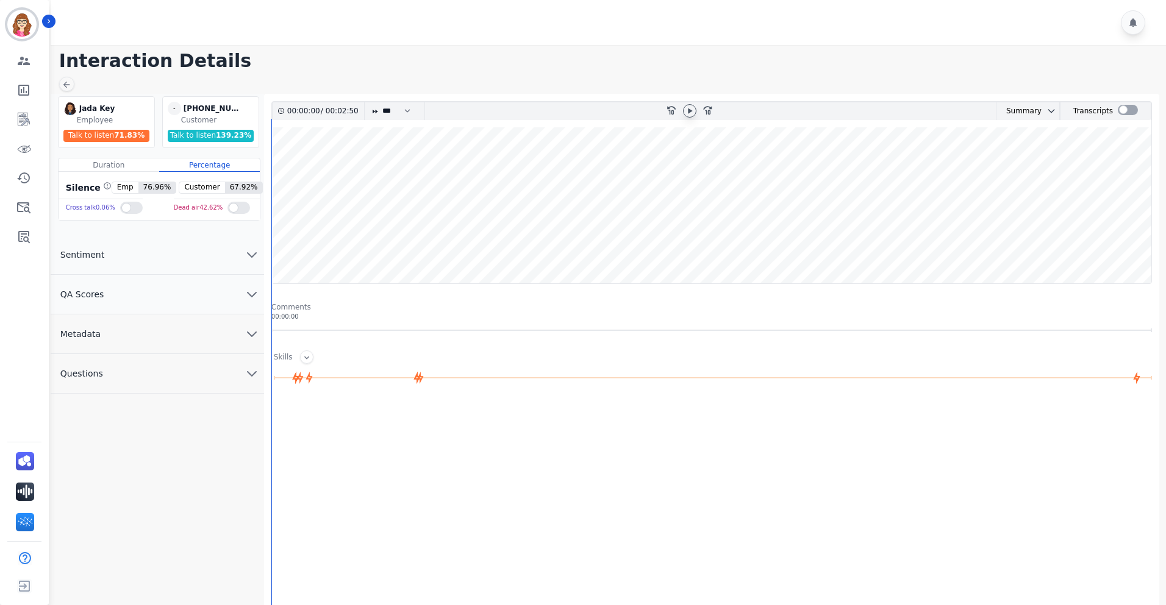
click at [690, 110] on icon at bounding box center [690, 110] width 4 height 5
click at [274, 185] on wave at bounding box center [711, 205] width 879 height 156
click at [271, 185] on div "00:00:00 / 00:02:50 * * * **** * *** * **** rewind-10 fast-forward-10 Summary A…" at bounding box center [711, 192] width 880 height 183
click at [271, 185] on div "00:00:01 / 00:02:50 * * * **** * *** * **** rewind-10 fast-forward-10 Summary A…" at bounding box center [711, 192] width 880 height 183
click at [274, 185] on wave at bounding box center [711, 205] width 879 height 156
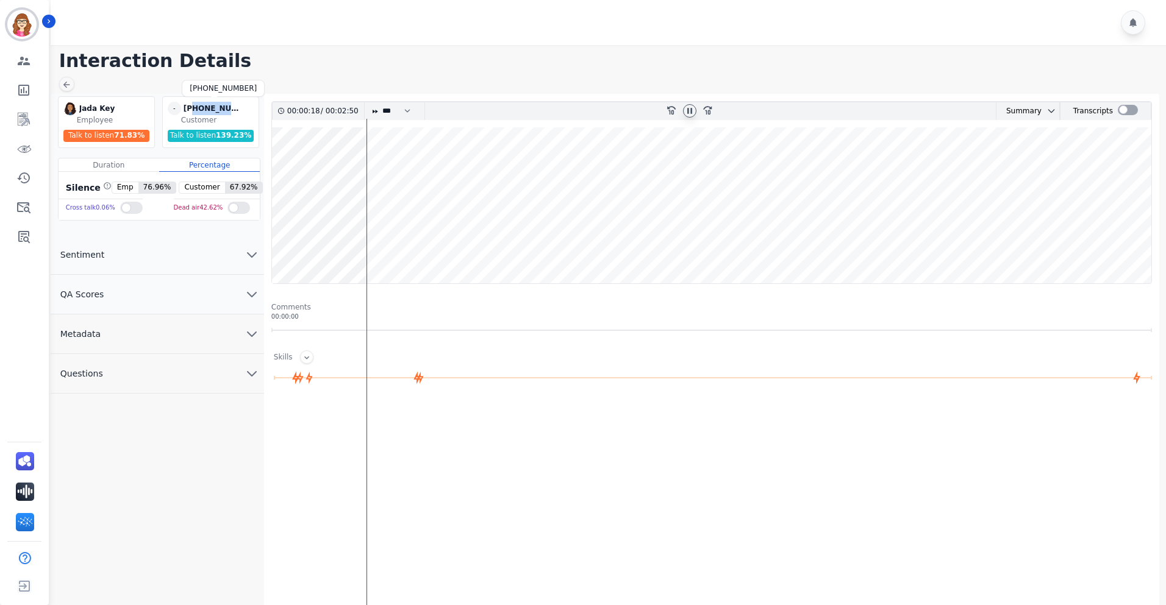
drag, startPoint x: 236, startPoint y: 107, endPoint x: 191, endPoint y: 107, distance: 45.1
click at [191, 107] on div "[PHONE_NUMBER]" at bounding box center [214, 108] width 61 height 13
copy div "7202879626"
click at [1123, 114] on div at bounding box center [1128, 110] width 20 height 10
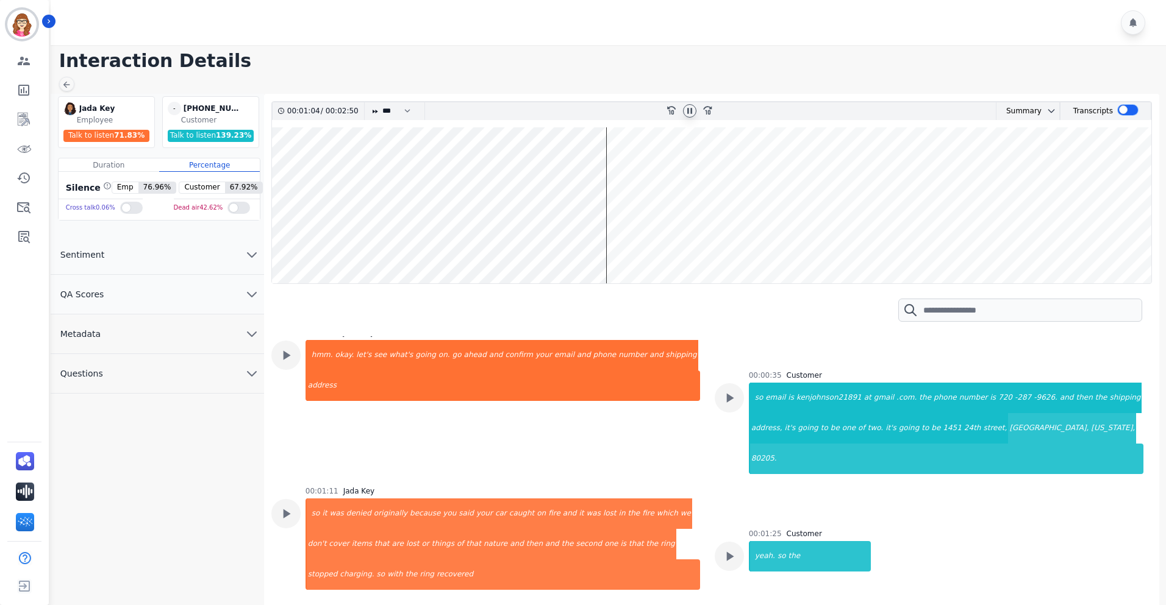
scroll to position [427, 0]
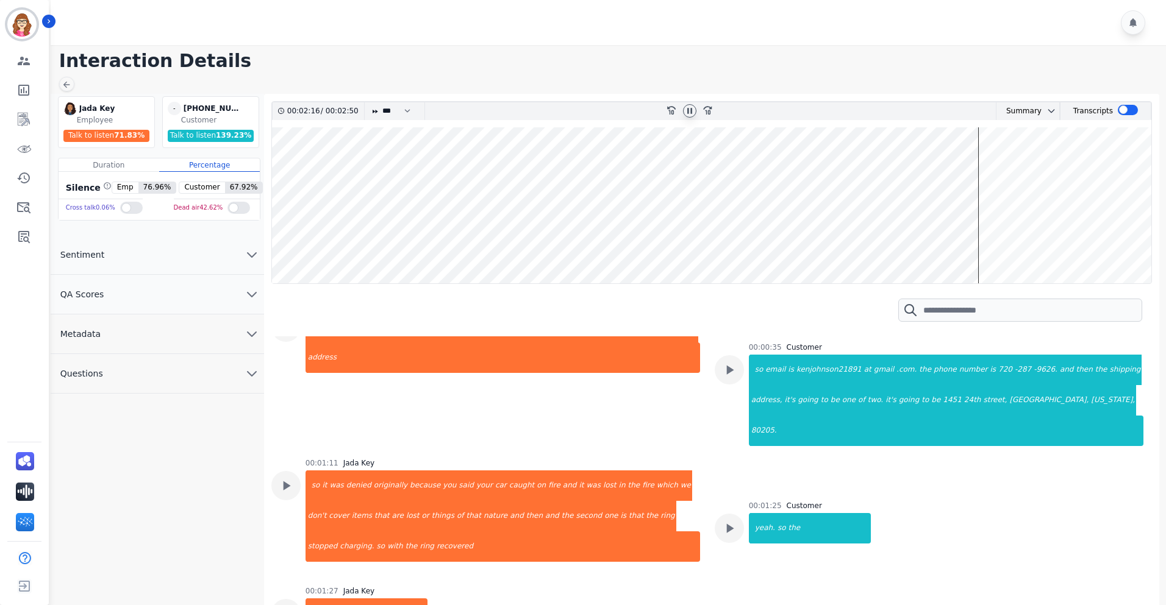
drag, startPoint x: 810, startPoint y: 371, endPoint x: 891, endPoint y: 468, distance: 126.9
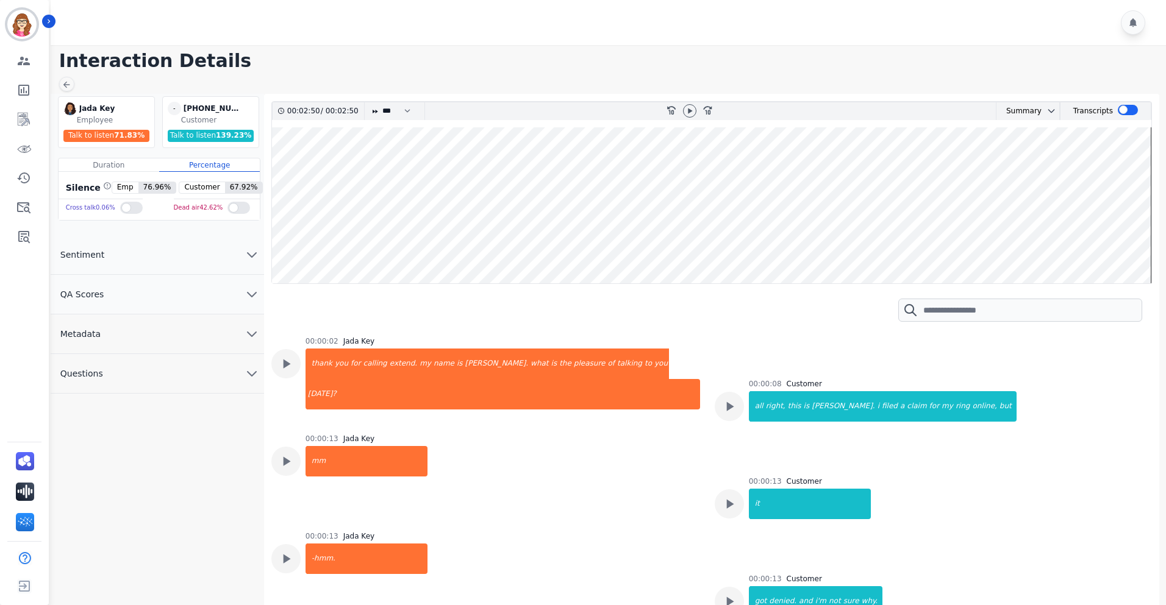
scroll to position [427, 0]
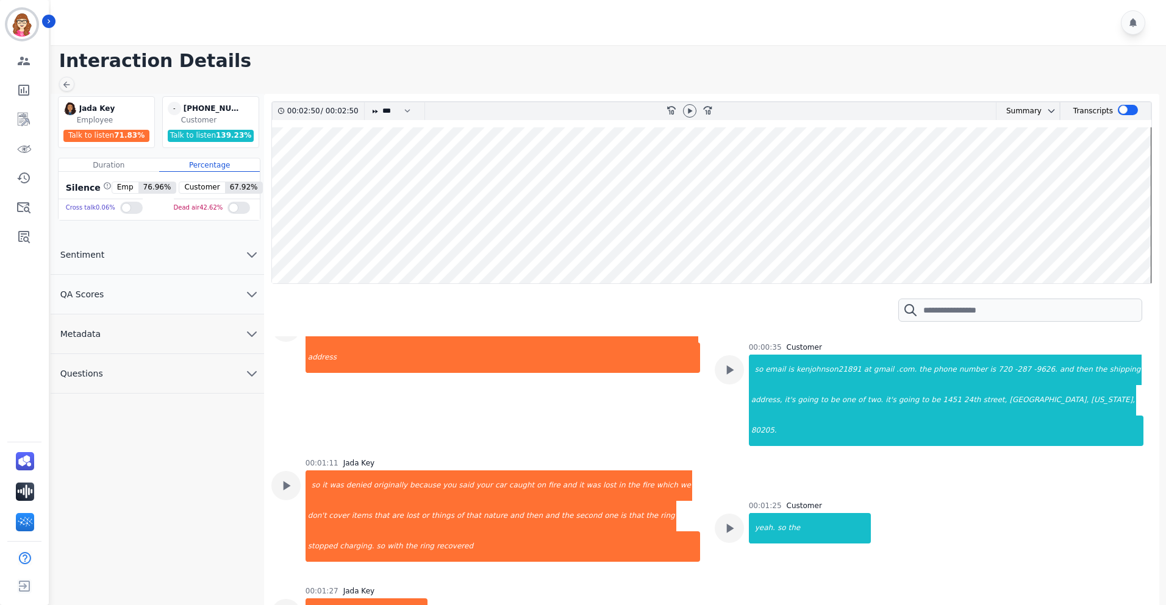
click at [272, 216] on wave at bounding box center [711, 205] width 879 height 156
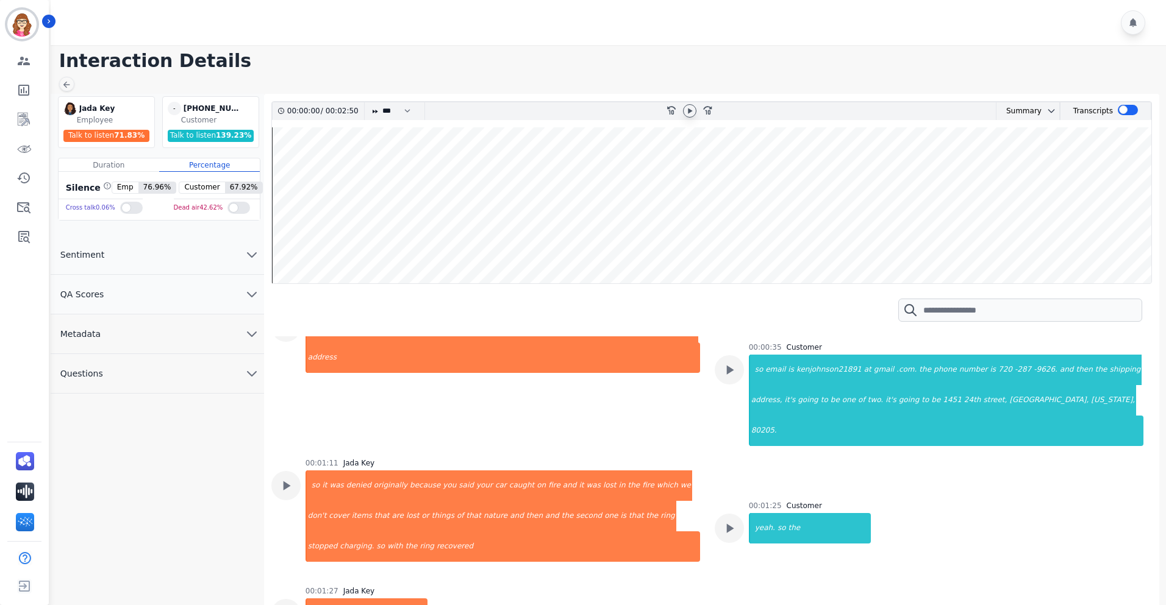
click at [688, 110] on icon at bounding box center [690, 110] width 4 height 5
click at [284, 219] on wave at bounding box center [711, 205] width 879 height 156
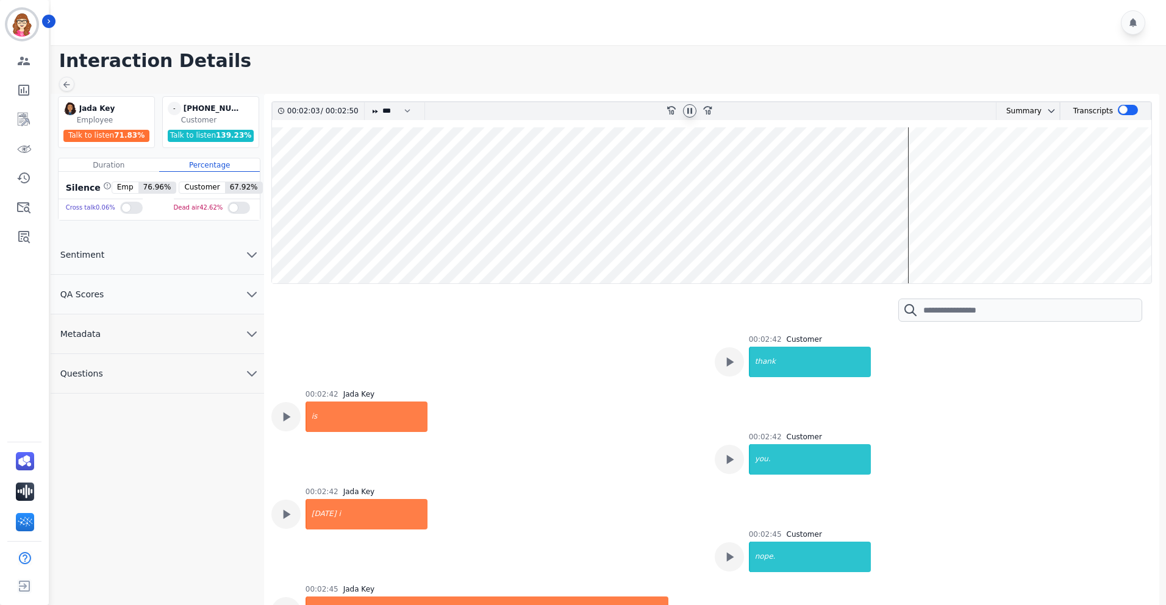
scroll to position [9, 0]
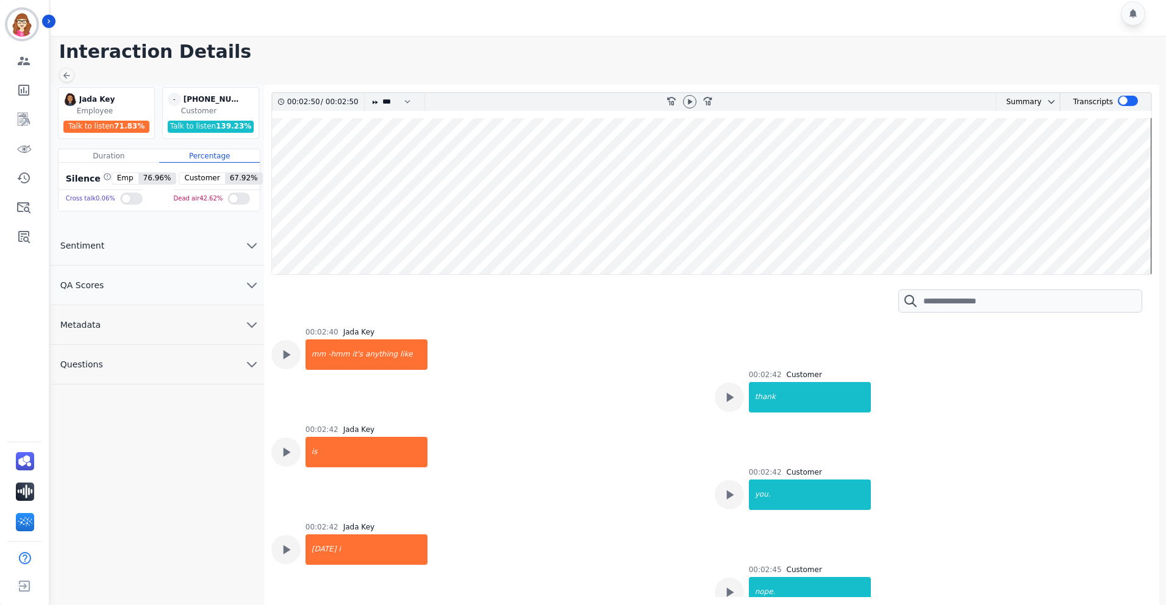
scroll to position [1721, 0]
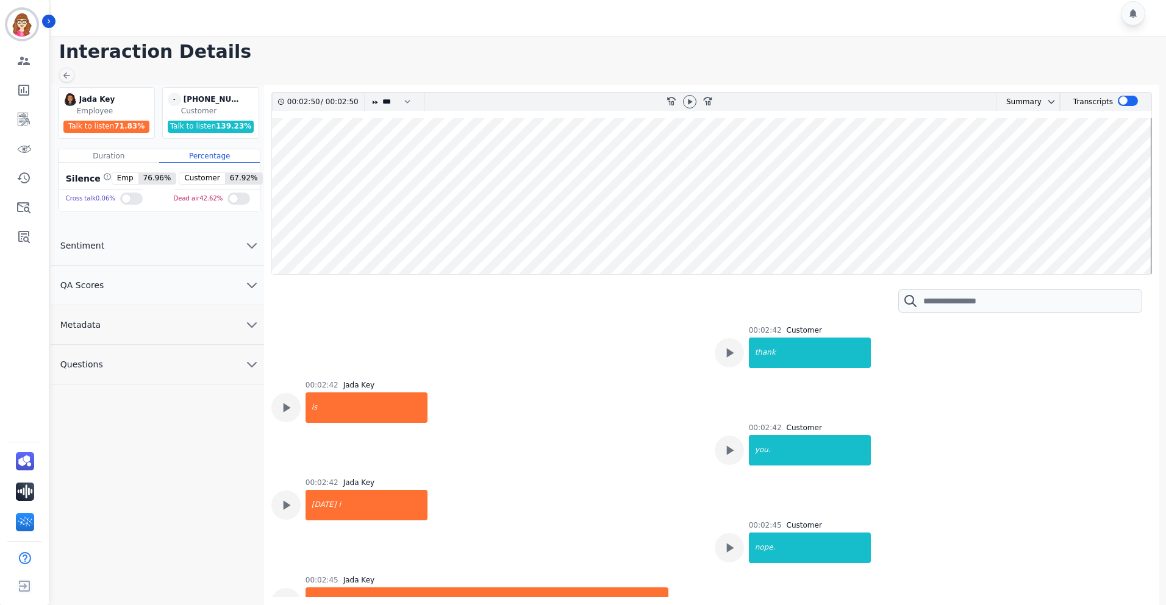
click at [232, 352] on button "Questions" at bounding box center [157, 365] width 213 height 40
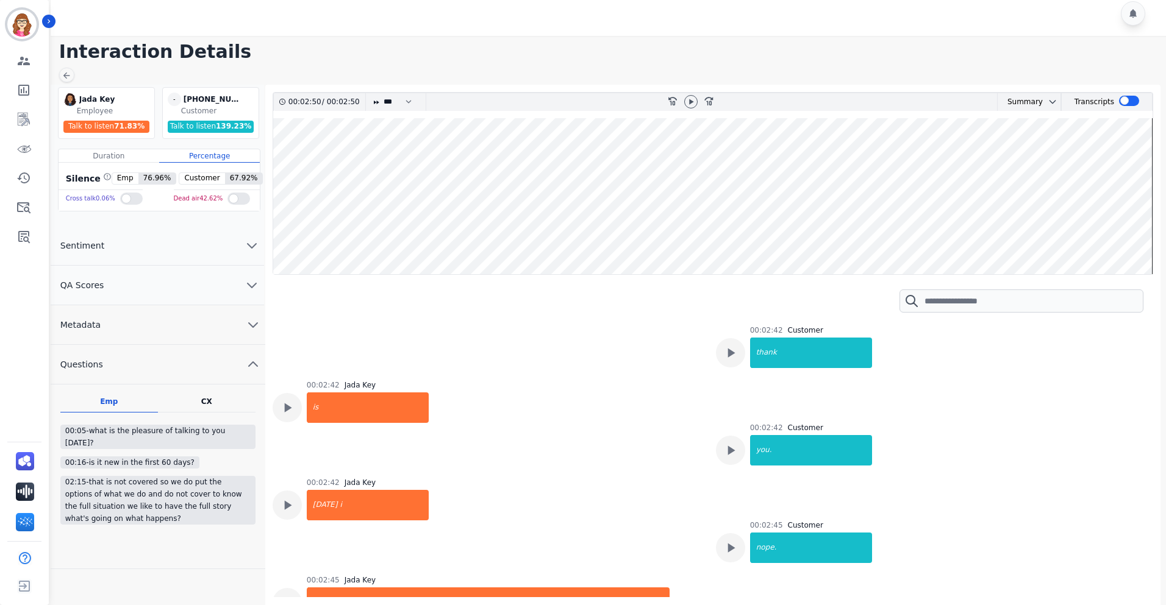
click at [241, 291] on button "QA Scores" at bounding box center [157, 286] width 213 height 40
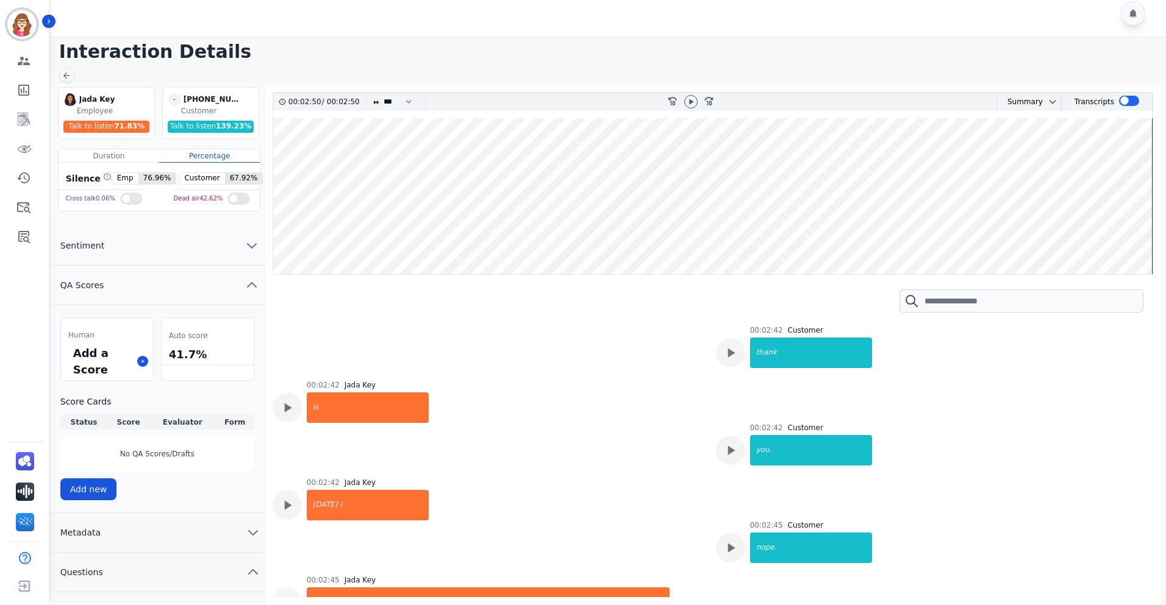
click at [245, 252] on icon "chevron down" at bounding box center [251, 245] width 15 height 15
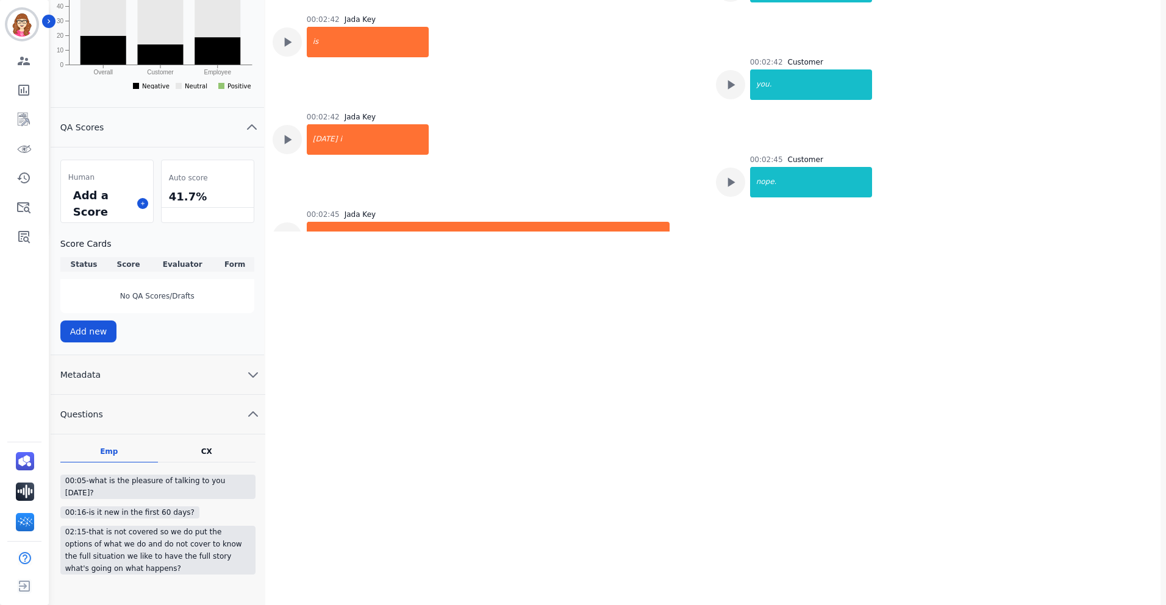
scroll to position [377, 0]
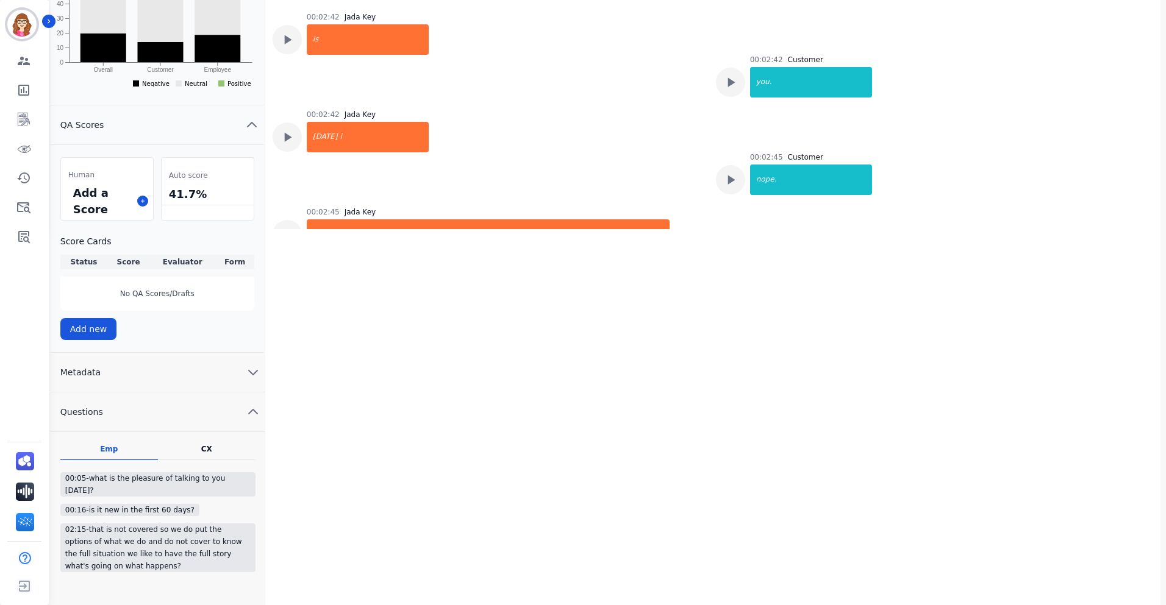
click at [260, 373] on button "Metadata" at bounding box center [158, 373] width 215 height 40
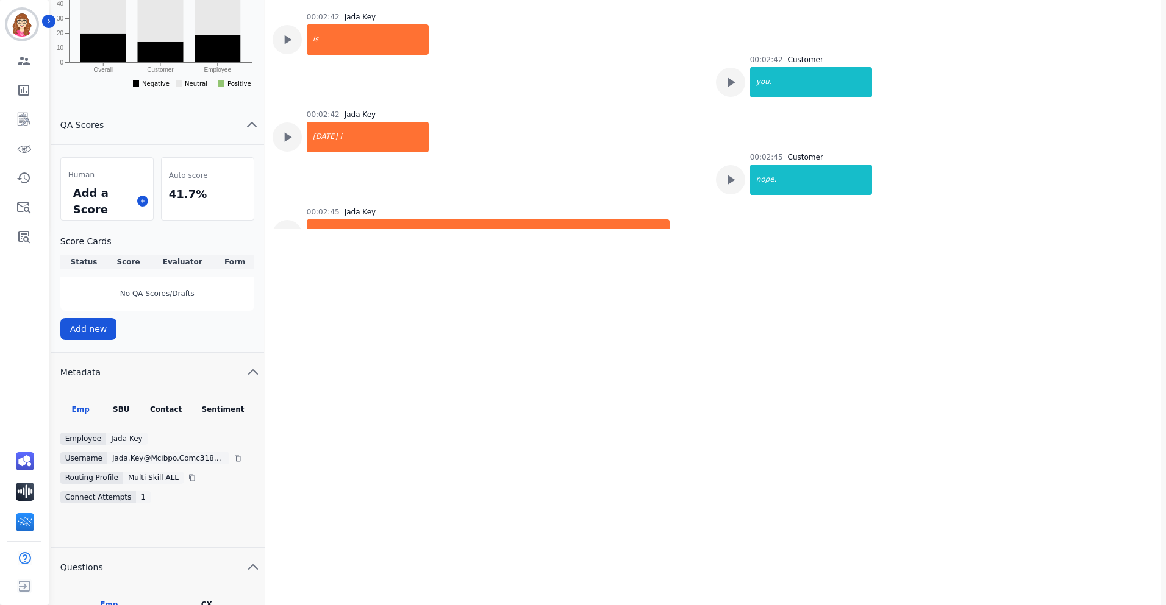
click at [169, 414] on div "Contact" at bounding box center [165, 413] width 49 height 16
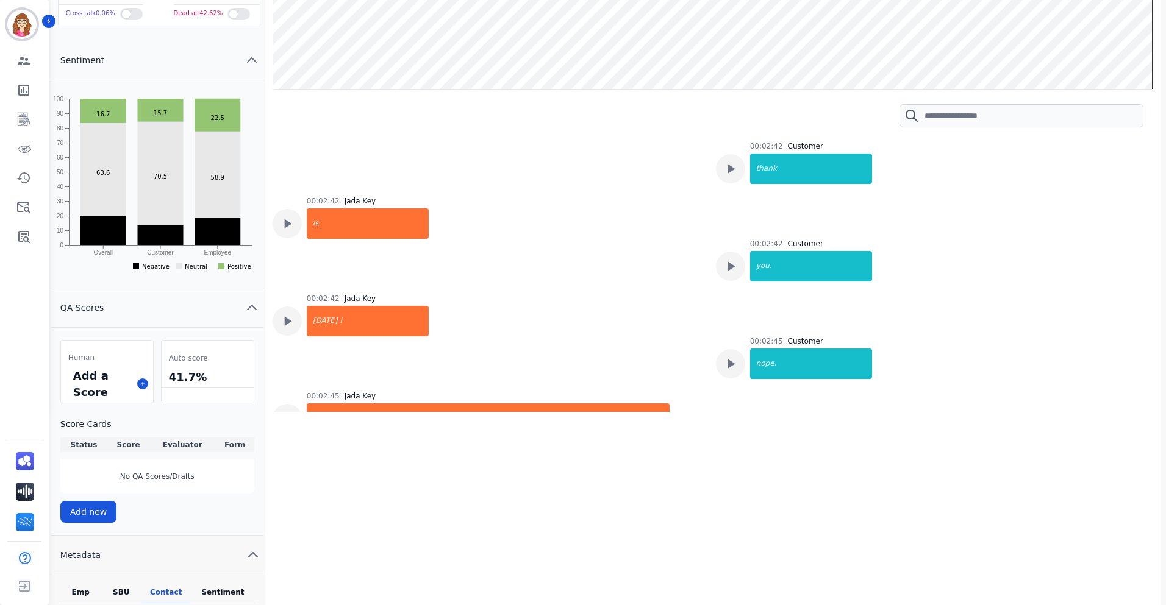
scroll to position [1721, 0]
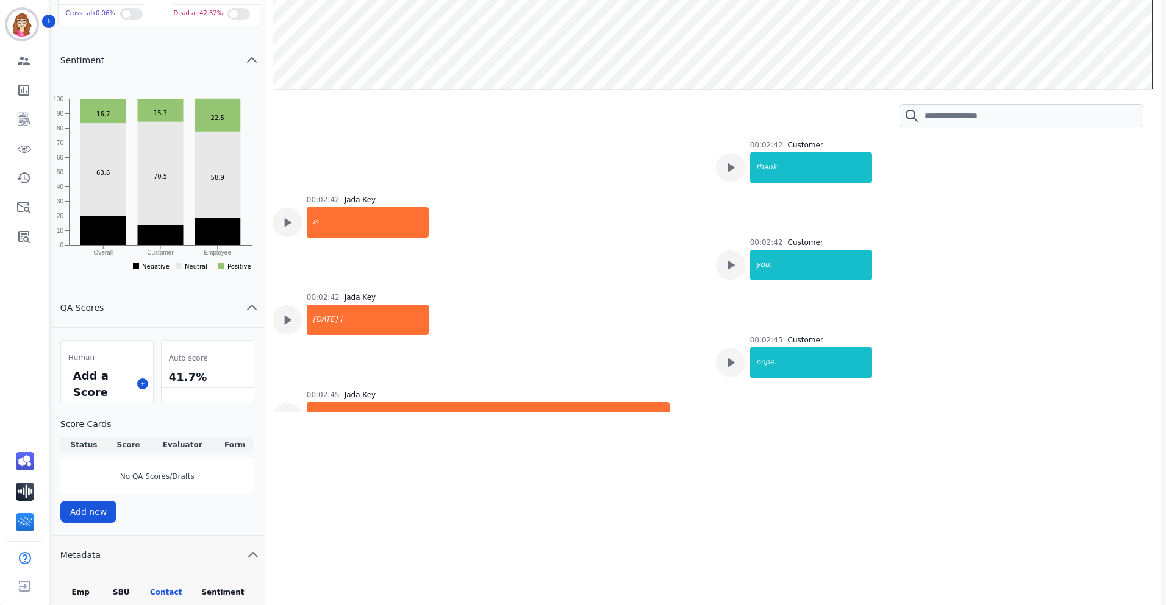
click at [253, 307] on icon "chevron up" at bounding box center [252, 307] width 9 height 4
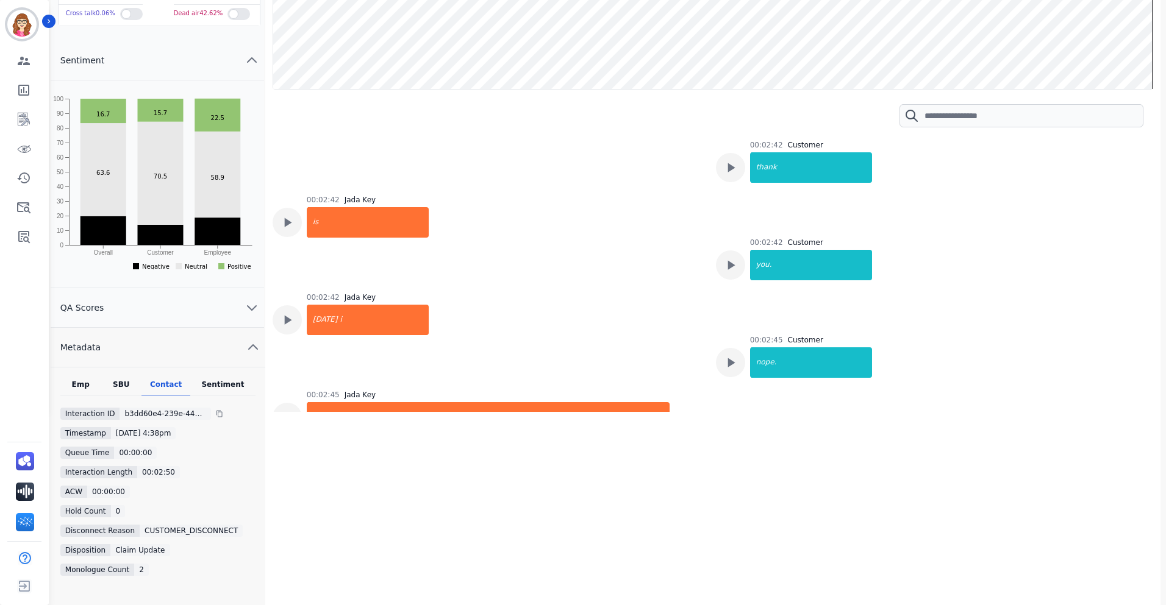
click at [248, 346] on icon "chevron up" at bounding box center [253, 347] width 15 height 15
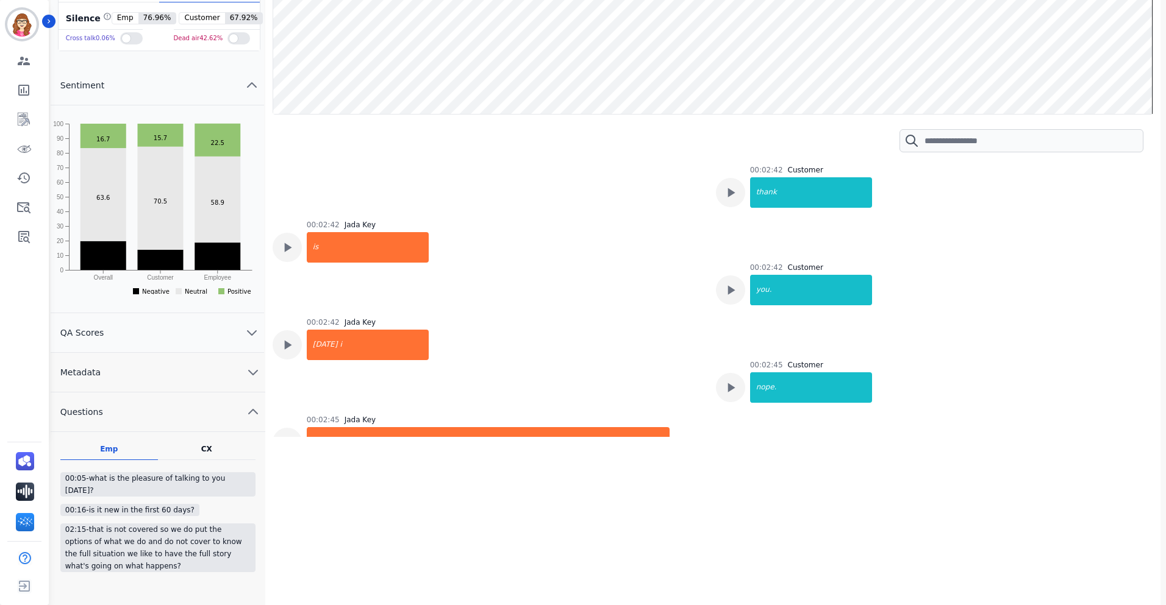
click at [249, 405] on icon "chevron up" at bounding box center [253, 412] width 15 height 15
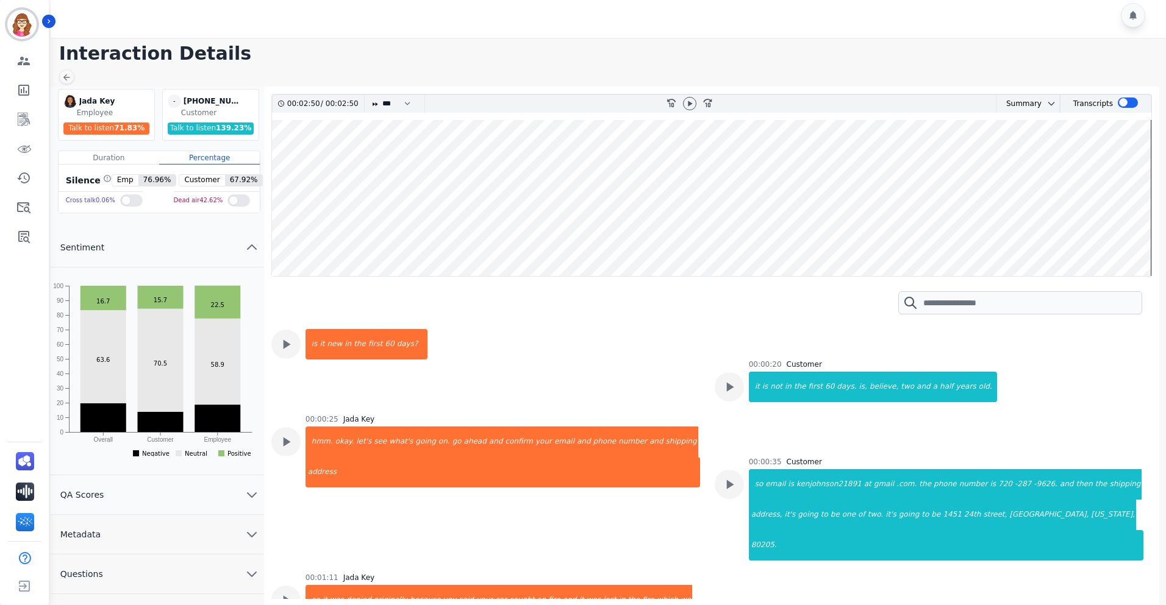
scroll to position [9, 0]
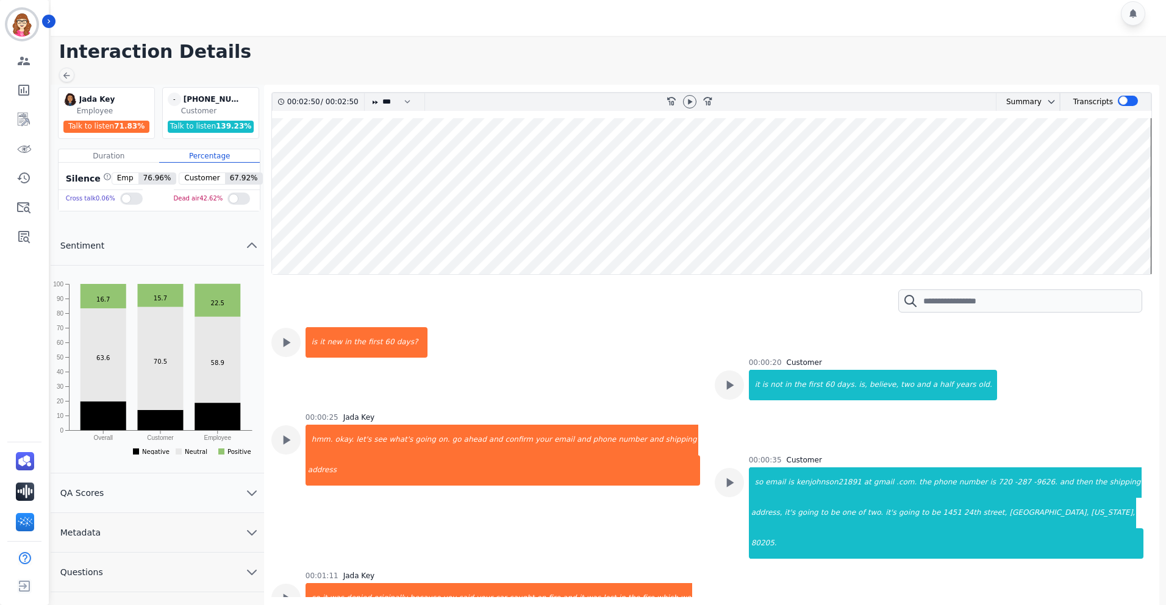
click at [249, 563] on button "Questions" at bounding box center [157, 573] width 213 height 40
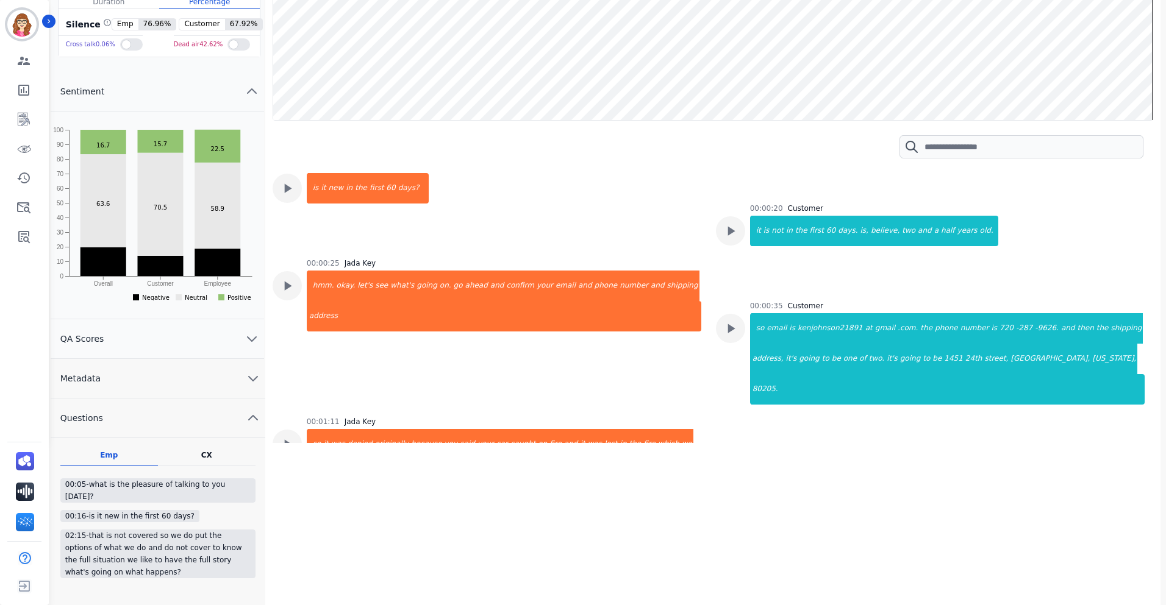
scroll to position [170, 0]
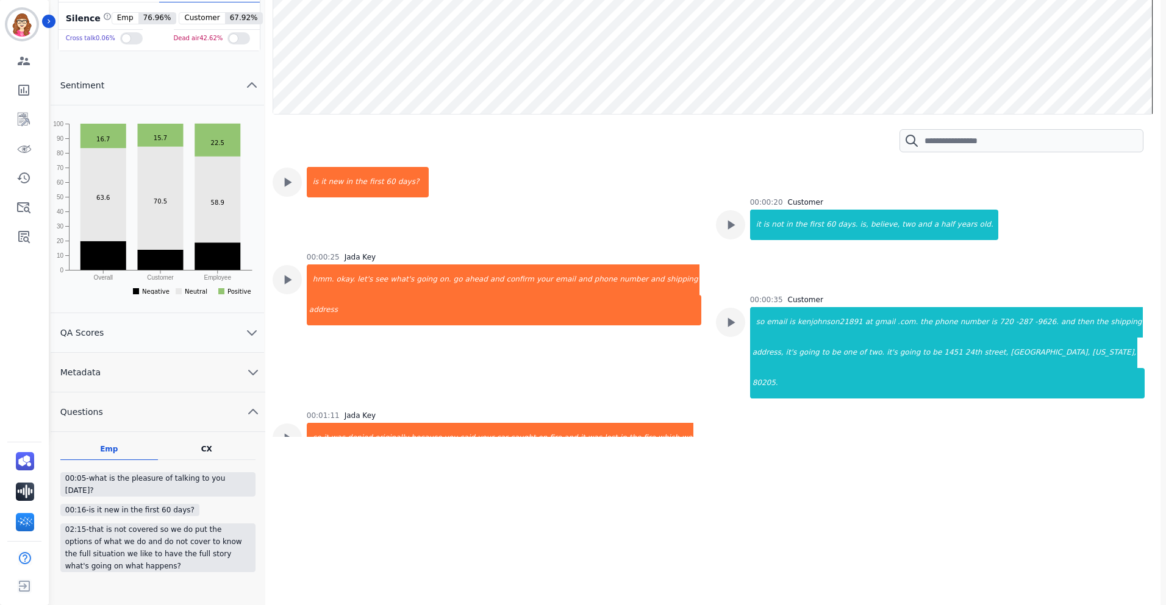
click at [253, 362] on button "Metadata" at bounding box center [158, 373] width 215 height 40
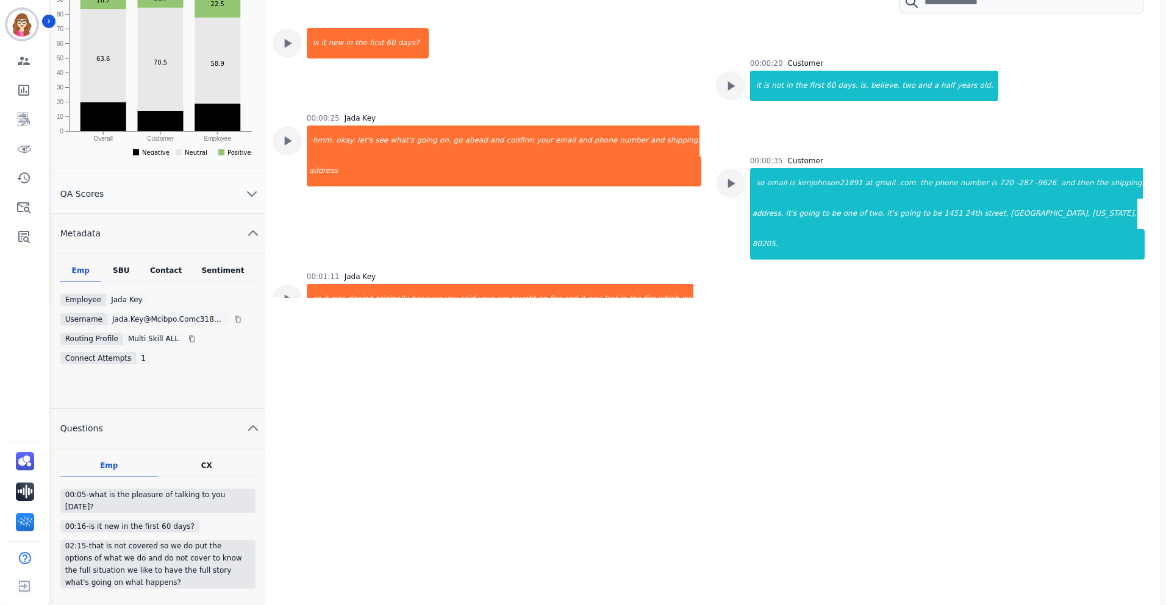
scroll to position [325, 0]
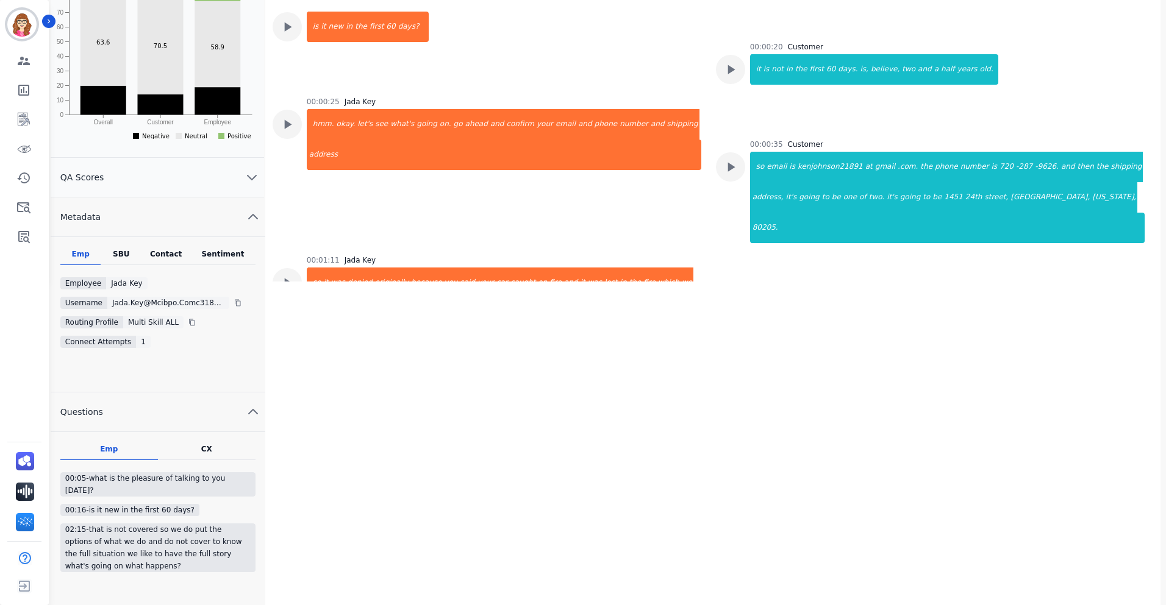
click at [121, 248] on div "Emp SBU Contact Sentiment Employee Jada Key Username jada.key@mcibpo.comc3189c5…" at bounding box center [158, 314] width 215 height 155
click at [114, 257] on div "SBU" at bounding box center [121, 257] width 41 height 16
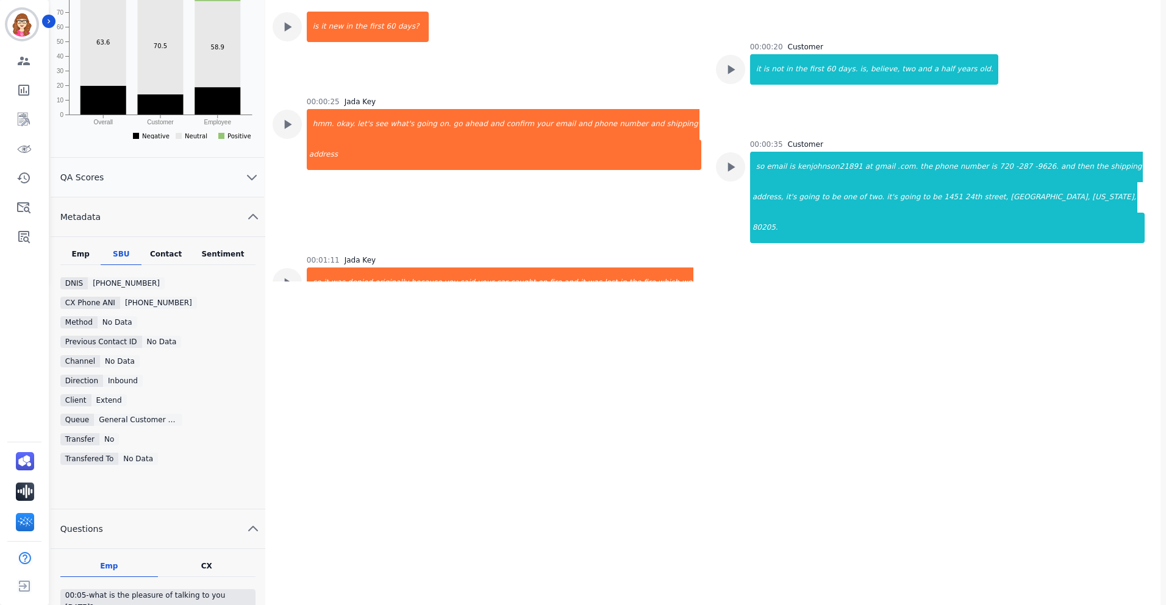
click at [159, 253] on div "Contact" at bounding box center [165, 257] width 49 height 16
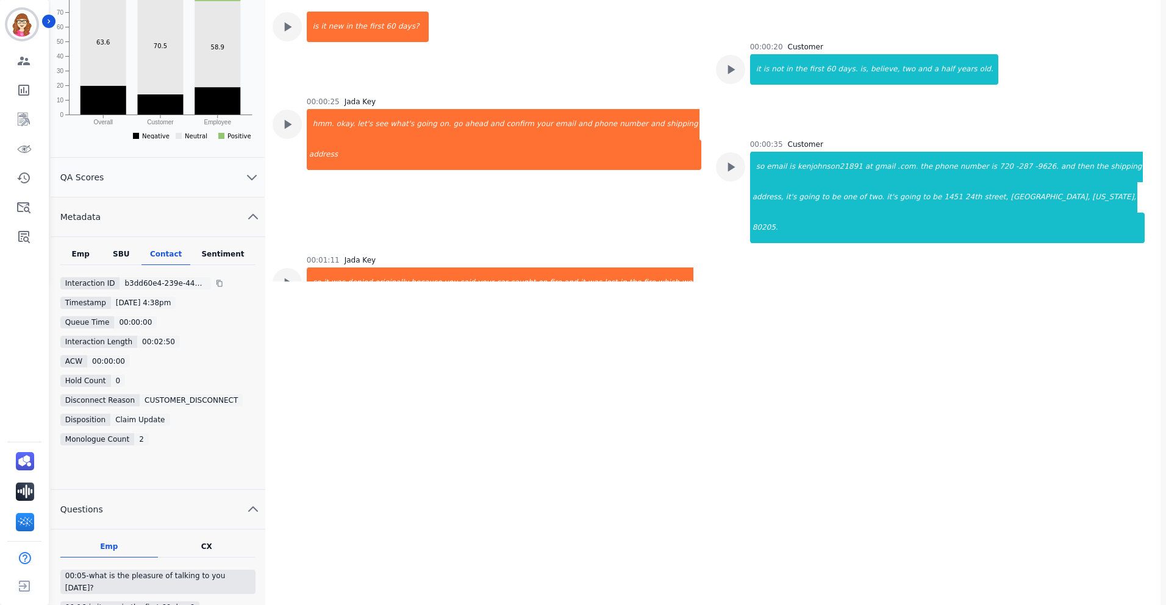
click at [174, 259] on div "Contact" at bounding box center [165, 257] width 49 height 16
click at [218, 251] on div "Sentiment" at bounding box center [222, 257] width 65 height 16
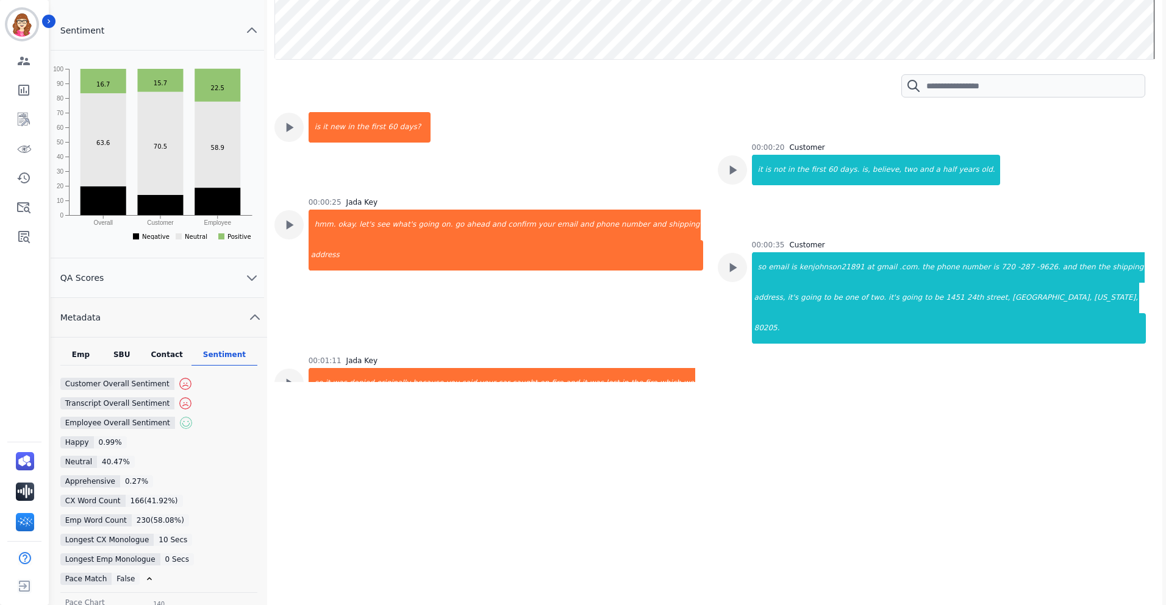
scroll to position [203, 0]
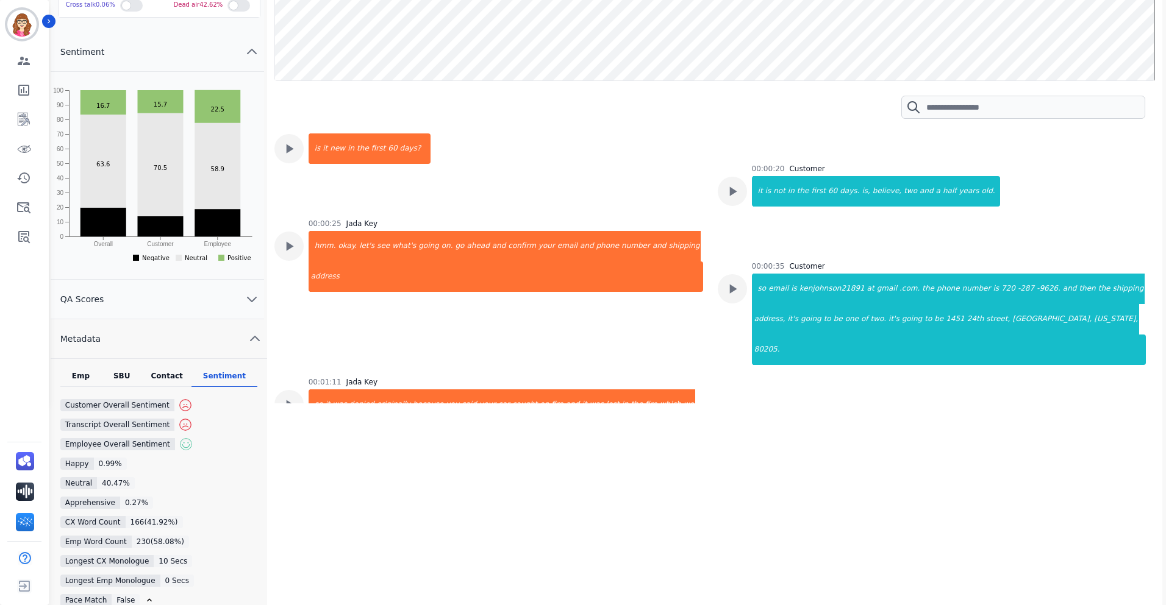
click at [252, 341] on icon "chevron up" at bounding box center [255, 339] width 15 height 15
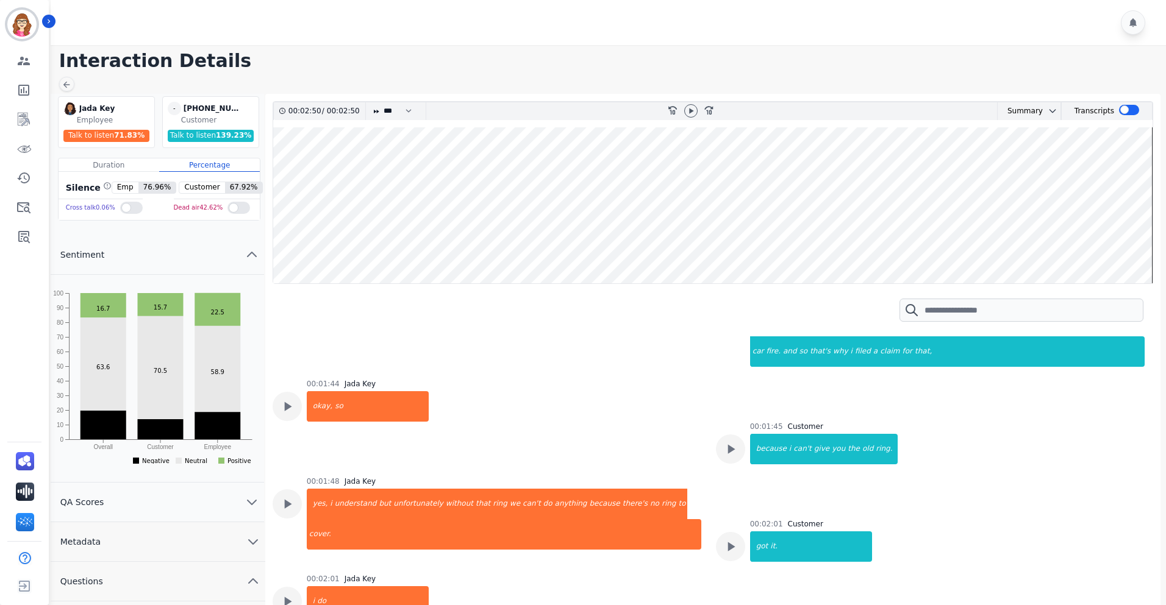
scroll to position [732, 0]
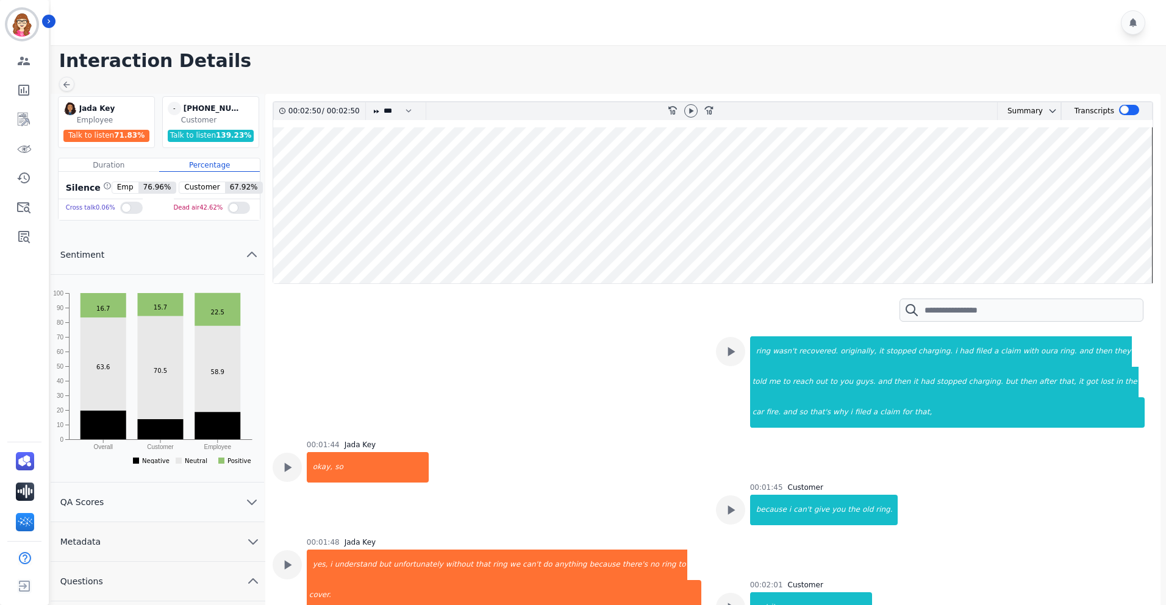
click at [880, 243] on wave at bounding box center [712, 205] width 879 height 156
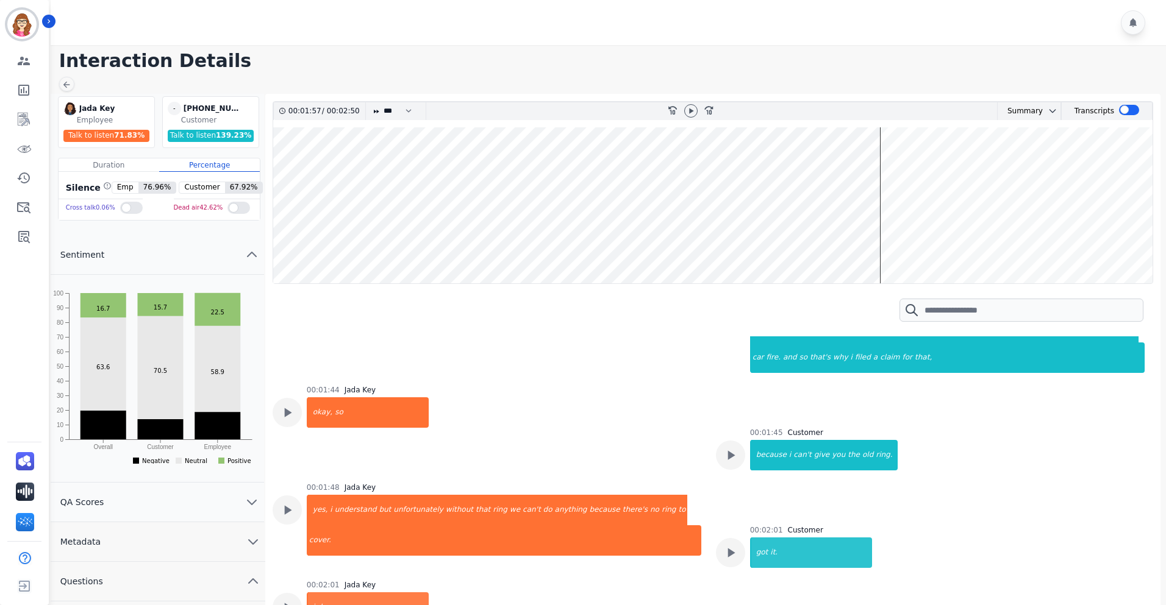
click at [898, 244] on wave at bounding box center [712, 205] width 879 height 156
click at [880, 244] on wave at bounding box center [712, 205] width 879 height 156
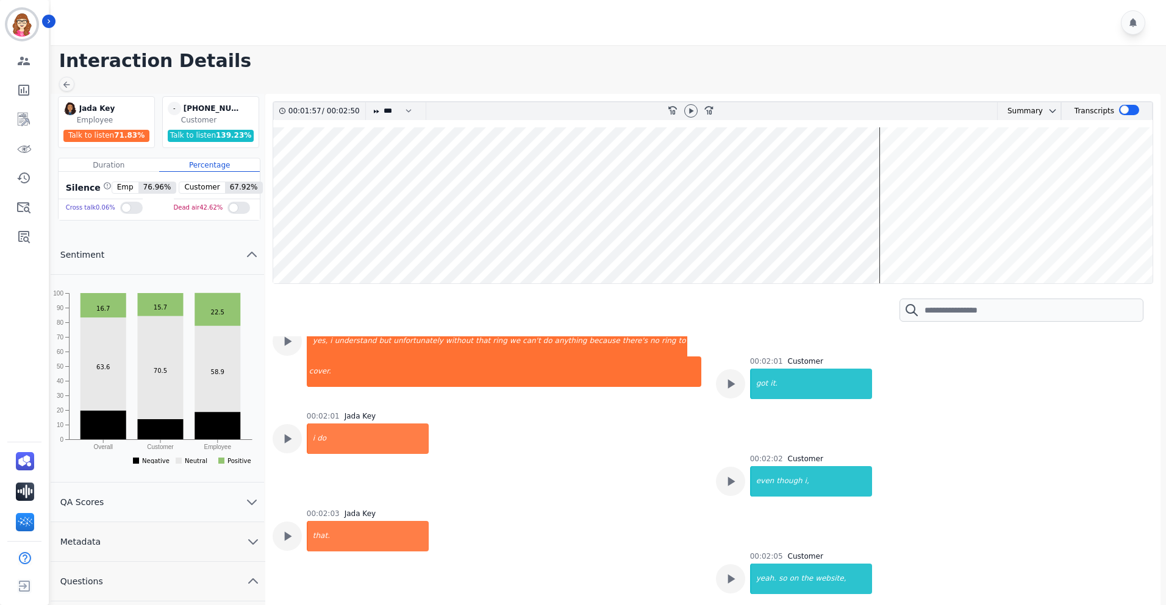
scroll to position [969, 0]
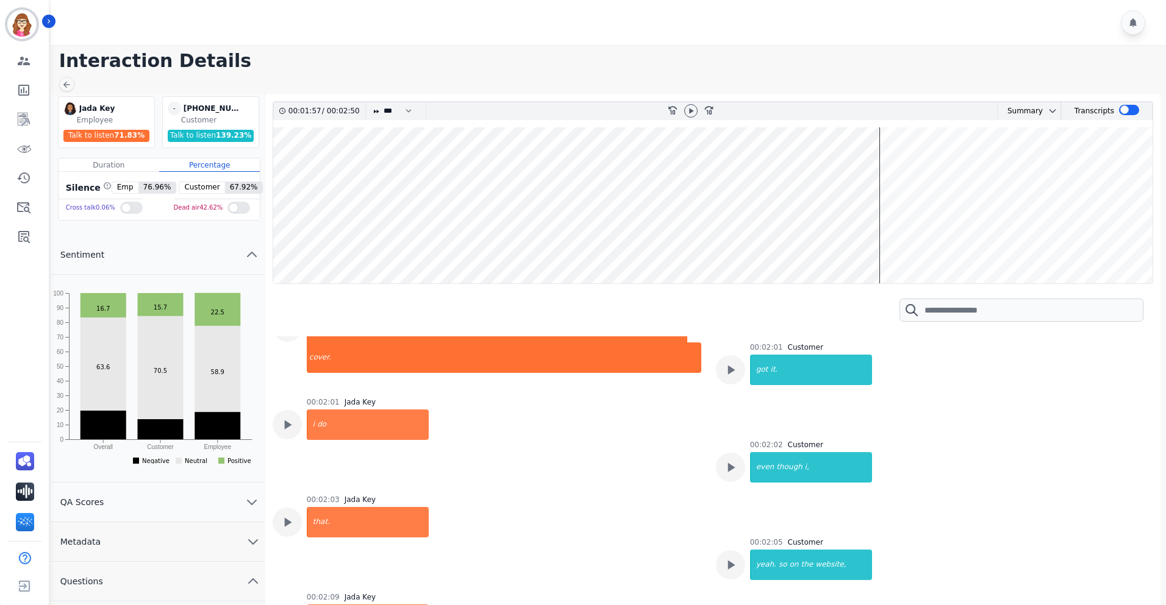
click at [904, 223] on wave at bounding box center [712, 205] width 879 height 156
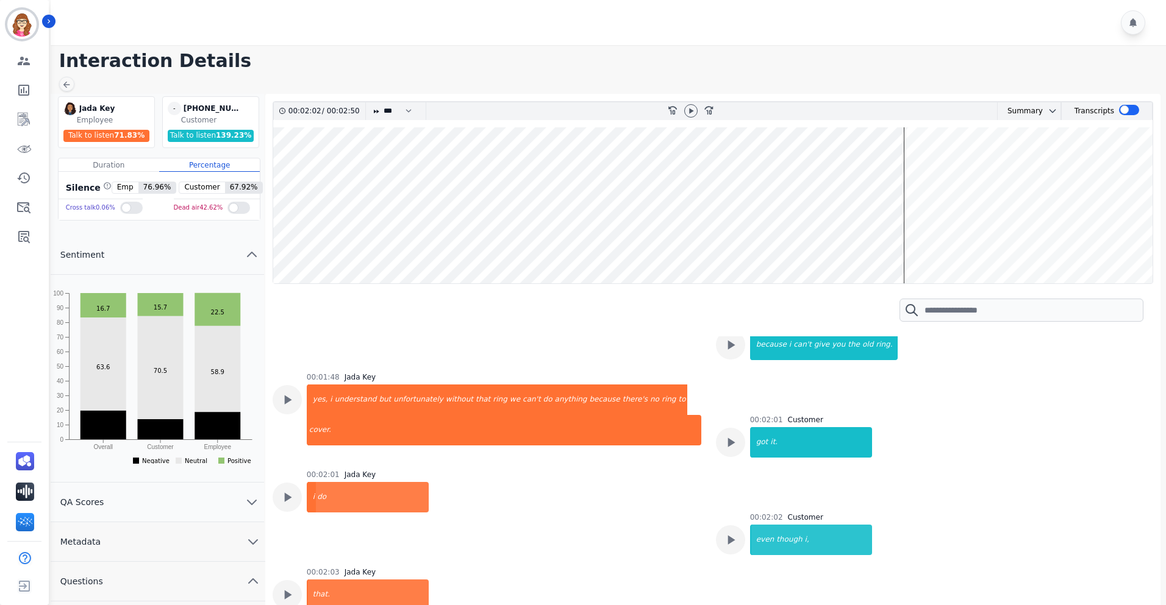
scroll to position [891, 0]
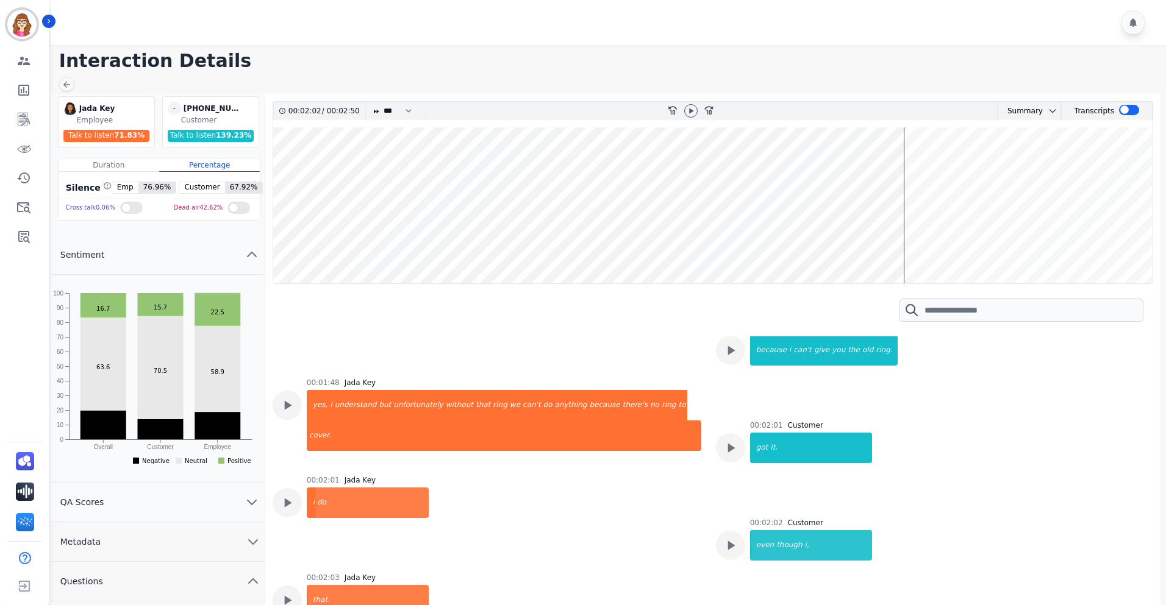
click at [683, 226] on wave at bounding box center [712, 205] width 879 height 156
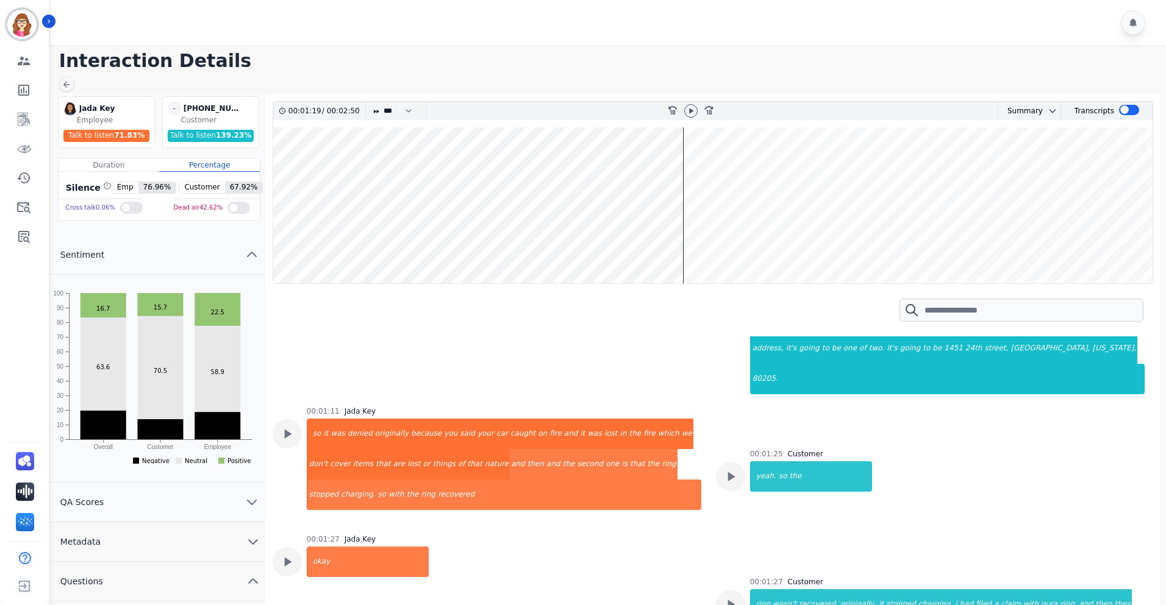
click at [691, 226] on wave at bounding box center [712, 205] width 879 height 156
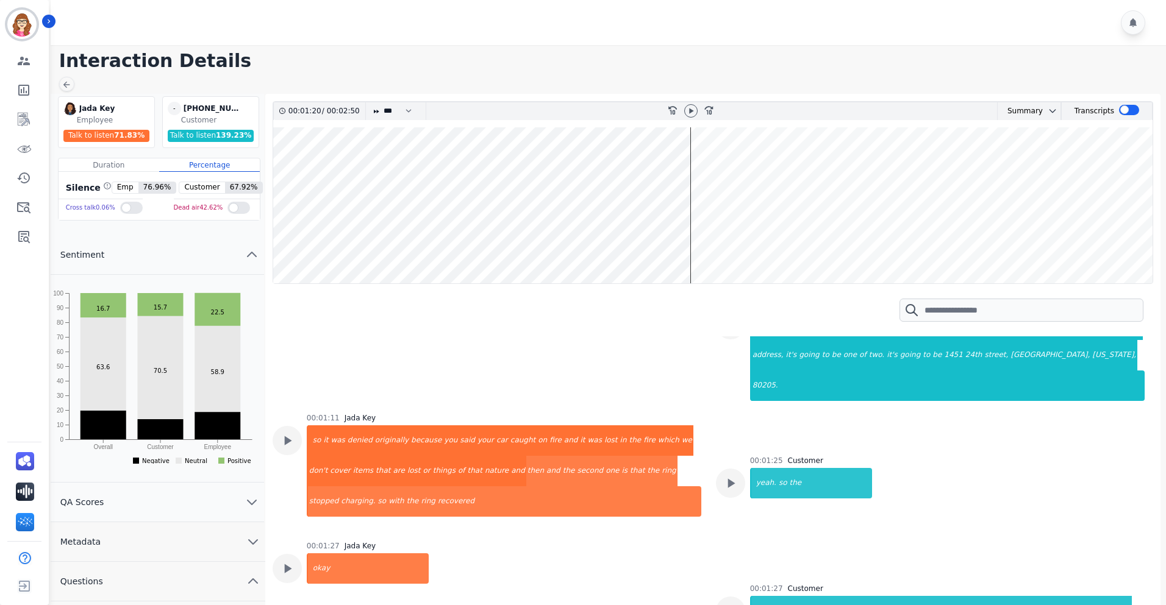
click at [694, 226] on wave at bounding box center [712, 205] width 879 height 156
click at [691, 237] on wave at bounding box center [712, 205] width 879 height 156
click at [695, 238] on wave at bounding box center [712, 205] width 879 height 156
click at [688, 235] on wave at bounding box center [712, 205] width 879 height 156
click at [690, 232] on wave at bounding box center [712, 205] width 879 height 156
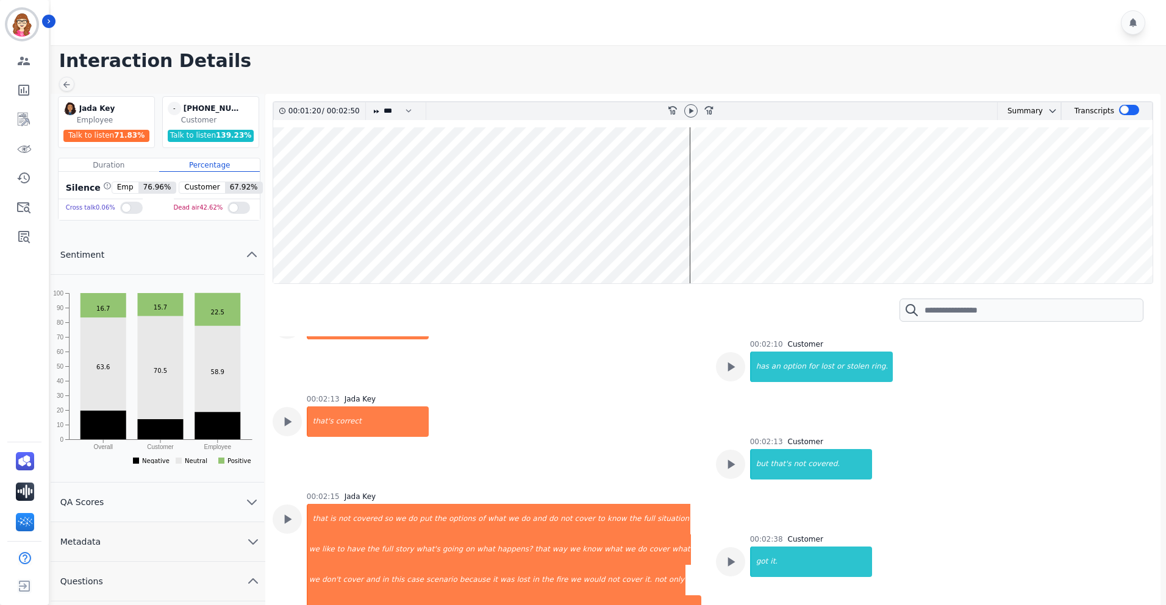
scroll to position [1402, 0]
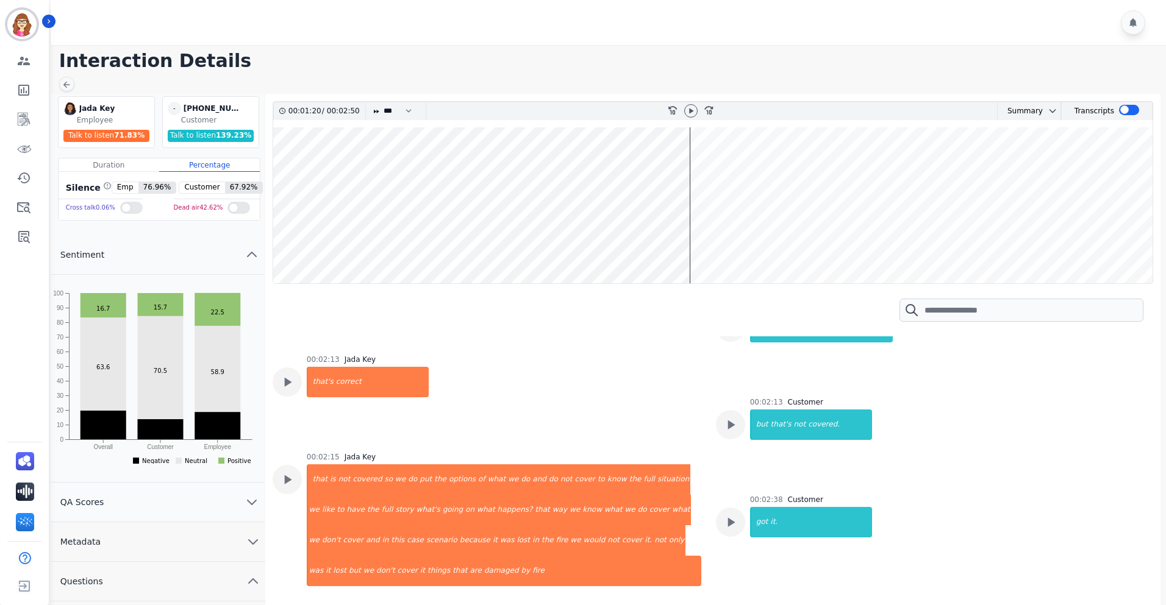
click at [1097, 235] on wave at bounding box center [712, 205] width 879 height 156
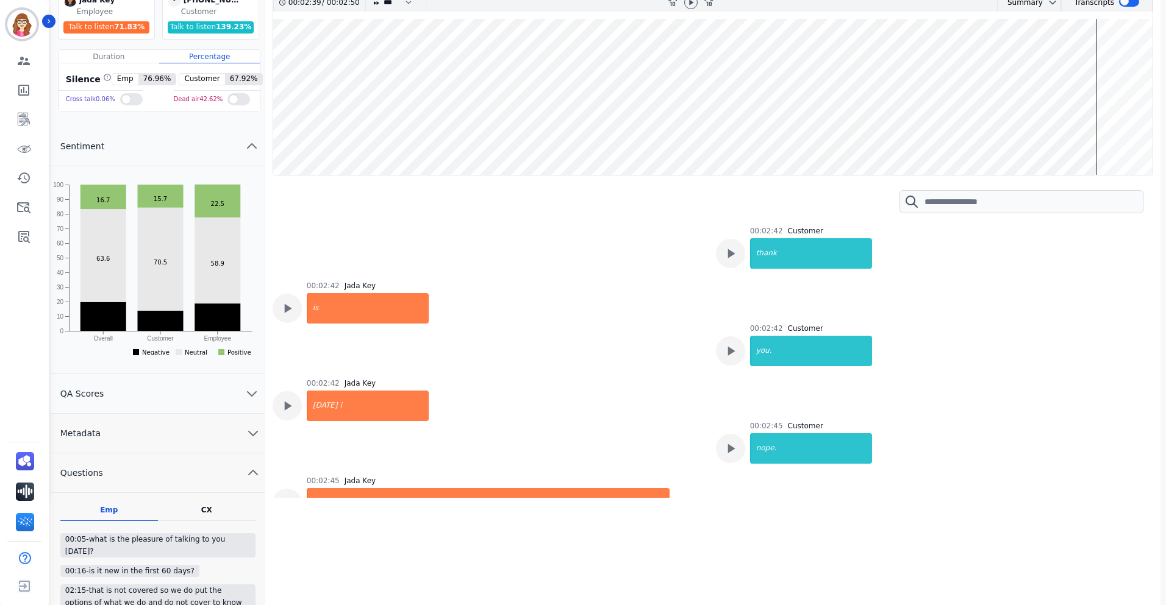
scroll to position [170, 0]
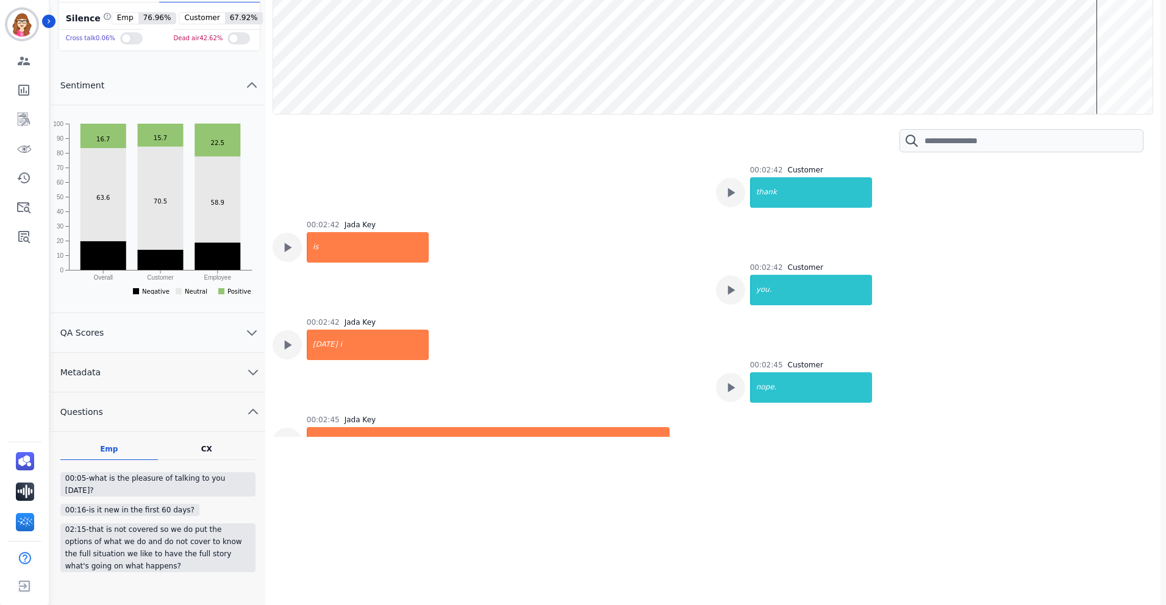
click at [248, 407] on icon "chevron up" at bounding box center [253, 412] width 15 height 15
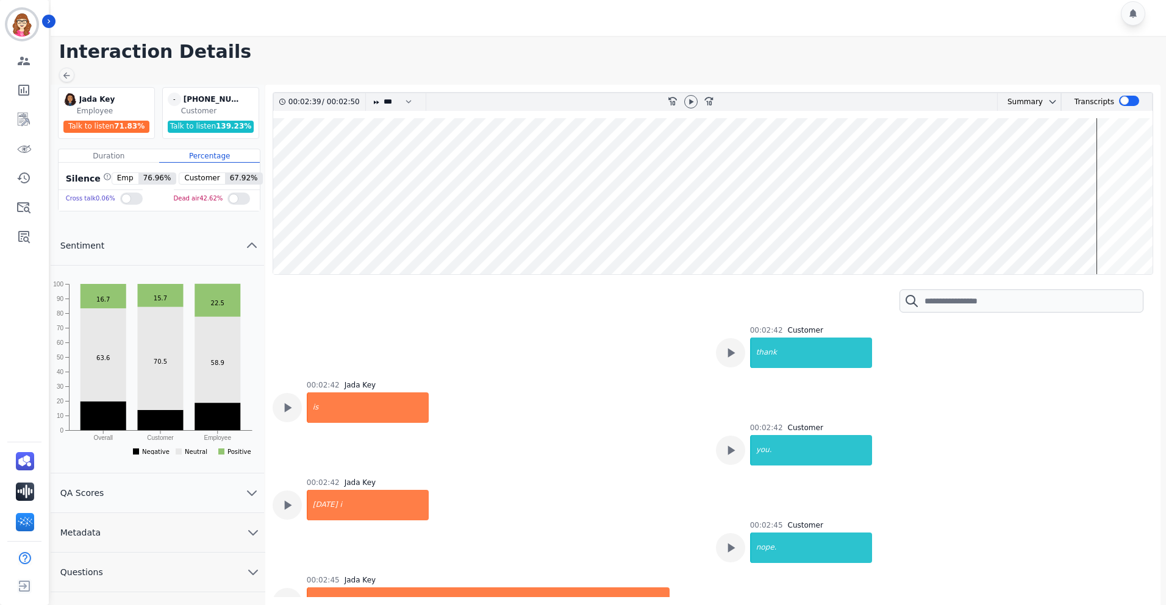
scroll to position [9, 0]
click at [245, 529] on icon "chevron down" at bounding box center [251, 533] width 15 height 15
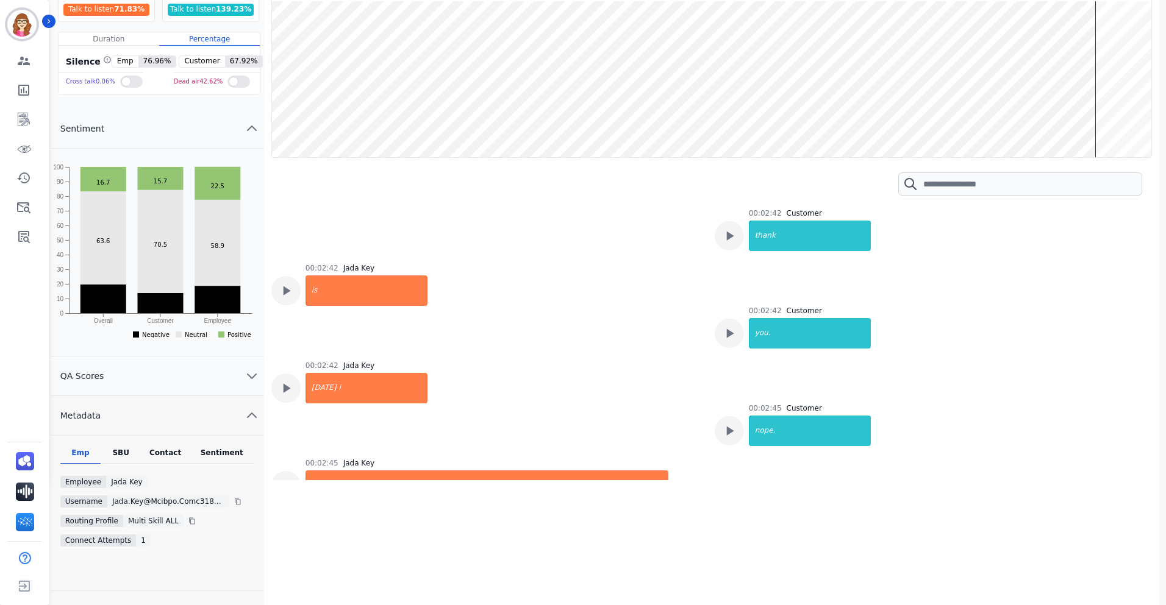
scroll to position [152, 0]
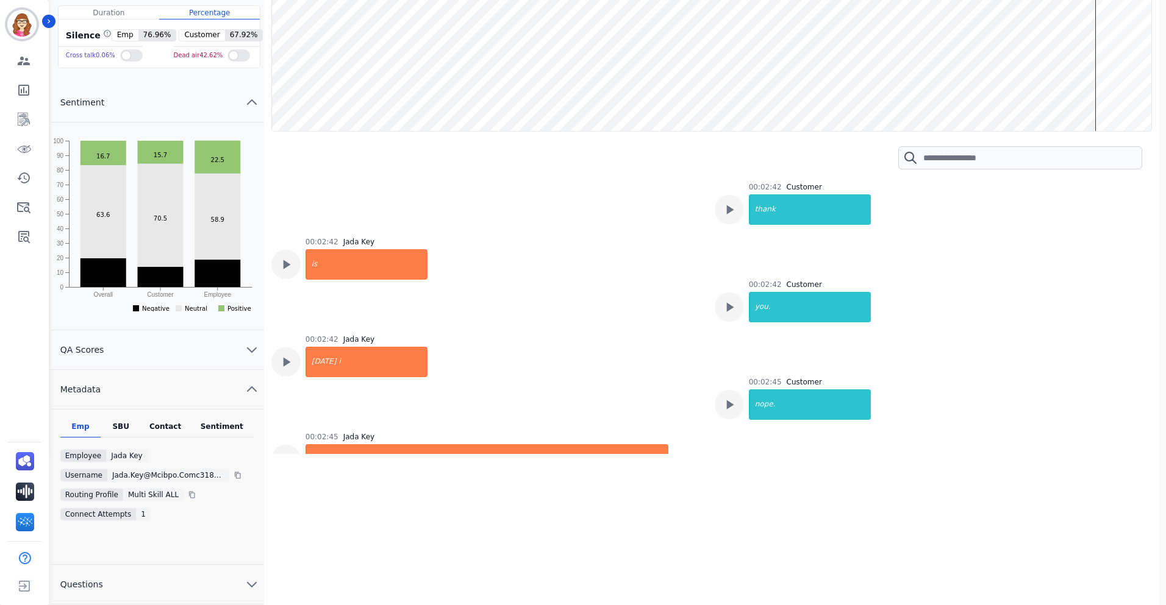
click at [110, 421] on div "Emp SBU Contact Sentiment Employee Jada Key Username jada.key@mcibpo.comc3189c5…" at bounding box center [157, 487] width 213 height 155
click at [123, 426] on div "SBU" at bounding box center [121, 430] width 40 height 16
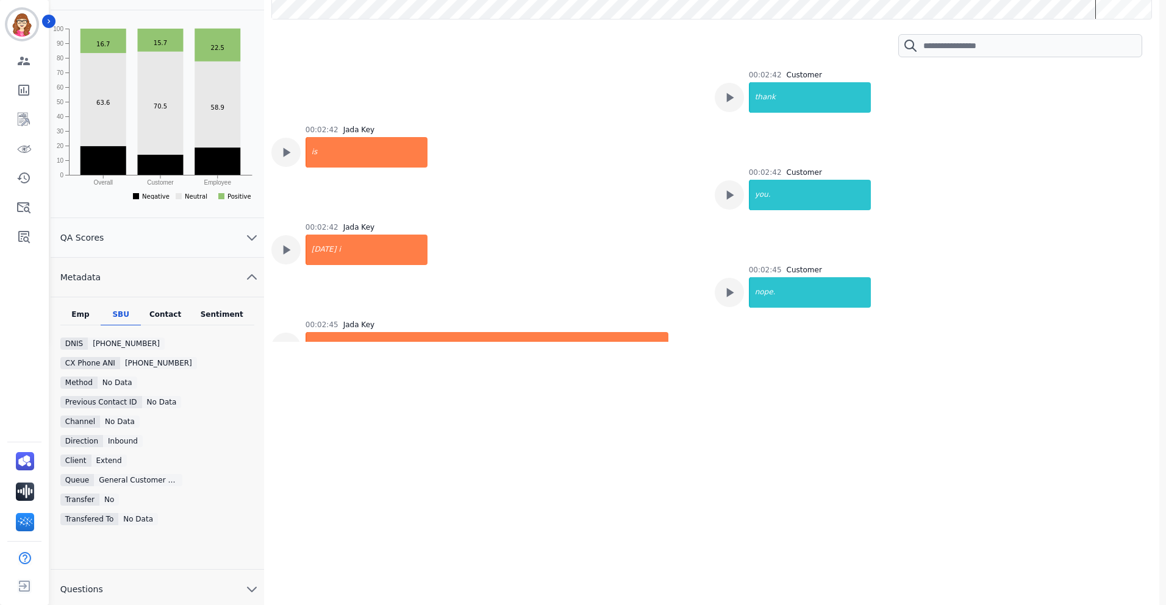
scroll to position [269, 0]
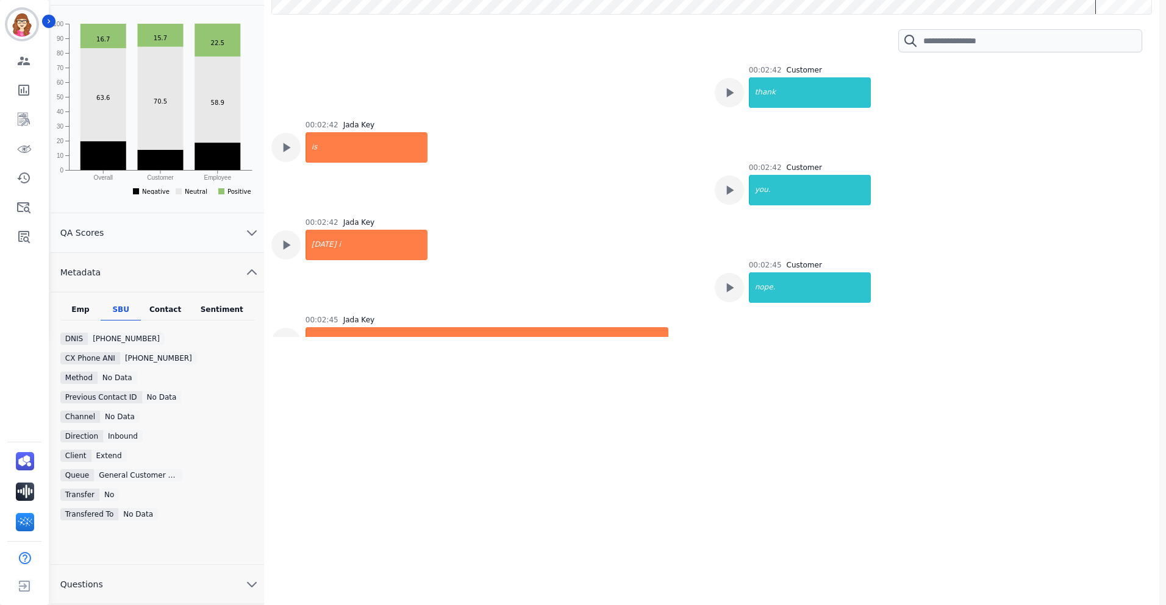
click at [166, 308] on div "Contact" at bounding box center [165, 313] width 49 height 16
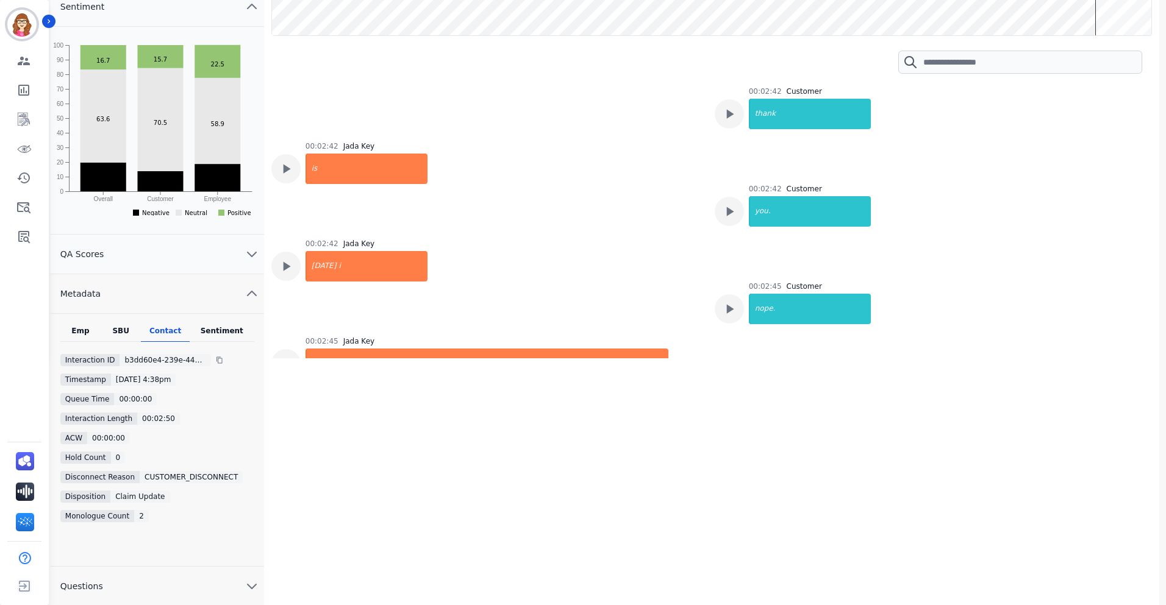
scroll to position [1721, 0]
